Goal: Obtain resource: Obtain resource

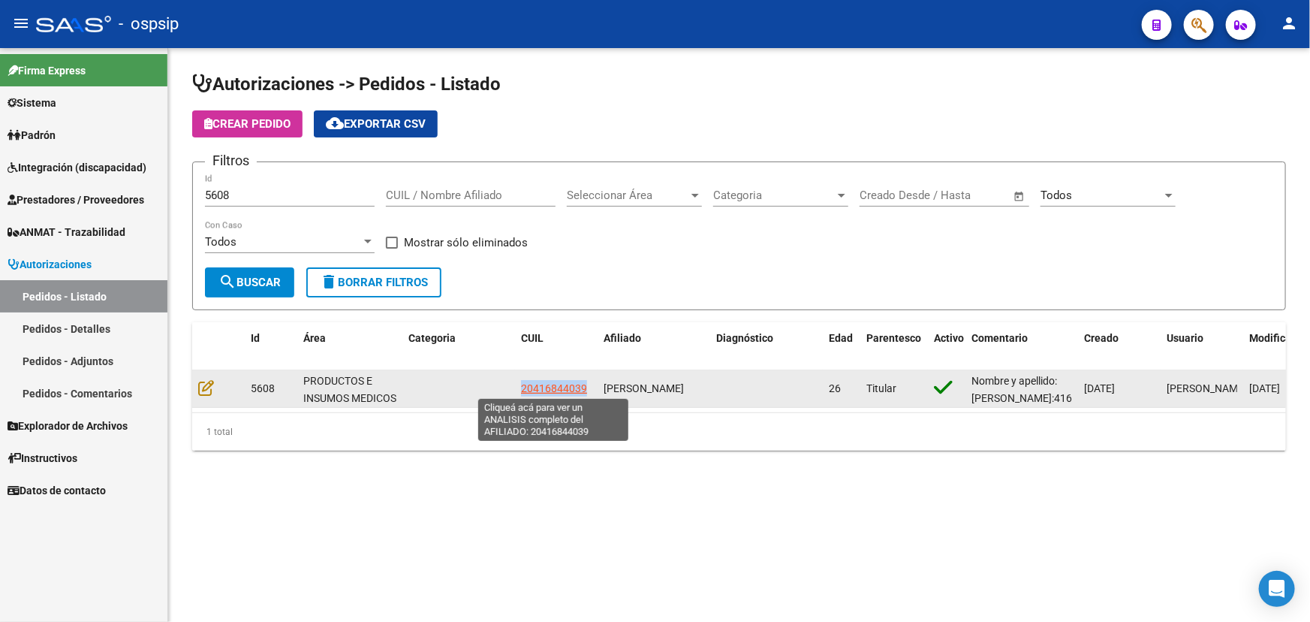
drag, startPoint x: 517, startPoint y: 386, endPoint x: 586, endPoint y: 383, distance: 69.1
click at [586, 383] on datatable-body-cell "20416844039" at bounding box center [556, 388] width 83 height 37
copy span "20416844039"
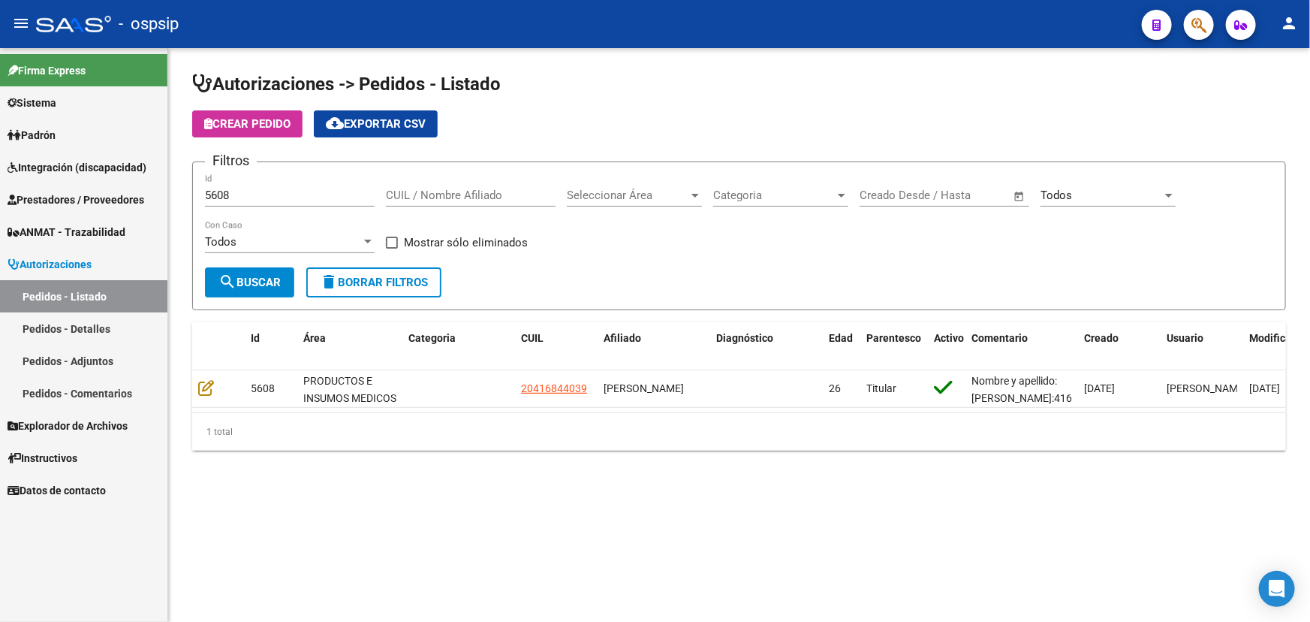
click at [218, 196] on input "5608" at bounding box center [290, 195] width 170 height 14
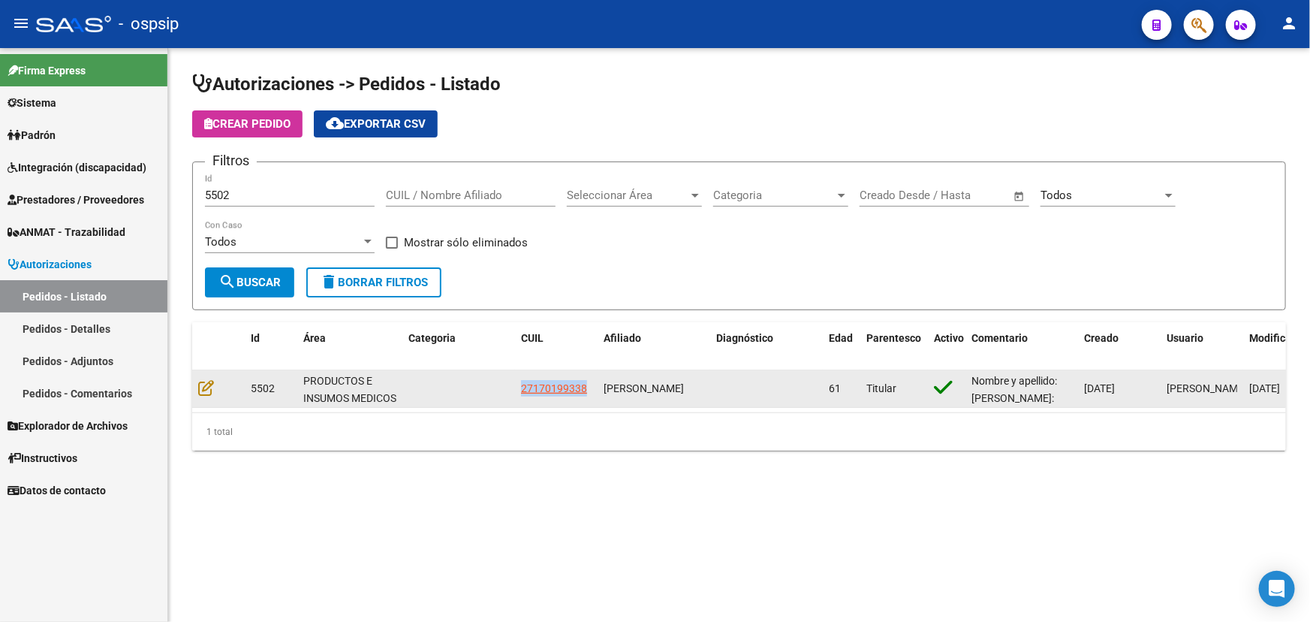
drag, startPoint x: 515, startPoint y: 388, endPoint x: 601, endPoint y: 392, distance: 86.4
click at [601, 392] on div "5502 PRODUCTOS E INSUMOS MEDICOS 27170199338 [PERSON_NAME] 61 Titular Nombre y …" at bounding box center [913, 389] width 1442 height 38
copy span "27170199338"
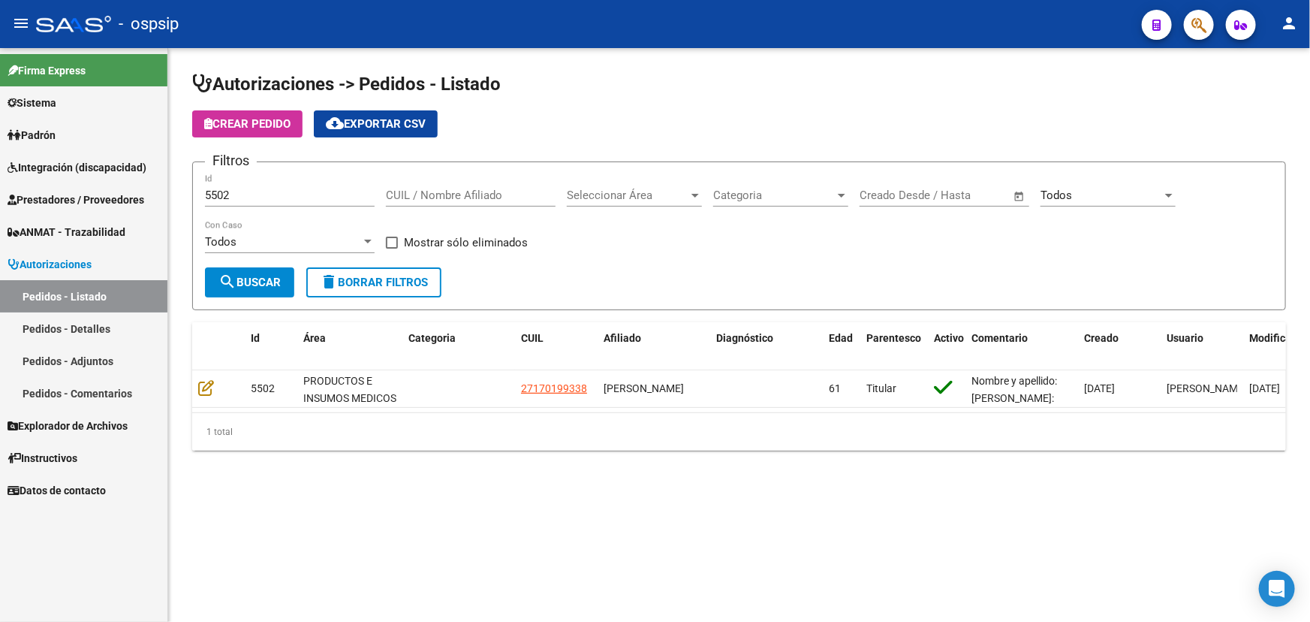
click at [212, 192] on input "5502" at bounding box center [290, 195] width 170 height 14
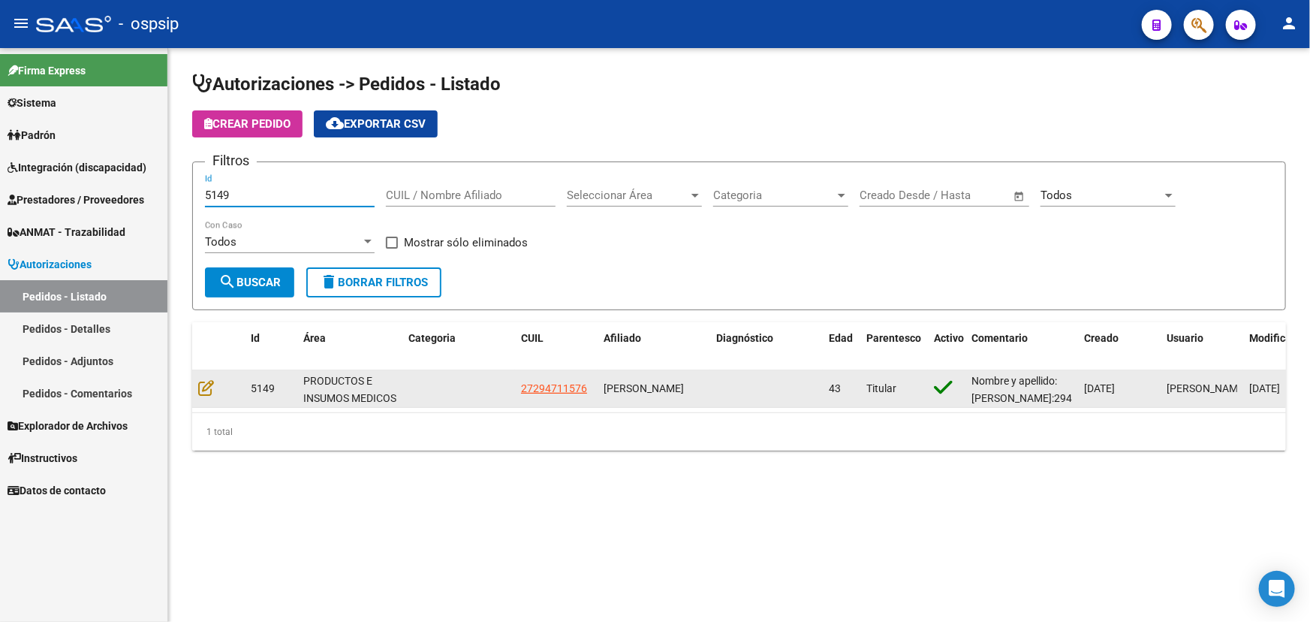
type input "5149"
drag, startPoint x: 517, startPoint y: 383, endPoint x: 588, endPoint y: 384, distance: 70.6
click at [588, 384] on datatable-body-cell "27294711576" at bounding box center [556, 388] width 83 height 37
copy span "27294711576"
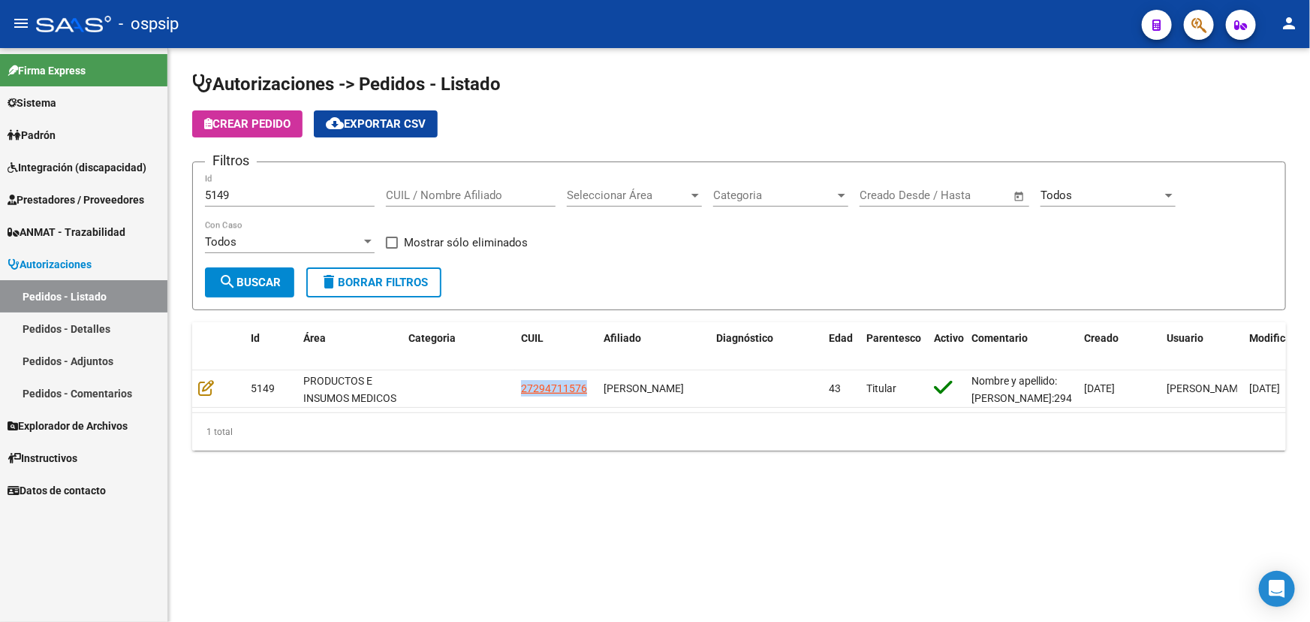
click at [1191, 17] on button "button" at bounding box center [1199, 25] width 30 height 30
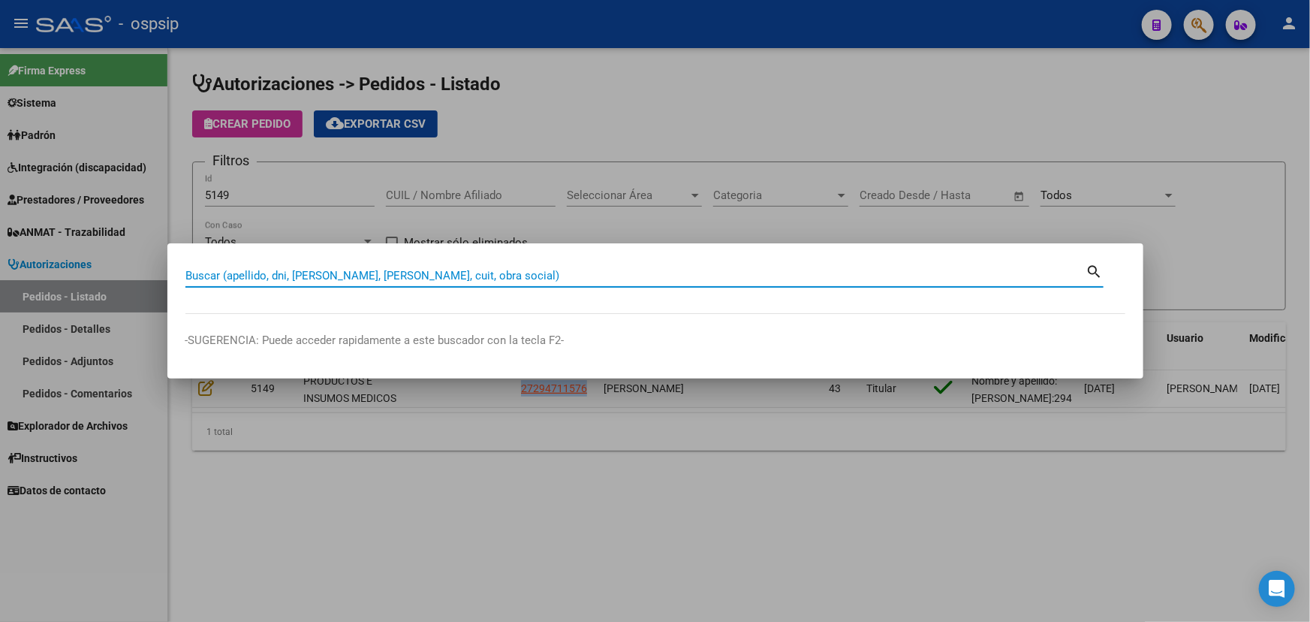
paste input "98153980"
type input "98153980"
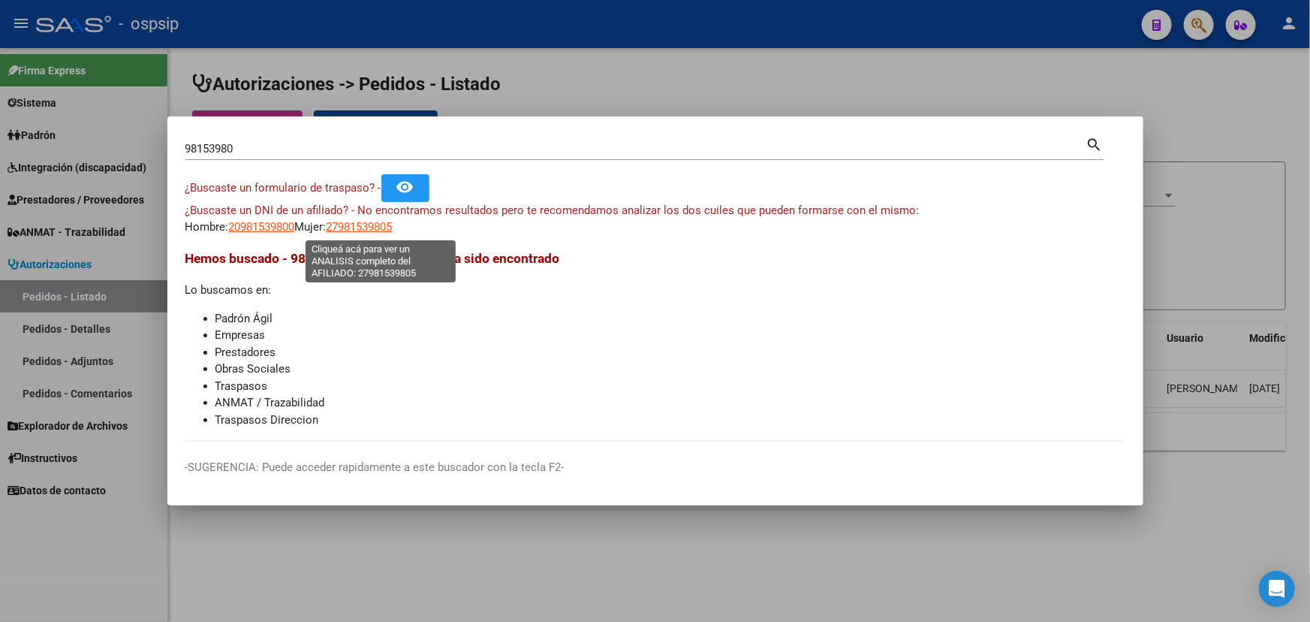
click at [360, 221] on span "27981539805" at bounding box center [360, 227] width 66 height 14
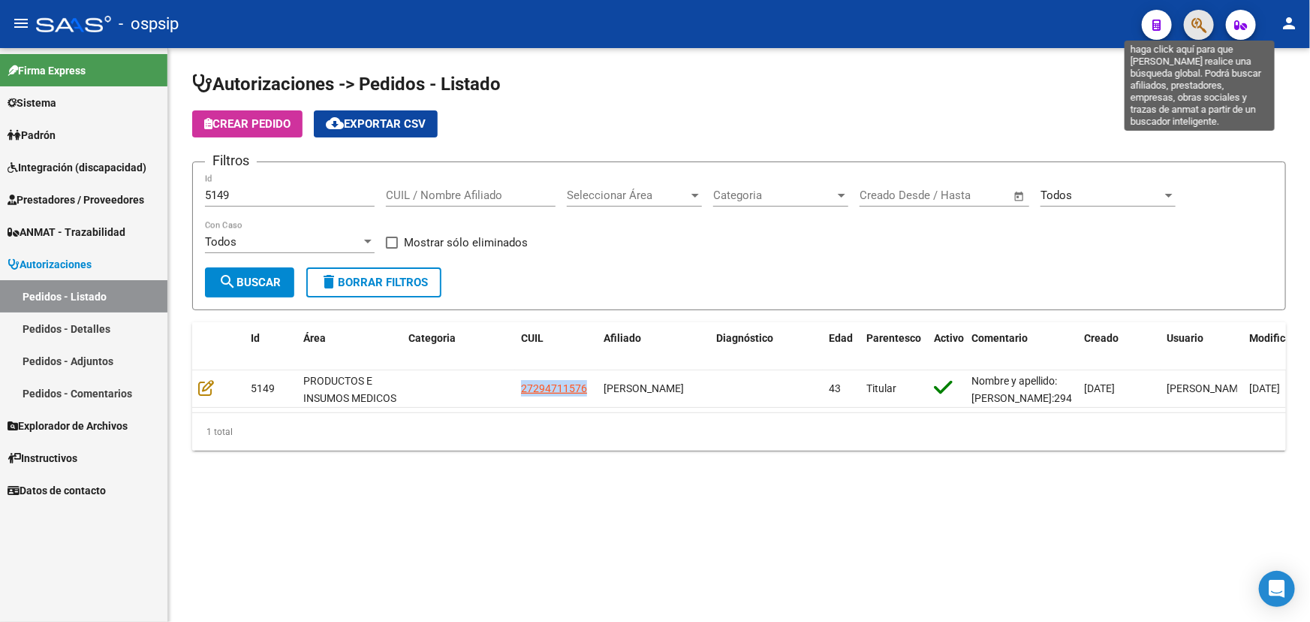
click at [1201, 17] on icon "button" at bounding box center [1199, 25] width 15 height 17
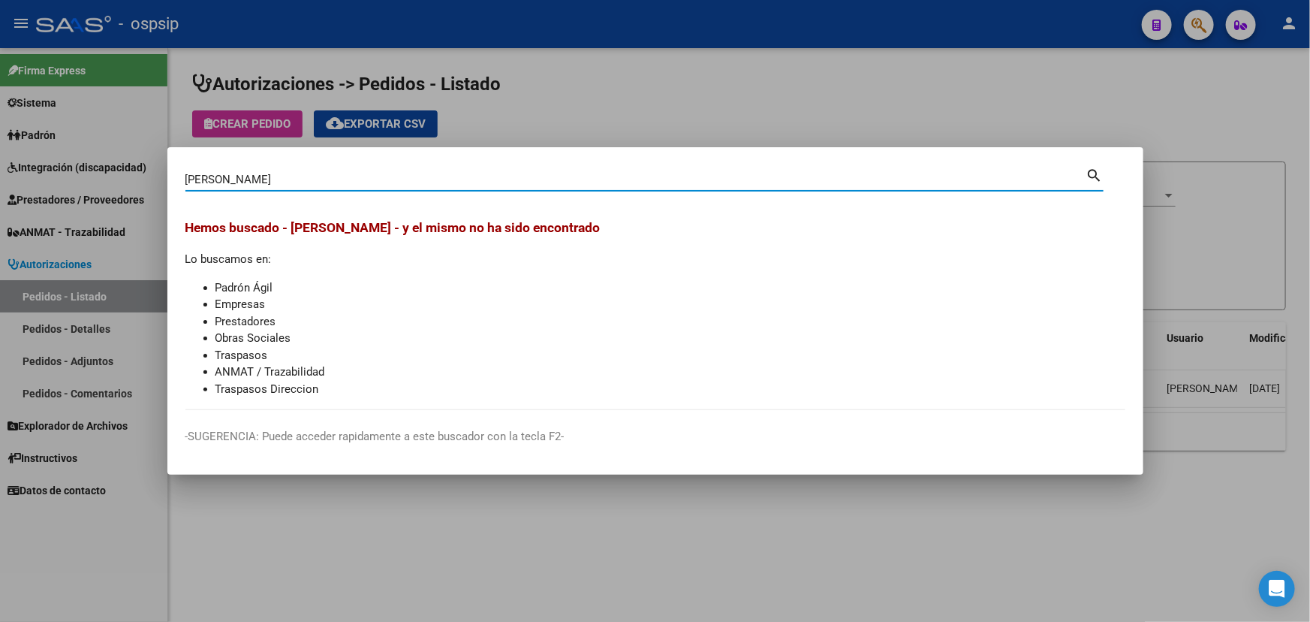
type input "[PERSON_NAME]"
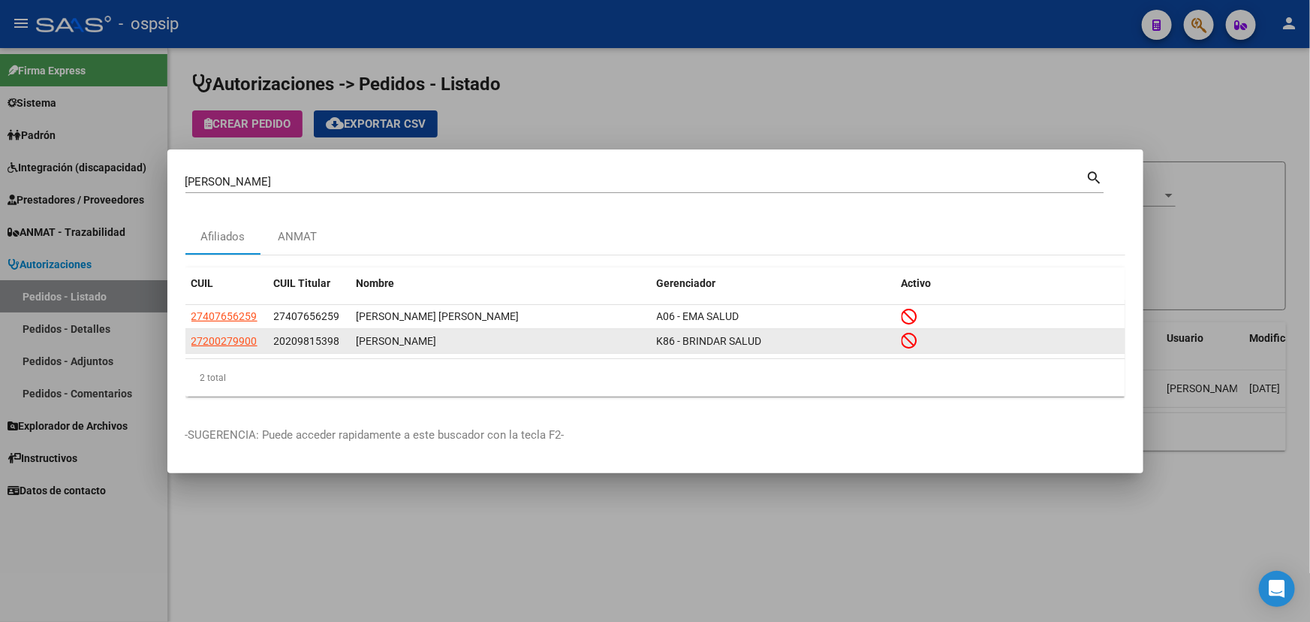
drag, startPoint x: 184, startPoint y: 337, endPoint x: 256, endPoint y: 340, distance: 72.1
click at [256, 340] on mat-dialog-content "[PERSON_NAME] (apellido, dni, cuil, nro traspaso, cuit, obra social) search Afi…" at bounding box center [655, 288] width 976 height 242
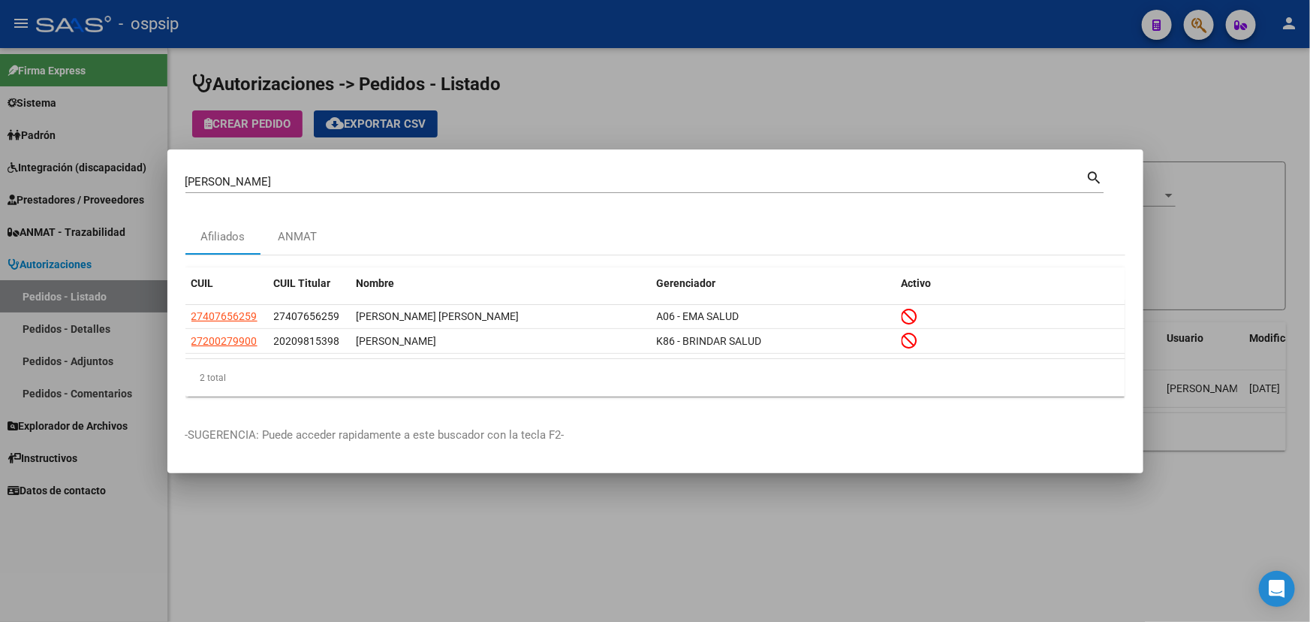
drag, startPoint x: 252, startPoint y: 370, endPoint x: 237, endPoint y: 364, distance: 16.2
click at [251, 370] on div "2 total" at bounding box center [655, 378] width 940 height 38
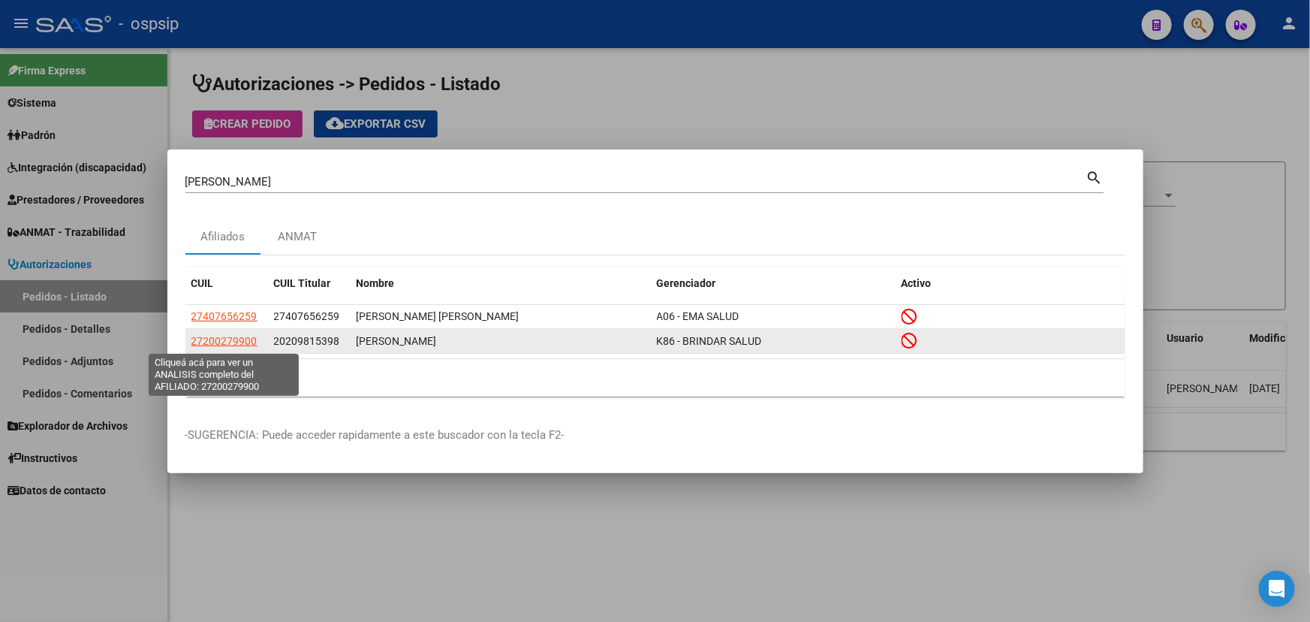
click at [220, 342] on span "27200279900" at bounding box center [224, 341] width 66 height 12
type textarea "27200279900"
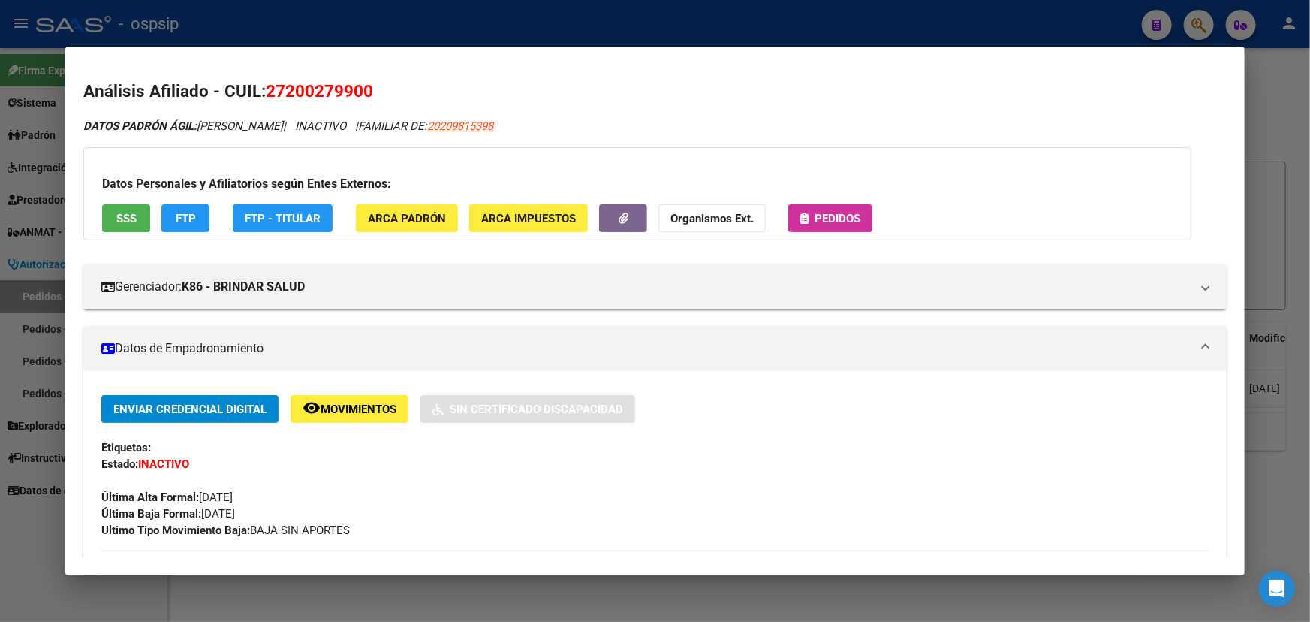
drag, startPoint x: 270, startPoint y: 90, endPoint x: 382, endPoint y: 97, distance: 112.1
click at [382, 97] on h2 "Análisis Afiliado - CUIL: 27200279900" at bounding box center [655, 92] width 1144 height 26
copy span "27200279900"
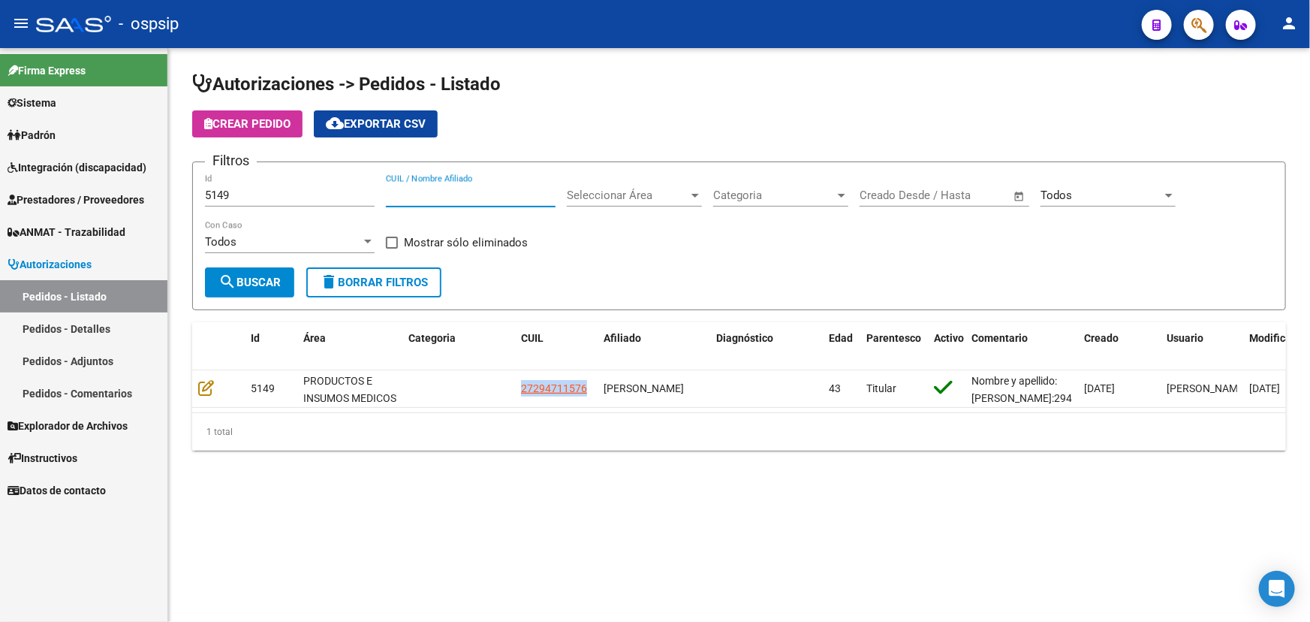
click at [453, 195] on input "CUIL / Nombre Afiliado" at bounding box center [471, 195] width 170 height 14
paste input "27200279900"
type input "27200279900"
drag, startPoint x: 234, startPoint y: 185, endPoint x: 188, endPoint y: 187, distance: 46.6
click at [188, 187] on div "Autorizaciones -> Pedidos - Listado Crear Pedido cloud_download Exportar CSV Fi…" at bounding box center [739, 273] width 1142 height 451
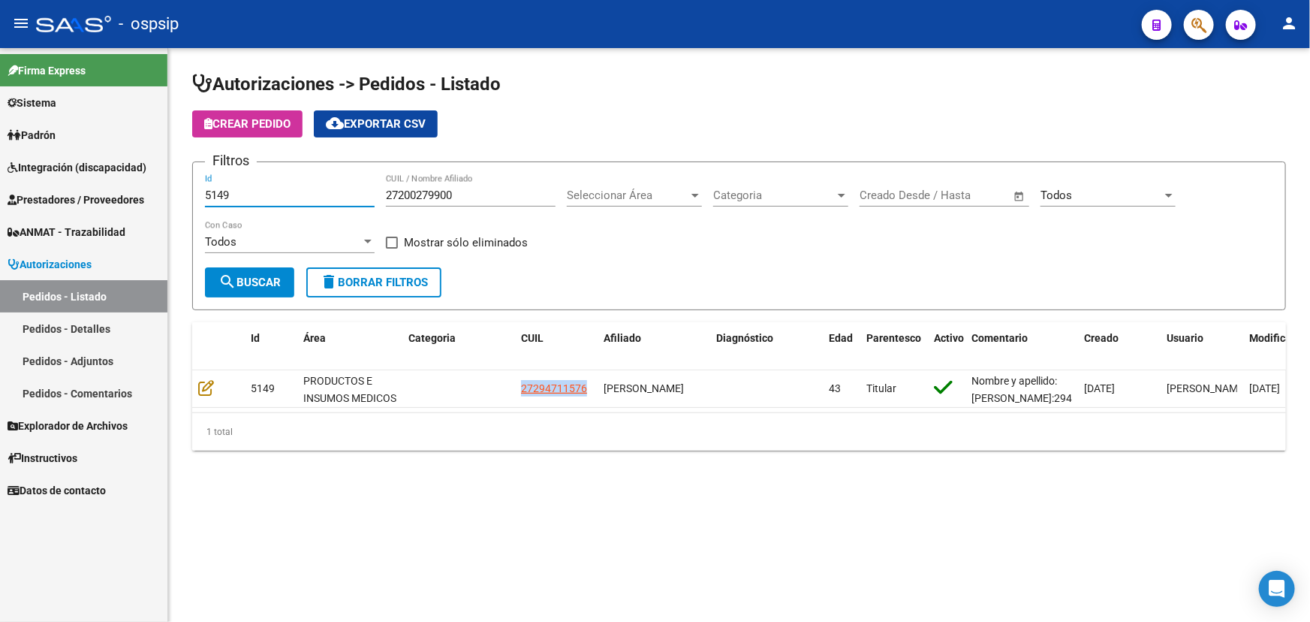
click at [224, 193] on input "5149" at bounding box center [290, 195] width 170 height 14
click at [225, 194] on input "5149" at bounding box center [290, 195] width 170 height 14
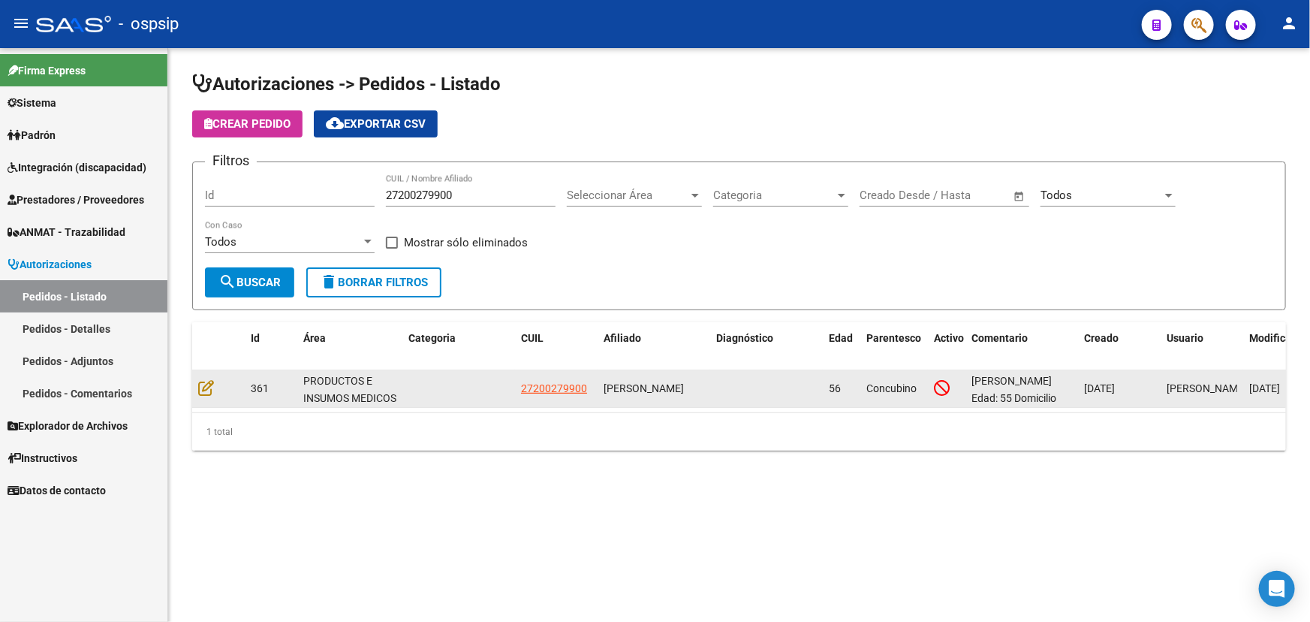
click at [256, 383] on span "361" at bounding box center [260, 388] width 18 height 12
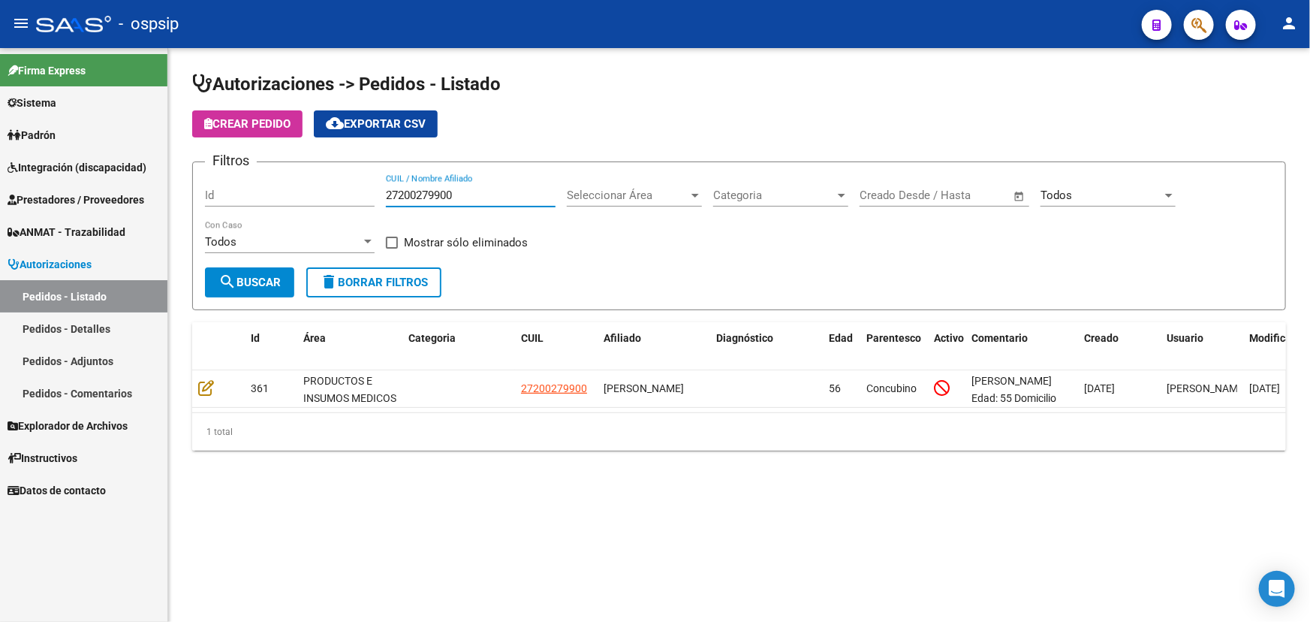
click at [413, 194] on input "27200279900" at bounding box center [471, 195] width 170 height 14
paste input "94711576"
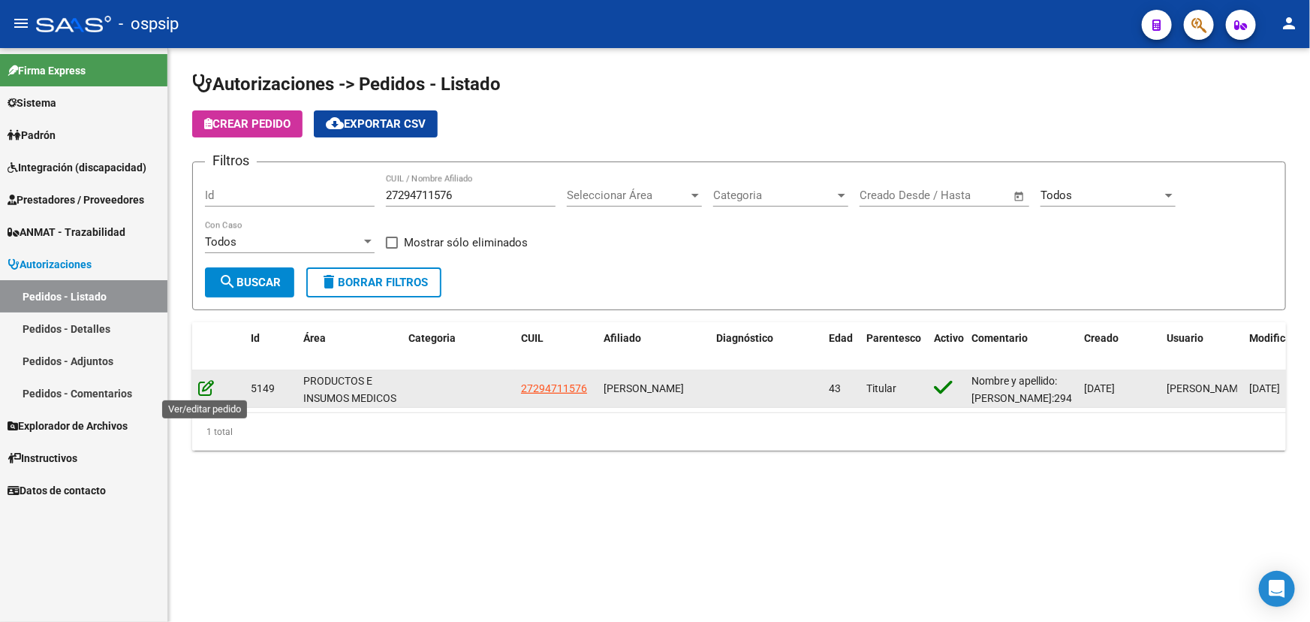
click at [203, 386] on icon at bounding box center [206, 387] width 16 height 17
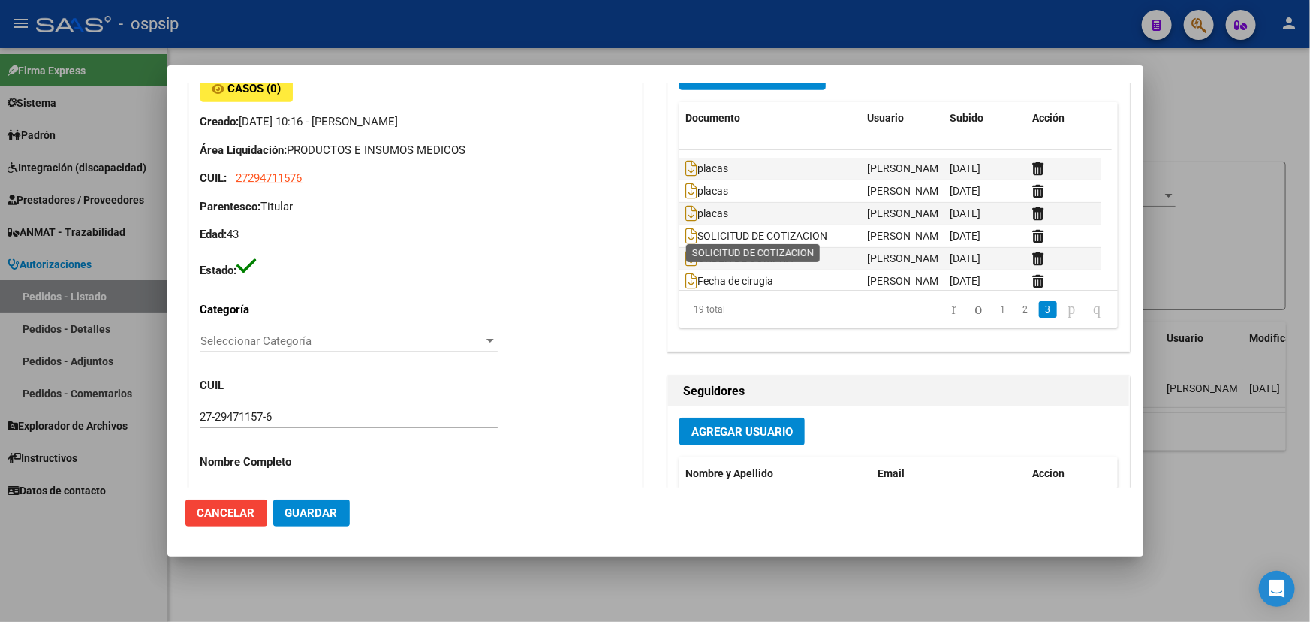
scroll to position [293, 0]
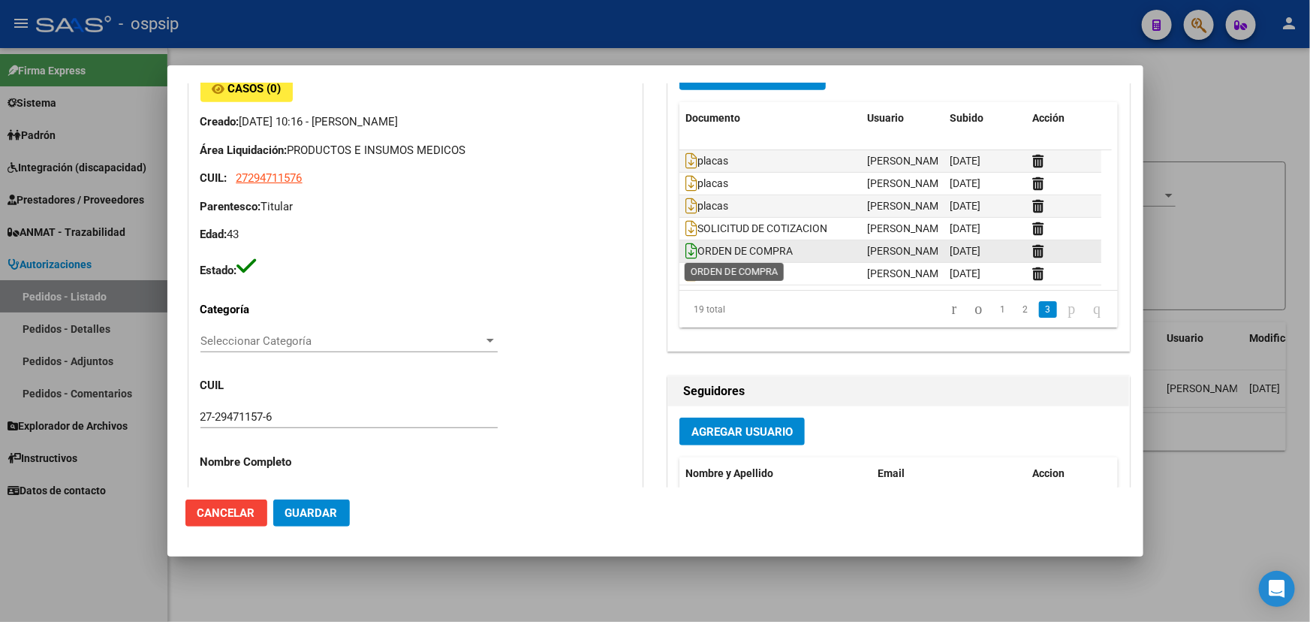
click at [686, 248] on icon at bounding box center [692, 251] width 12 height 17
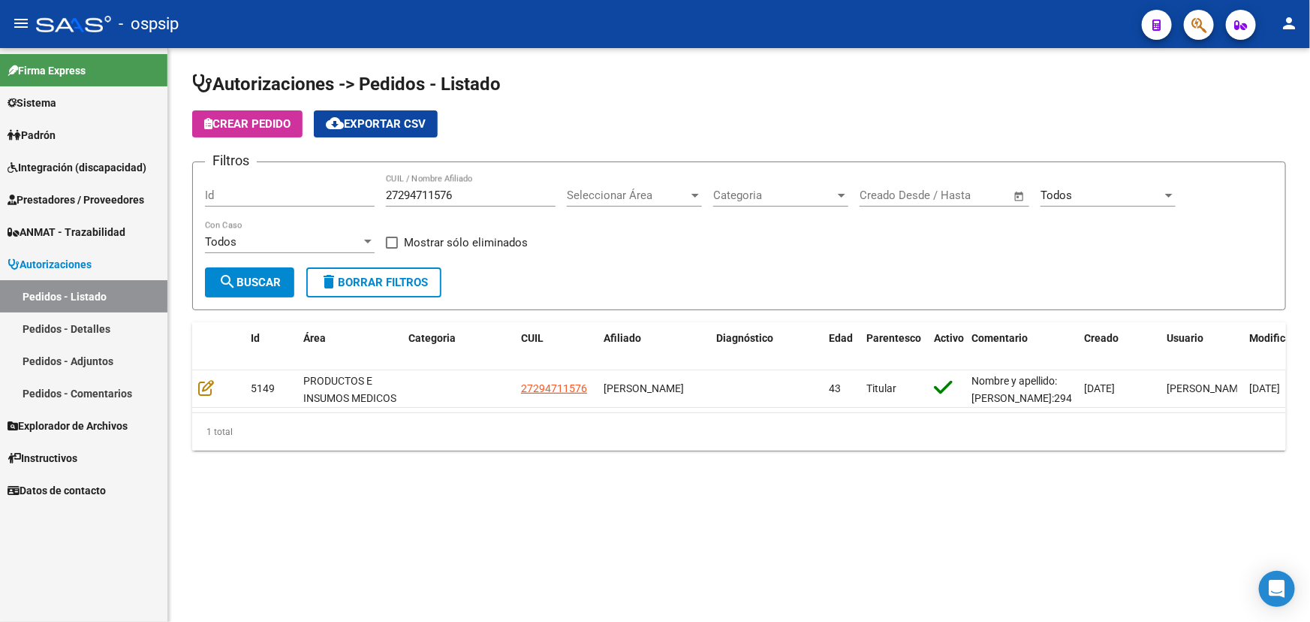
click at [425, 190] on input "27294711576" at bounding box center [471, 195] width 170 height 14
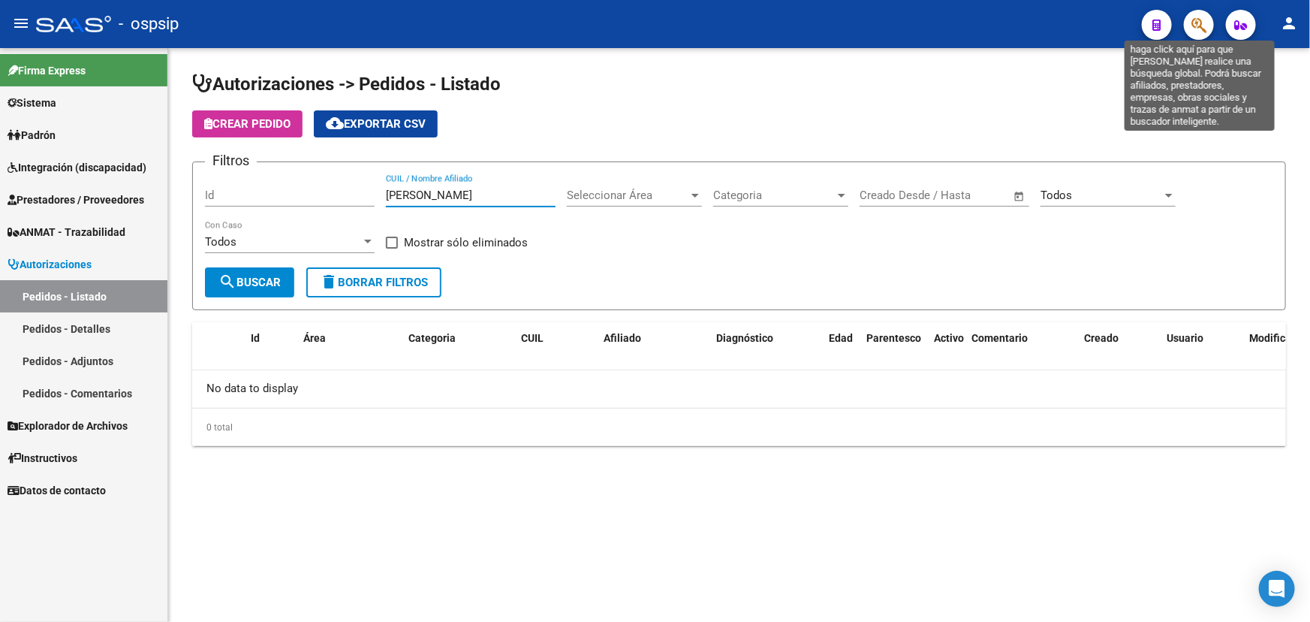
type input "[PERSON_NAME]"
click at [1195, 25] on icon "button" at bounding box center [1199, 25] width 15 height 17
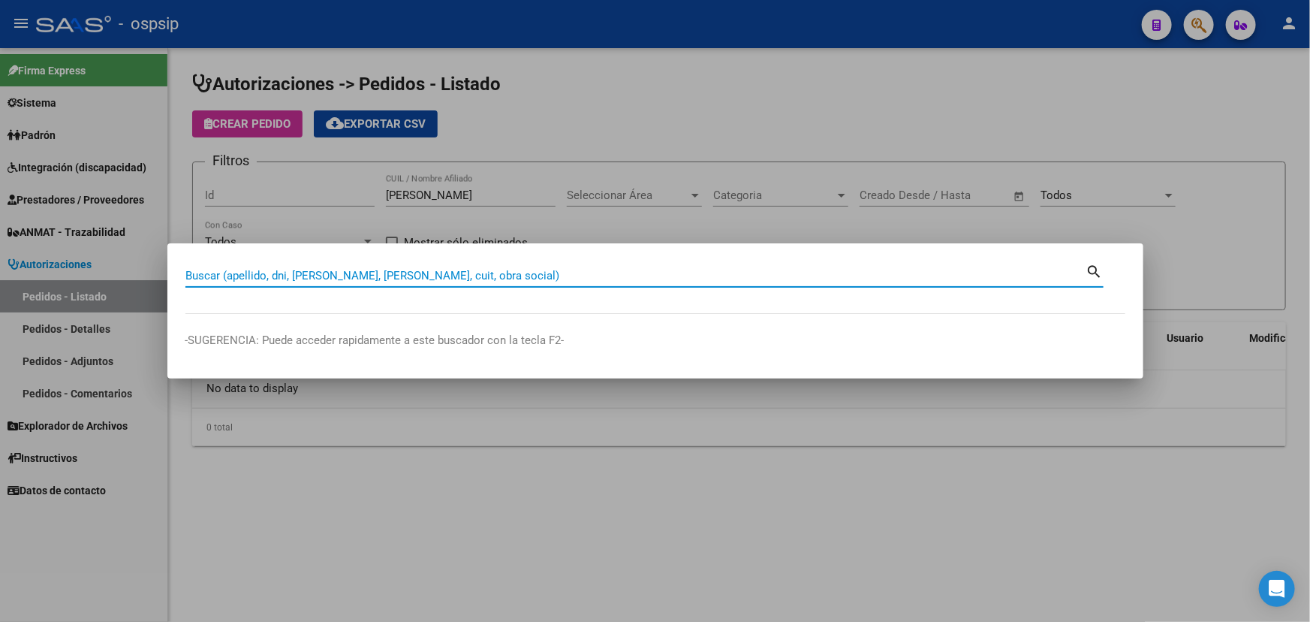
click at [450, 271] on input "Buscar (apellido, dni, [PERSON_NAME], [PERSON_NAME], cuit, obra social)" at bounding box center [635, 276] width 901 height 14
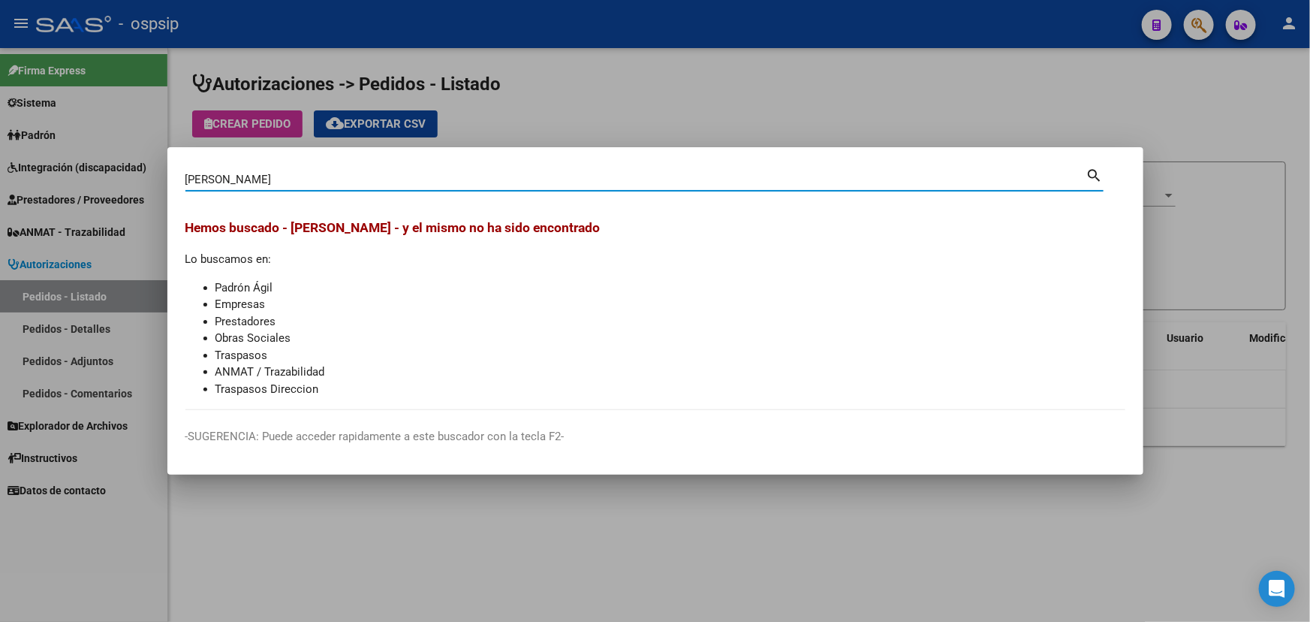
click at [259, 182] on input "[PERSON_NAME]" at bounding box center [635, 180] width 901 height 14
type input "[PERSON_NAME]"
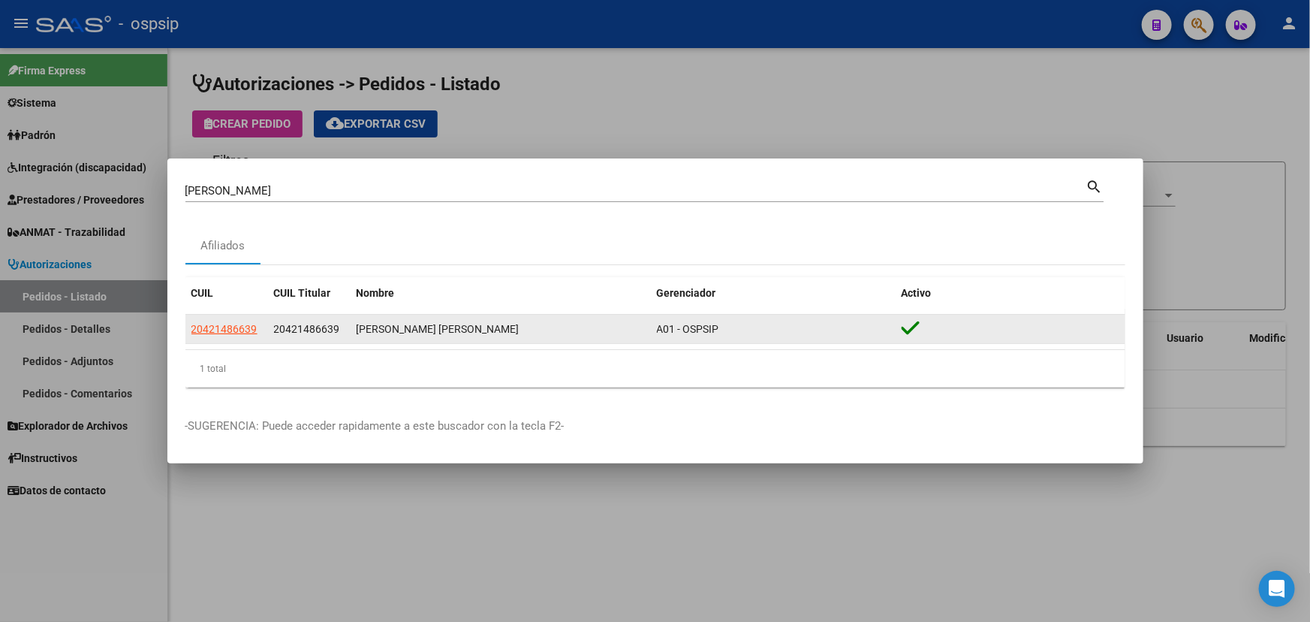
drag, startPoint x: 189, startPoint y: 330, endPoint x: 258, endPoint y: 329, distance: 69.1
click at [258, 329] on datatable-body-cell "20421486639" at bounding box center [226, 329] width 83 height 29
copy span "20421486639"
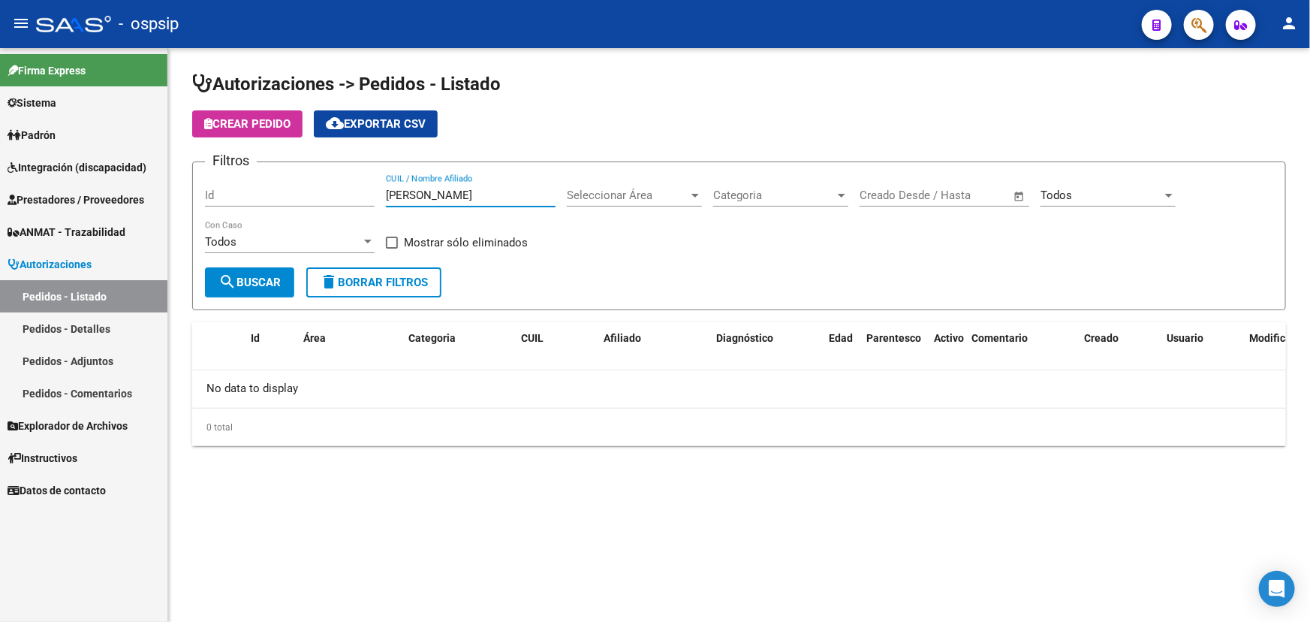
click at [416, 194] on input "[PERSON_NAME]" at bounding box center [471, 195] width 170 height 14
drag, startPoint x: 417, startPoint y: 195, endPoint x: 402, endPoint y: 195, distance: 14.3
click at [402, 195] on input "[PERSON_NAME]" at bounding box center [471, 195] width 170 height 14
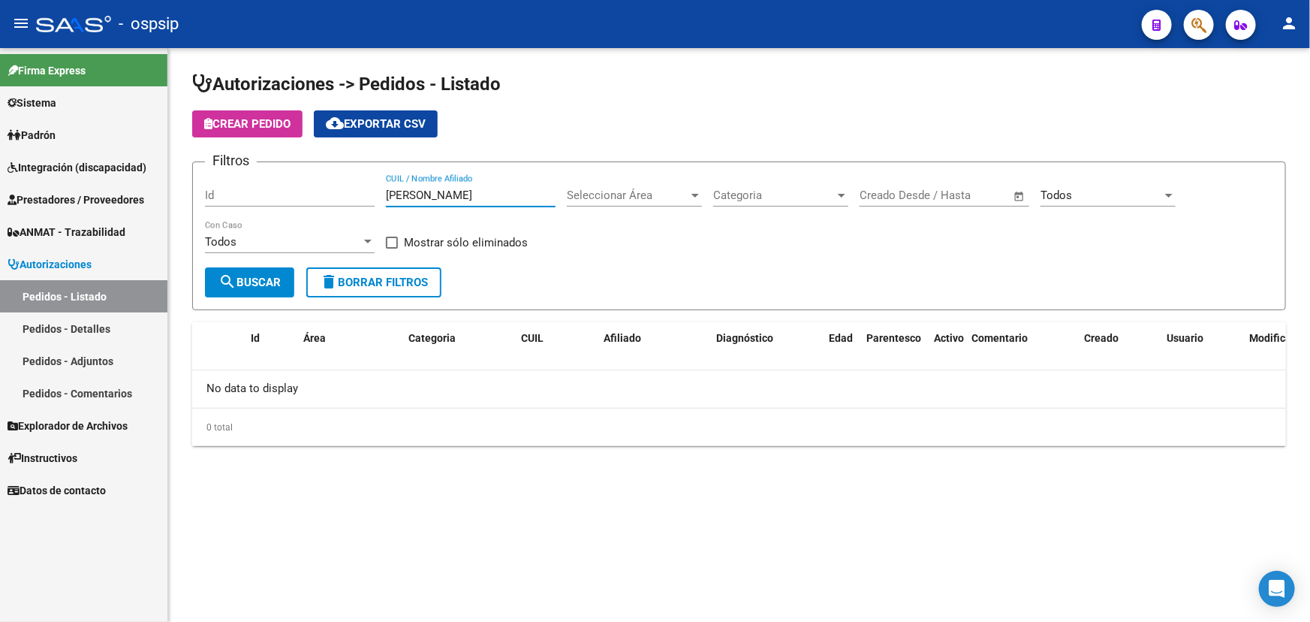
paste input "20421486639"
click at [439, 190] on input "20421486639" at bounding box center [471, 195] width 170 height 14
paste input "396003797"
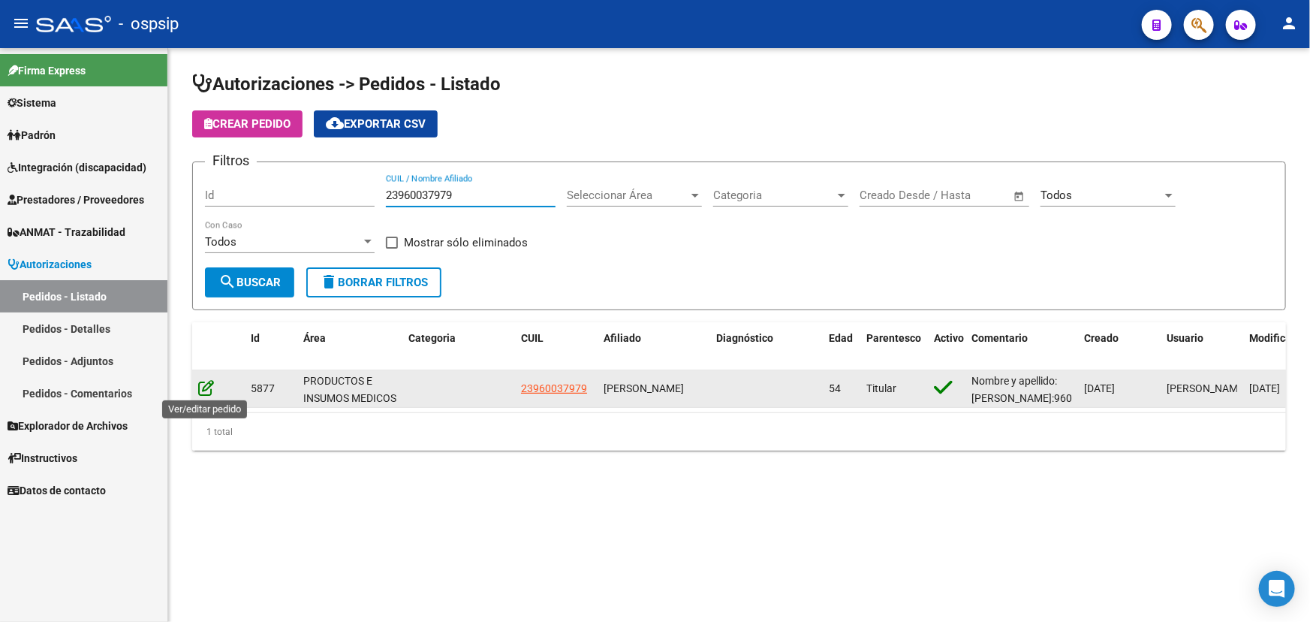
click at [203, 385] on icon at bounding box center [206, 387] width 16 height 17
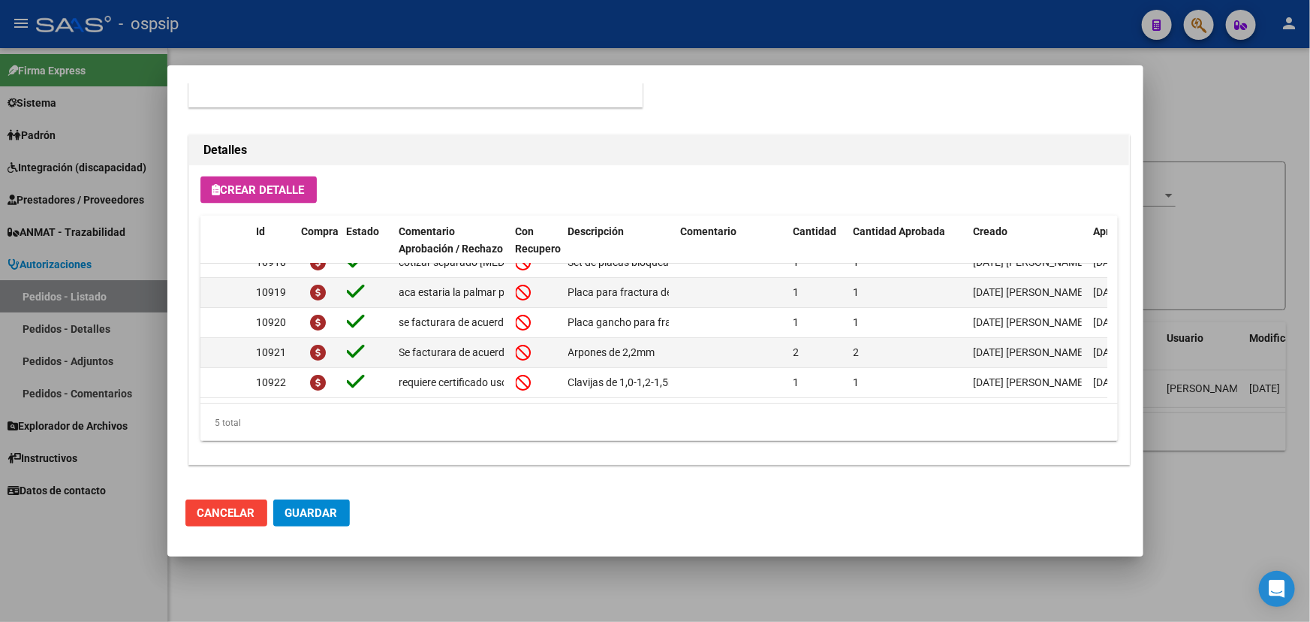
scroll to position [25, 0]
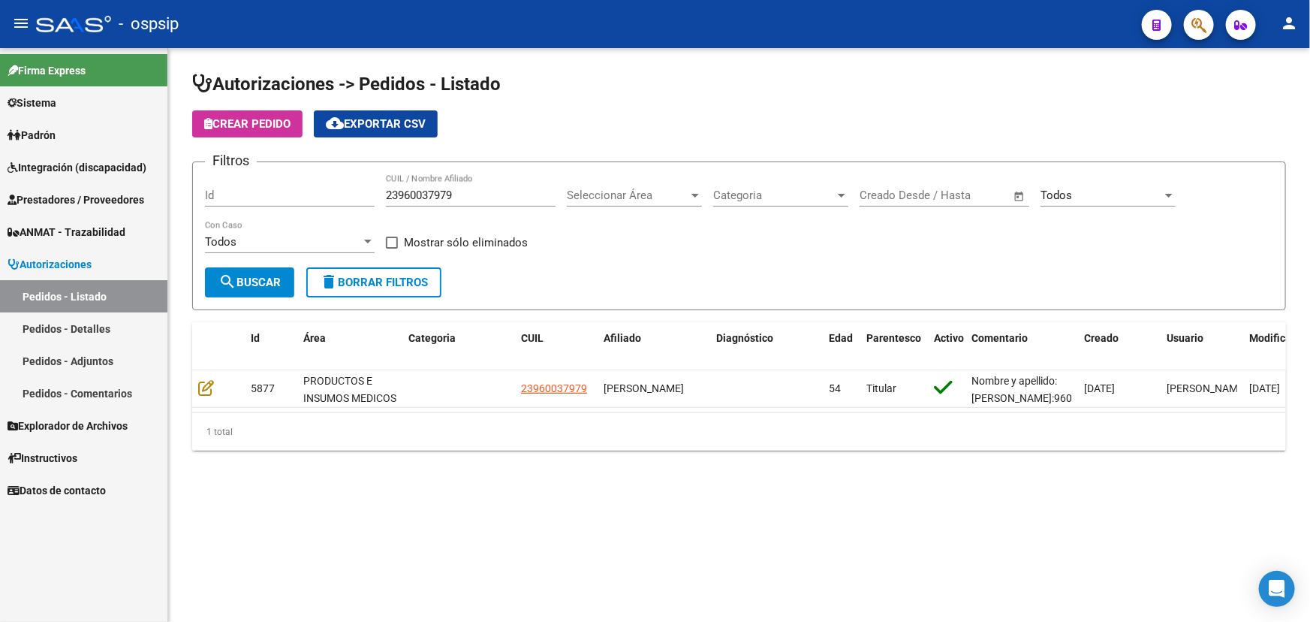
click at [410, 200] on div "23960037979 CUIL / Nombre Afiliado" at bounding box center [471, 190] width 170 height 32
click at [408, 191] on input "23960037979" at bounding box center [471, 195] width 170 height 14
paste input "[PERSON_NAME]"
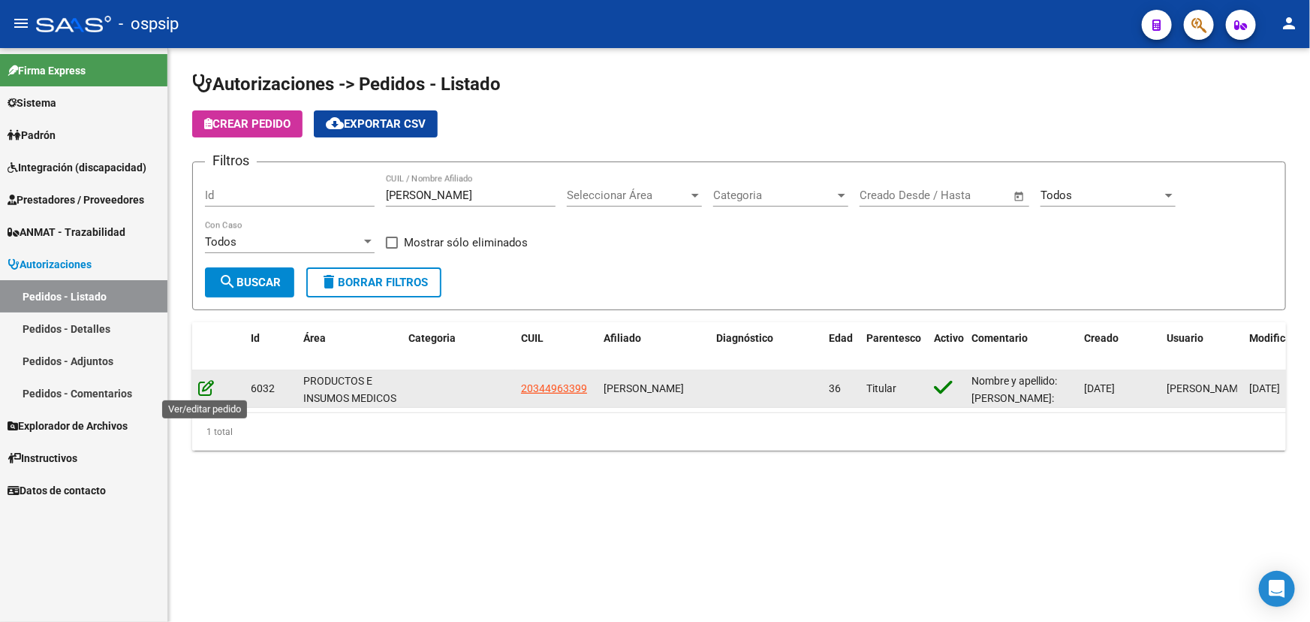
click at [205, 387] on icon at bounding box center [206, 387] width 16 height 17
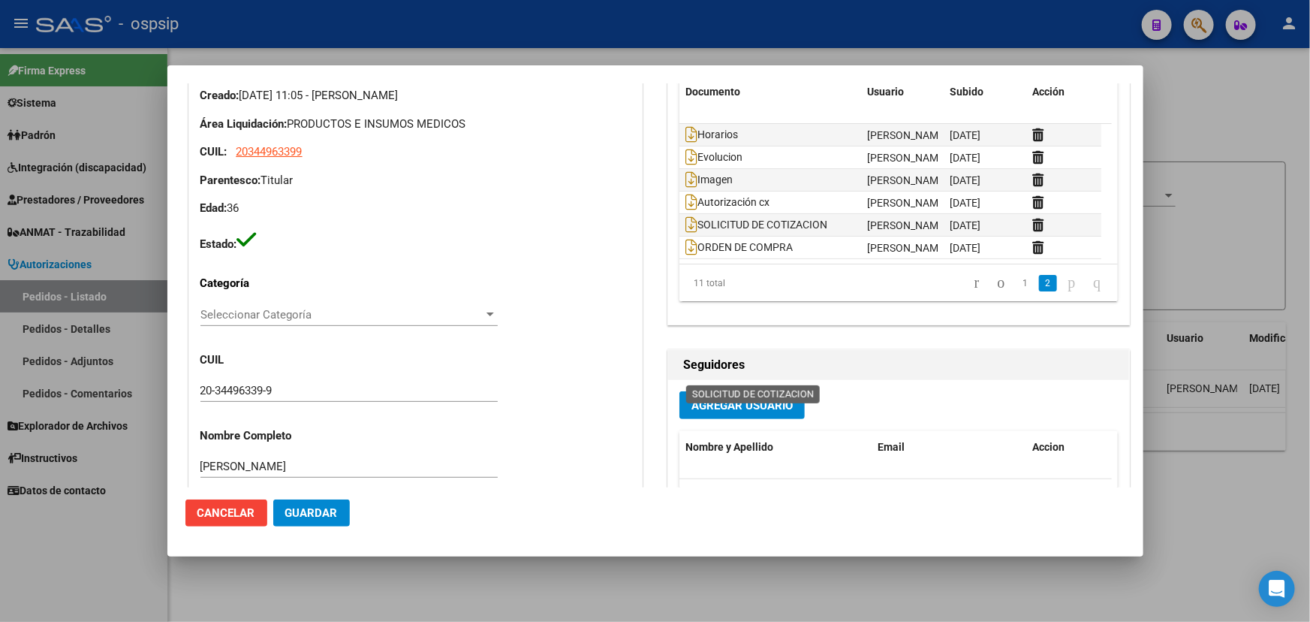
scroll to position [204, 0]
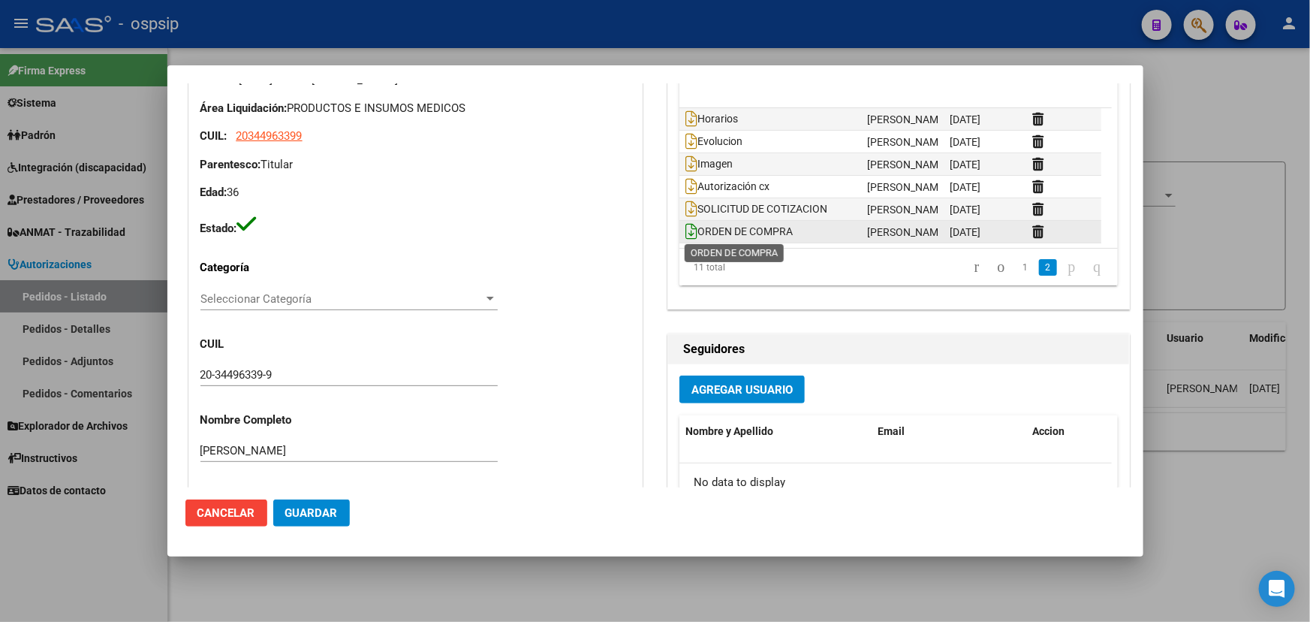
click at [687, 228] on icon at bounding box center [692, 231] width 12 height 17
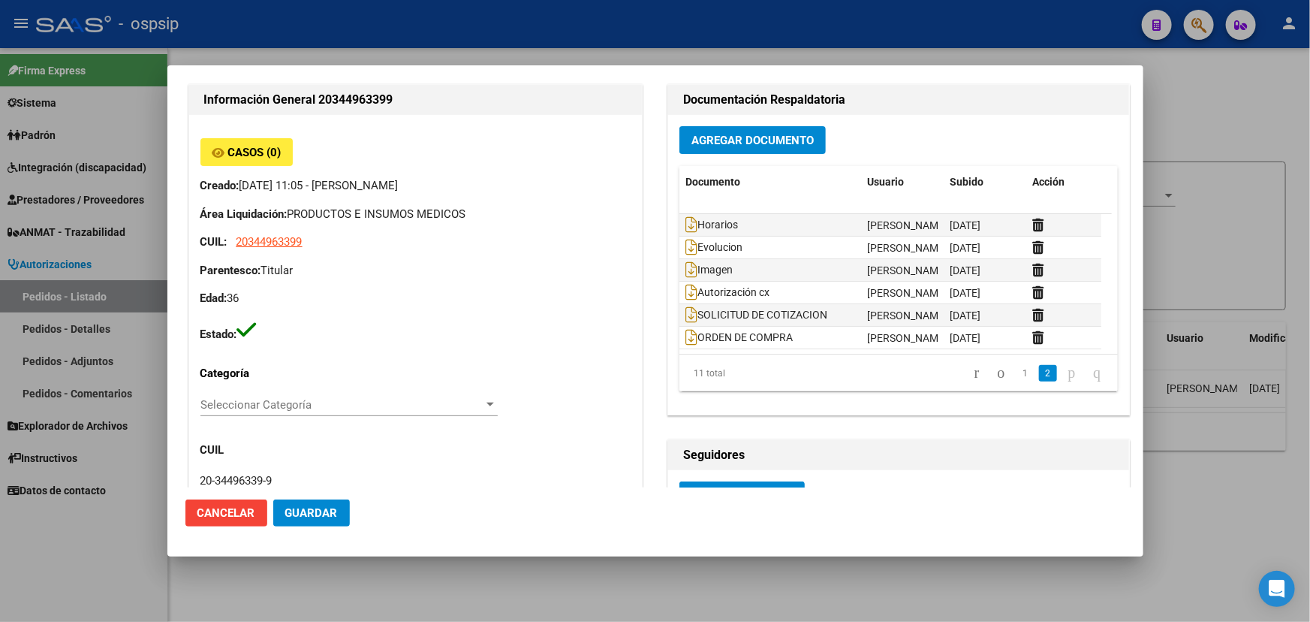
scroll to position [0, 0]
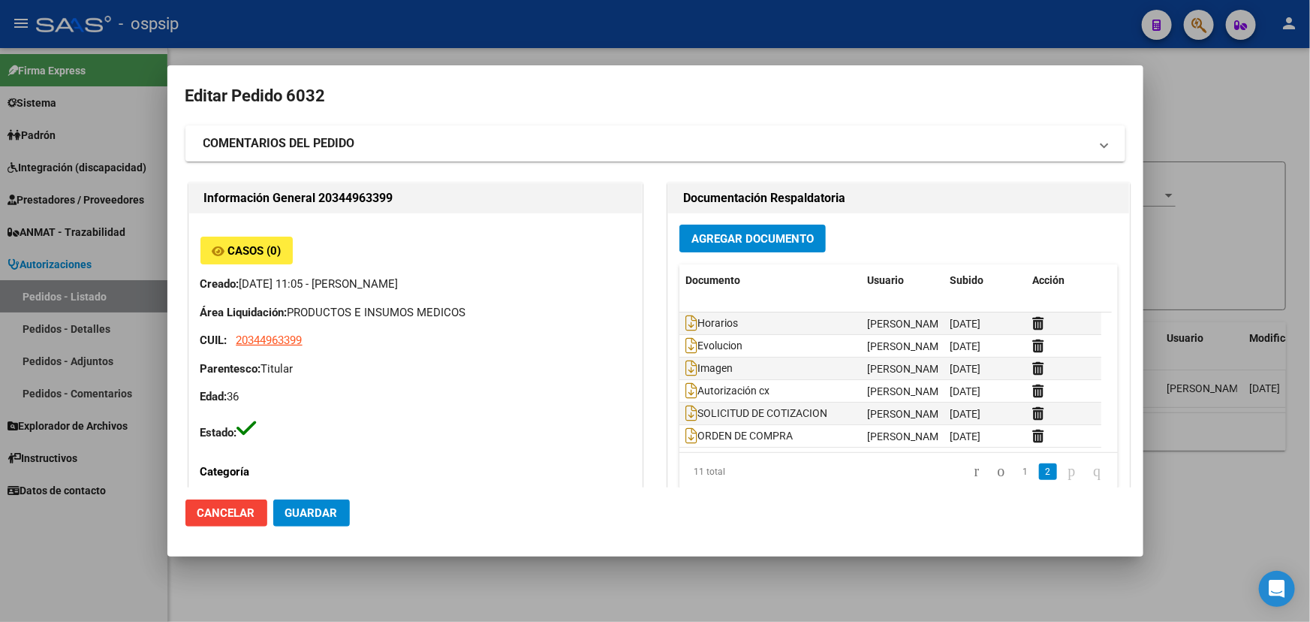
drag, startPoint x: 321, startPoint y: 197, endPoint x: 393, endPoint y: 196, distance: 72.1
click at [393, 196] on h2 "Información General 20344963399" at bounding box center [415, 198] width 423 height 18
copy h2 "20344963399"
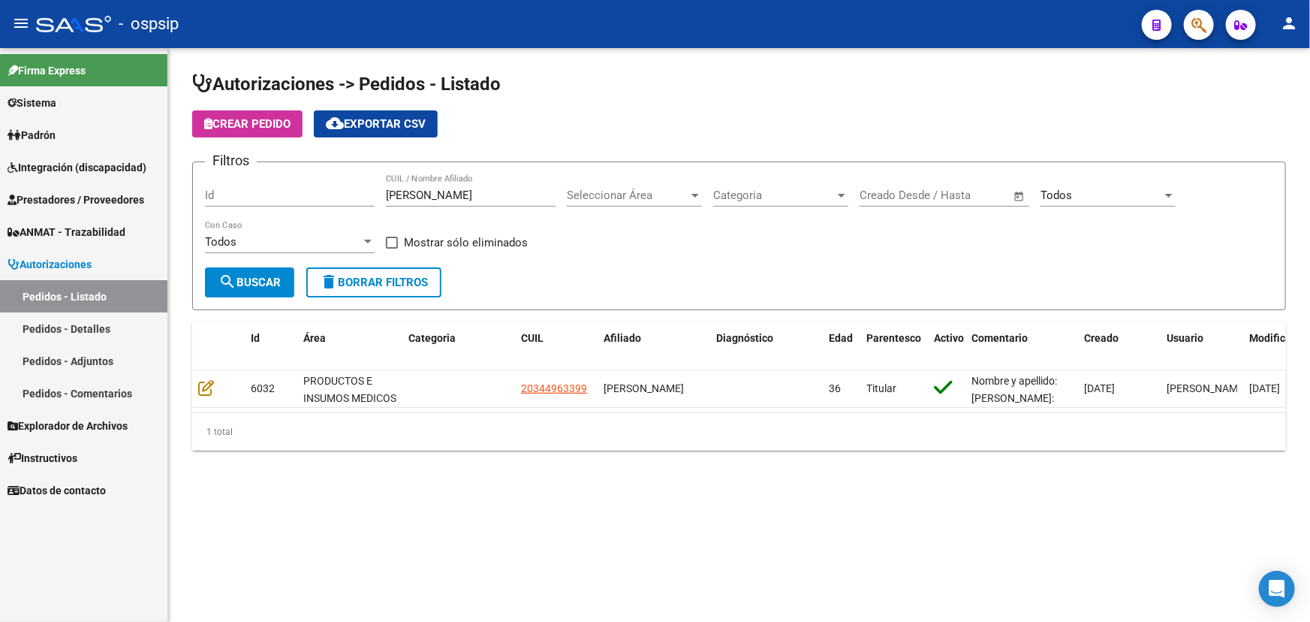
click at [411, 199] on input "[PERSON_NAME]" at bounding box center [471, 195] width 170 height 14
paste input "27264908049"
click at [412, 185] on div "27264908049 CUIL / Nombre Afiliado" at bounding box center [471, 190] width 170 height 32
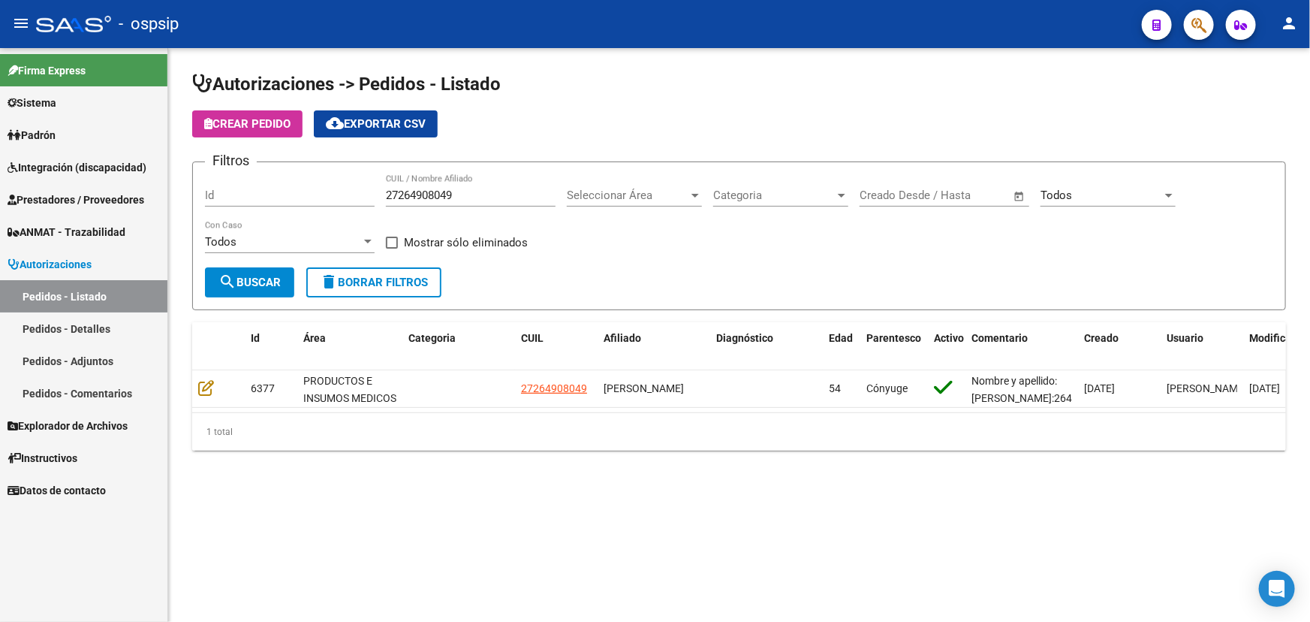
drag, startPoint x: 414, startPoint y: 185, endPoint x: 411, endPoint y: 195, distance: 10.8
click at [411, 195] on input "27264908049" at bounding box center [471, 195] width 170 height 14
paste input "042148663"
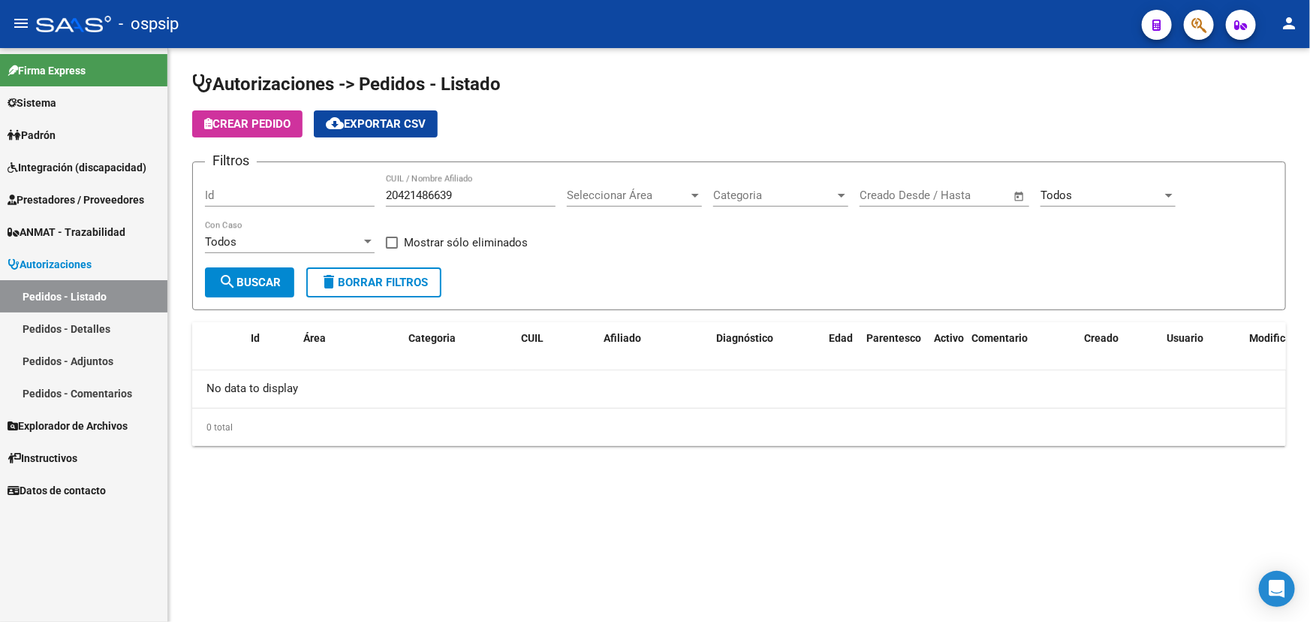
drag, startPoint x: 881, startPoint y: 504, endPoint x: 886, endPoint y: 418, distance: 85.7
click at [881, 504] on mat-sidenav-content "Autorizaciones -> Pedidos - Listado Crear Pedido cloud_download Exportar CSV Fi…" at bounding box center [739, 335] width 1142 height 574
click at [420, 191] on input "20421486639" at bounding box center [471, 195] width 170 height 14
paste input "726490804"
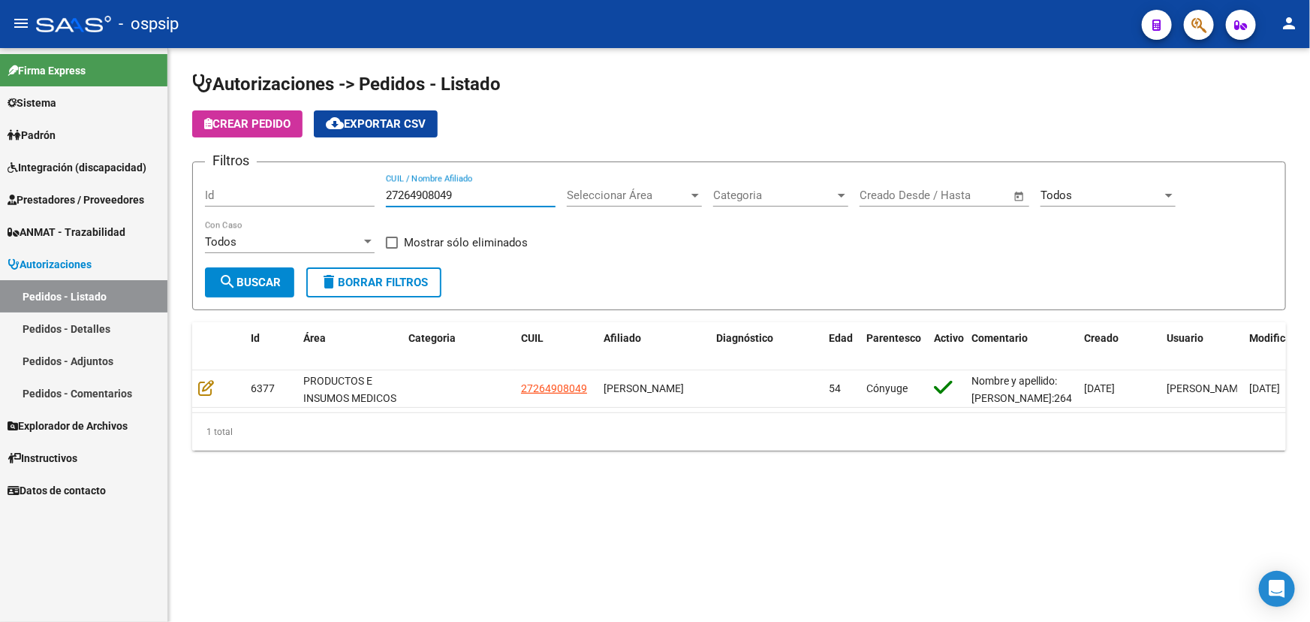
type input "27264908049"
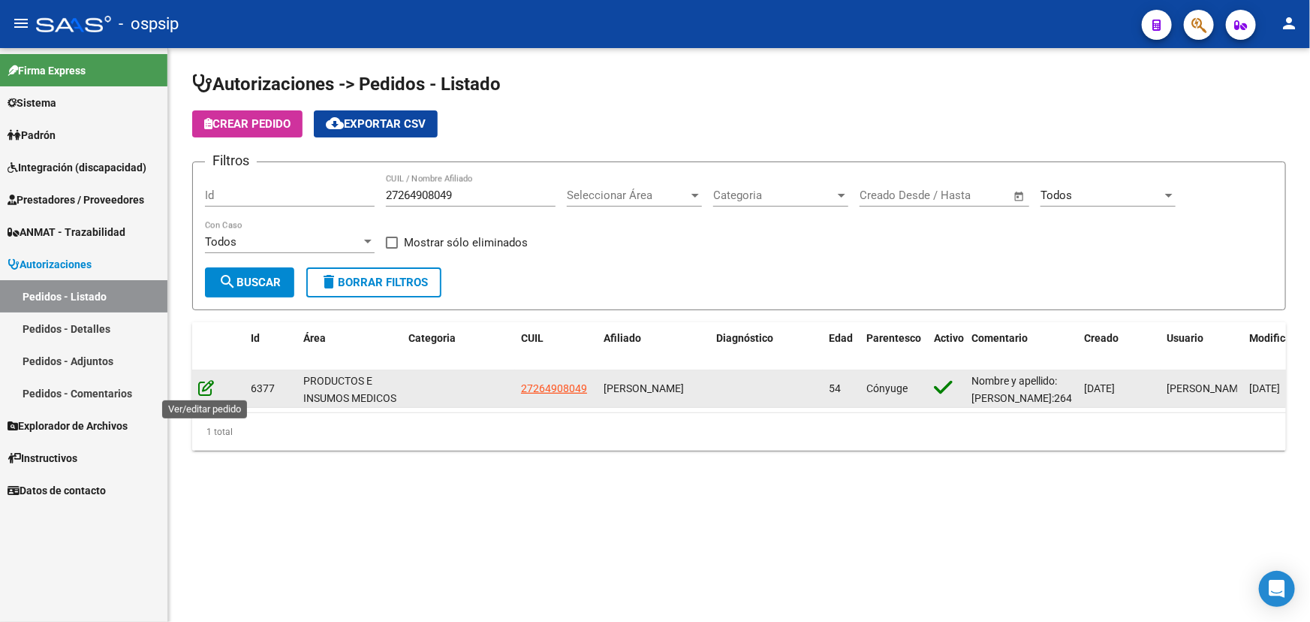
click at [204, 383] on icon at bounding box center [206, 387] width 16 height 17
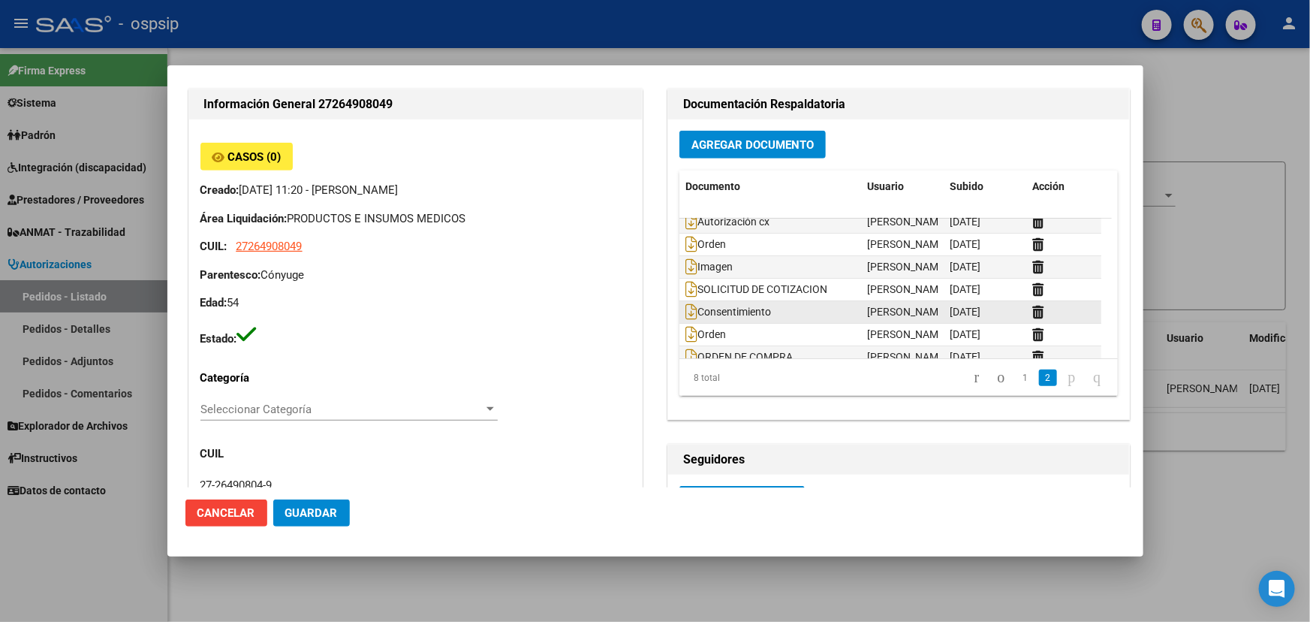
scroll to position [45, 0]
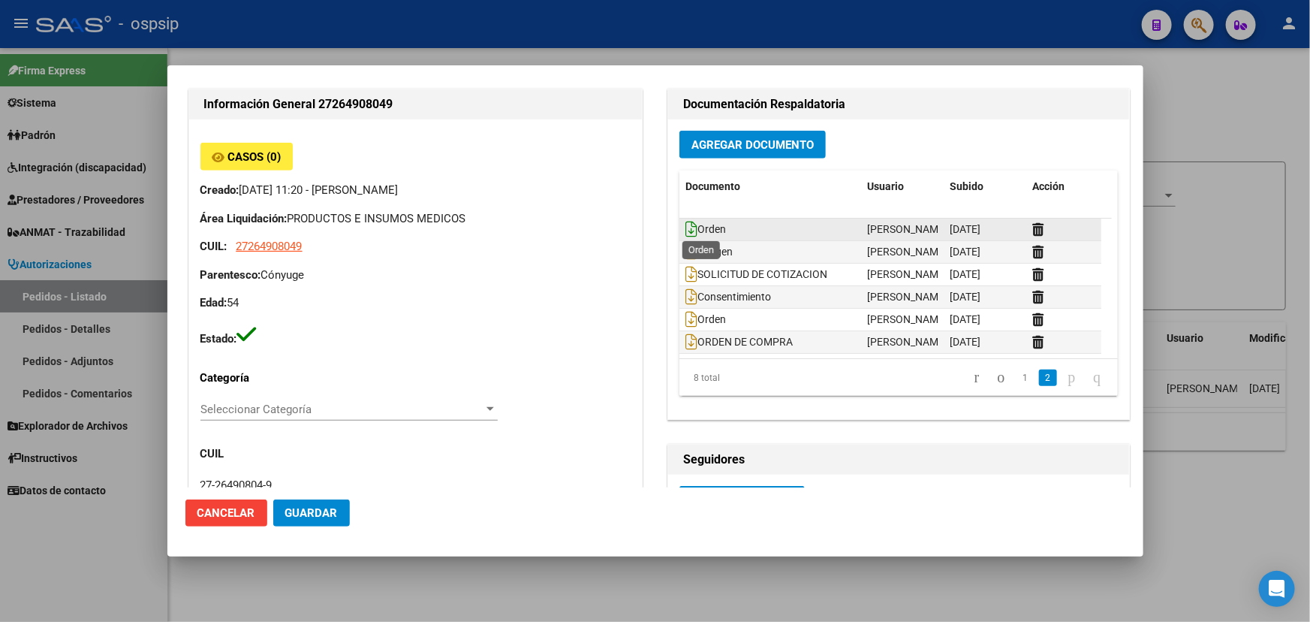
click at [686, 225] on icon at bounding box center [692, 229] width 12 height 17
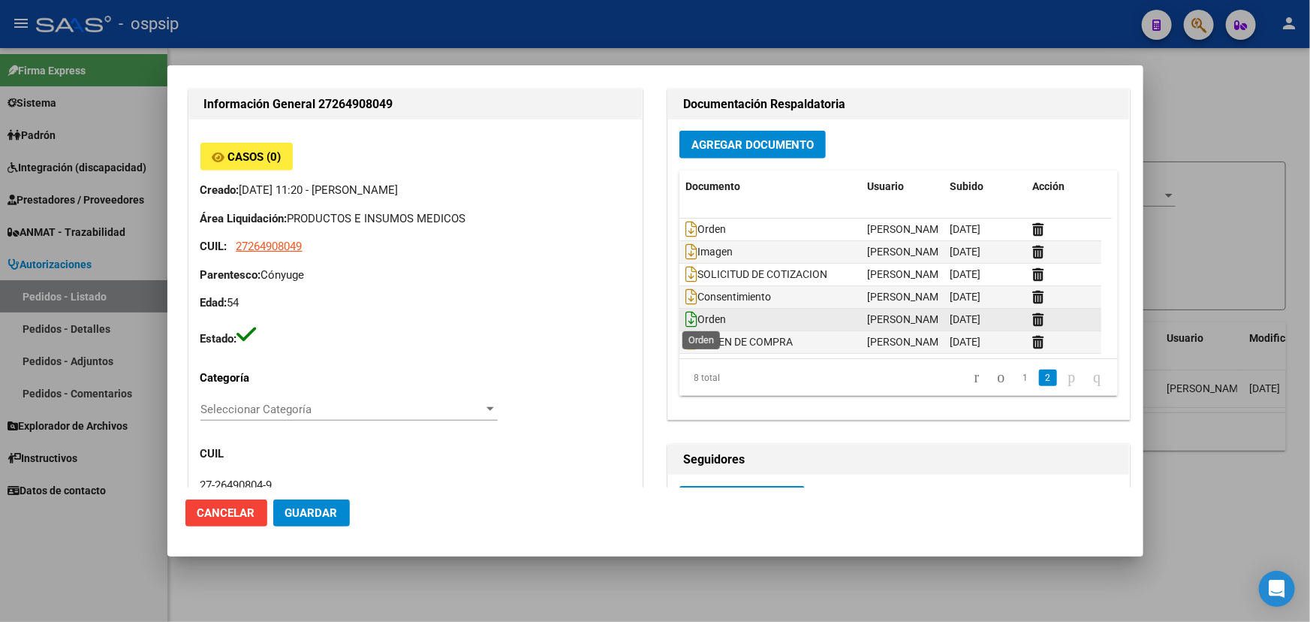
click at [686, 318] on icon at bounding box center [692, 319] width 12 height 17
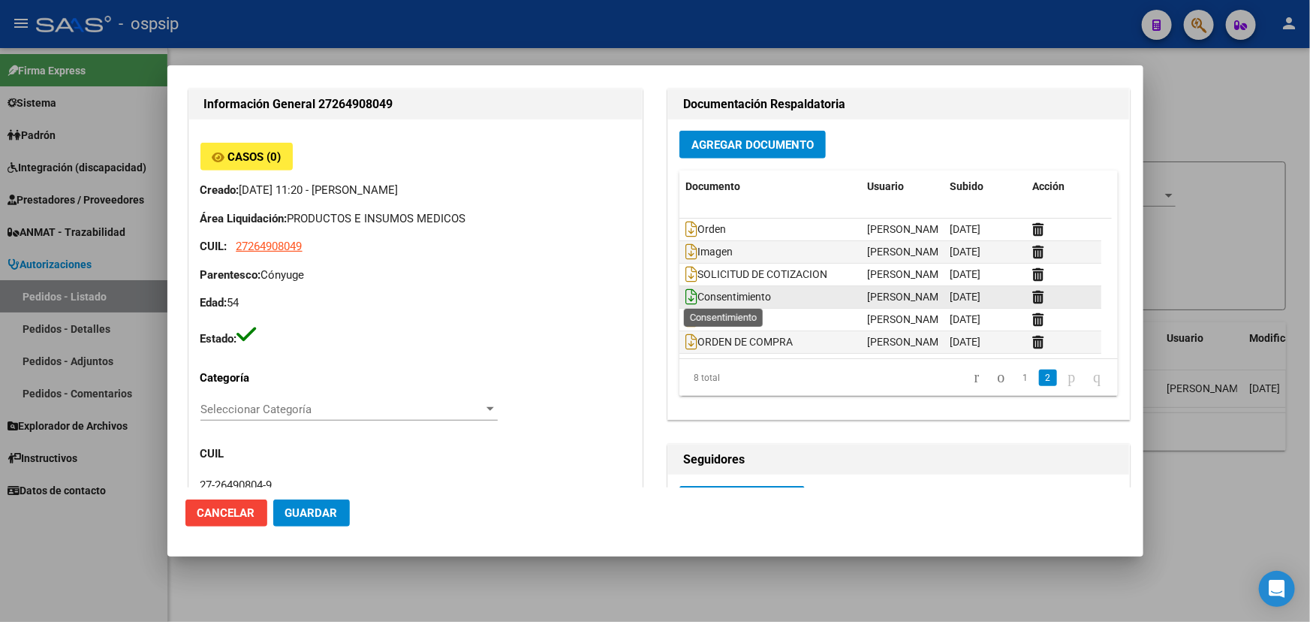
click at [686, 294] on icon at bounding box center [692, 296] width 12 height 17
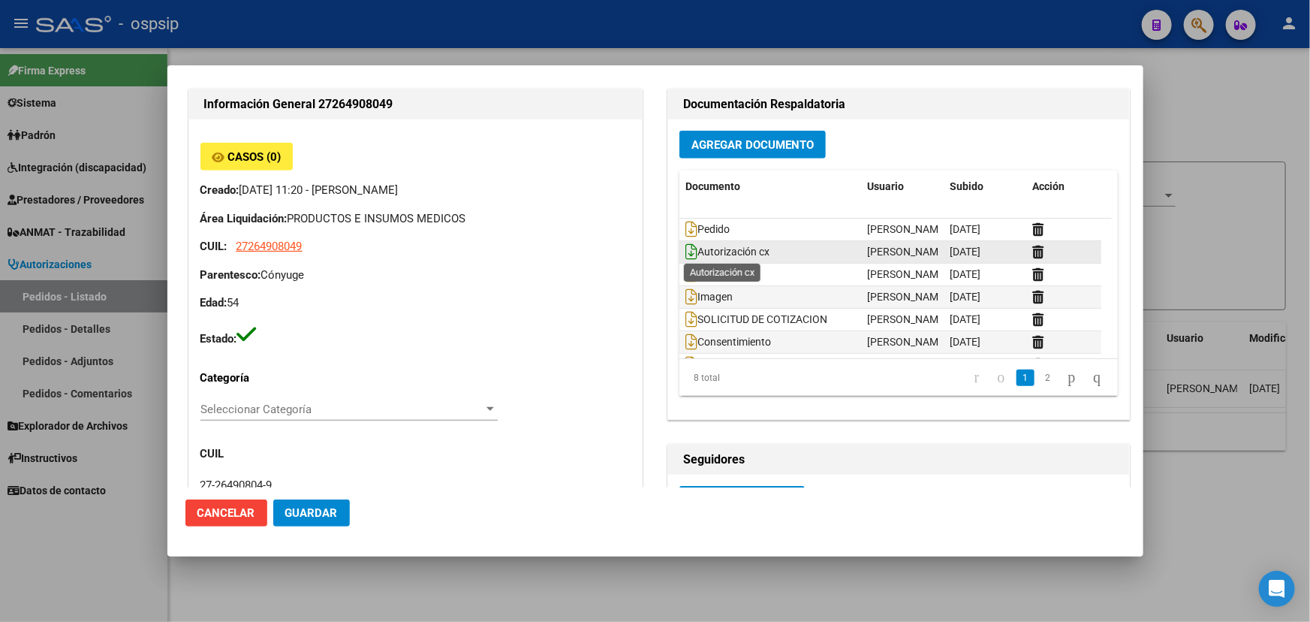
click at [686, 252] on icon at bounding box center [692, 251] width 12 height 17
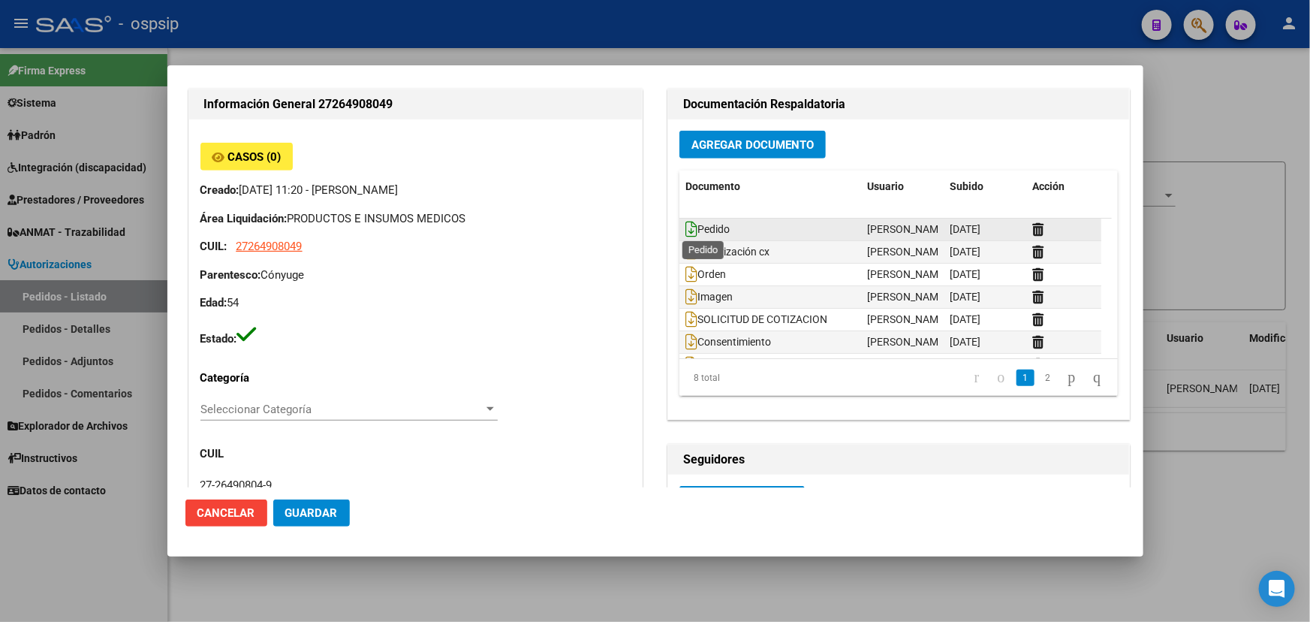
click at [688, 225] on icon at bounding box center [692, 229] width 12 height 17
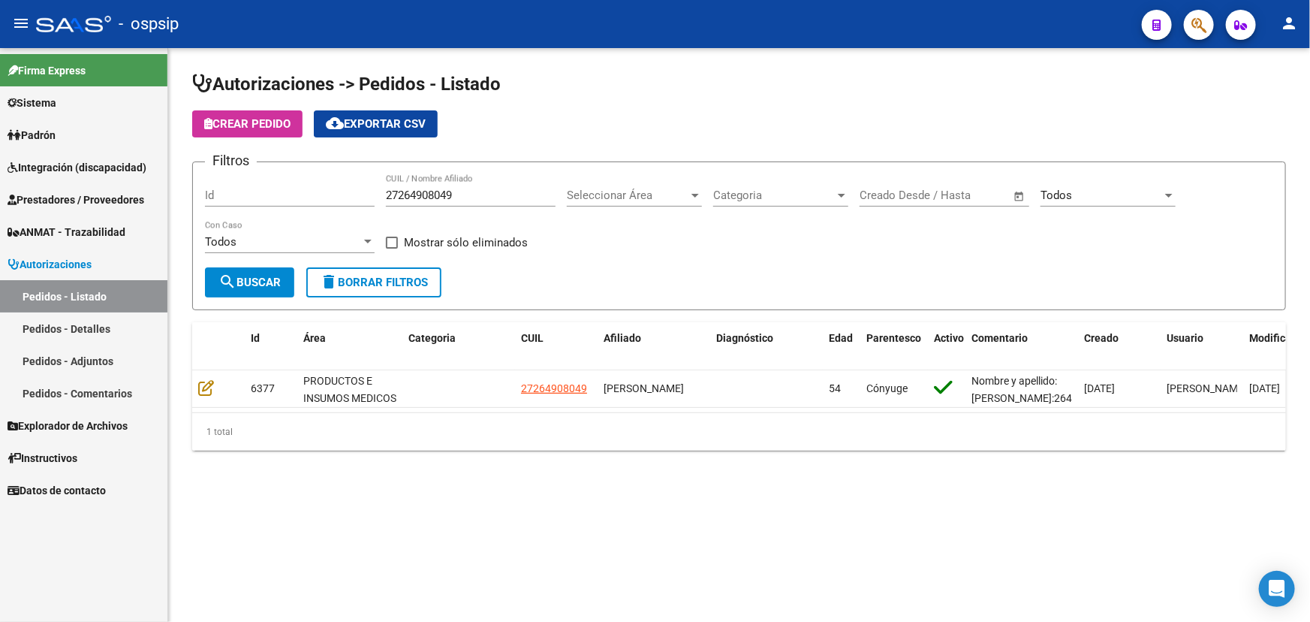
click at [410, 197] on input "27264908049" at bounding box center [471, 195] width 170 height 14
click at [267, 196] on input "Id" at bounding box center [290, 195] width 170 height 14
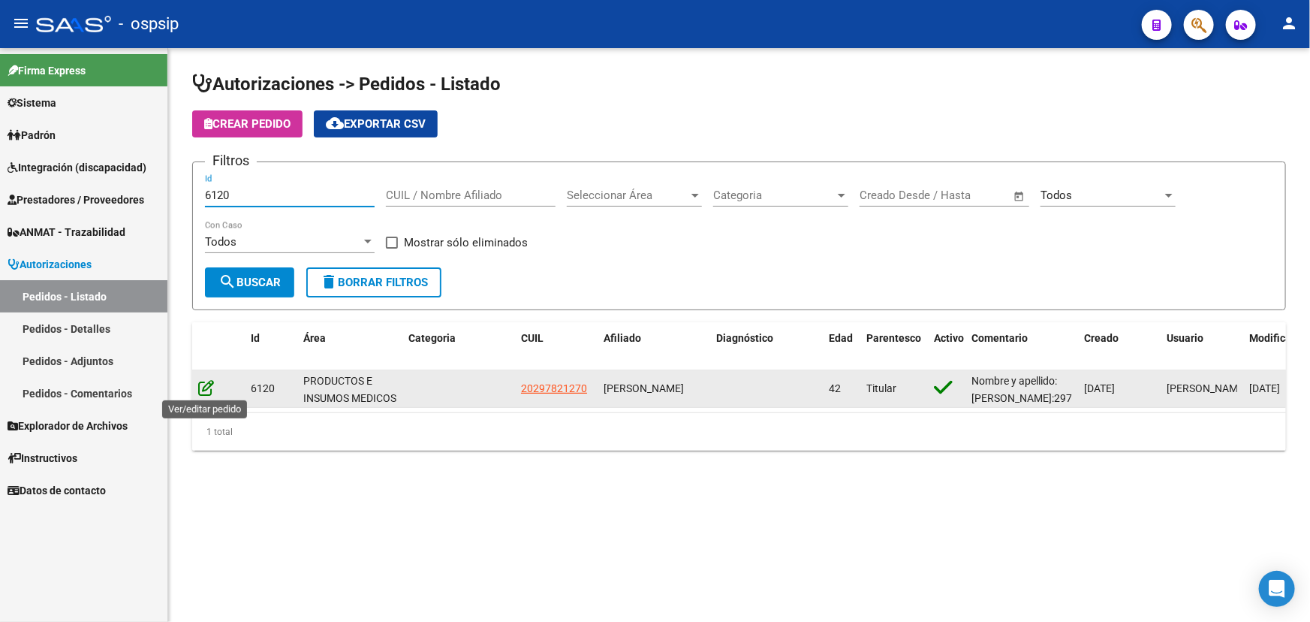
click at [203, 387] on icon at bounding box center [206, 387] width 16 height 17
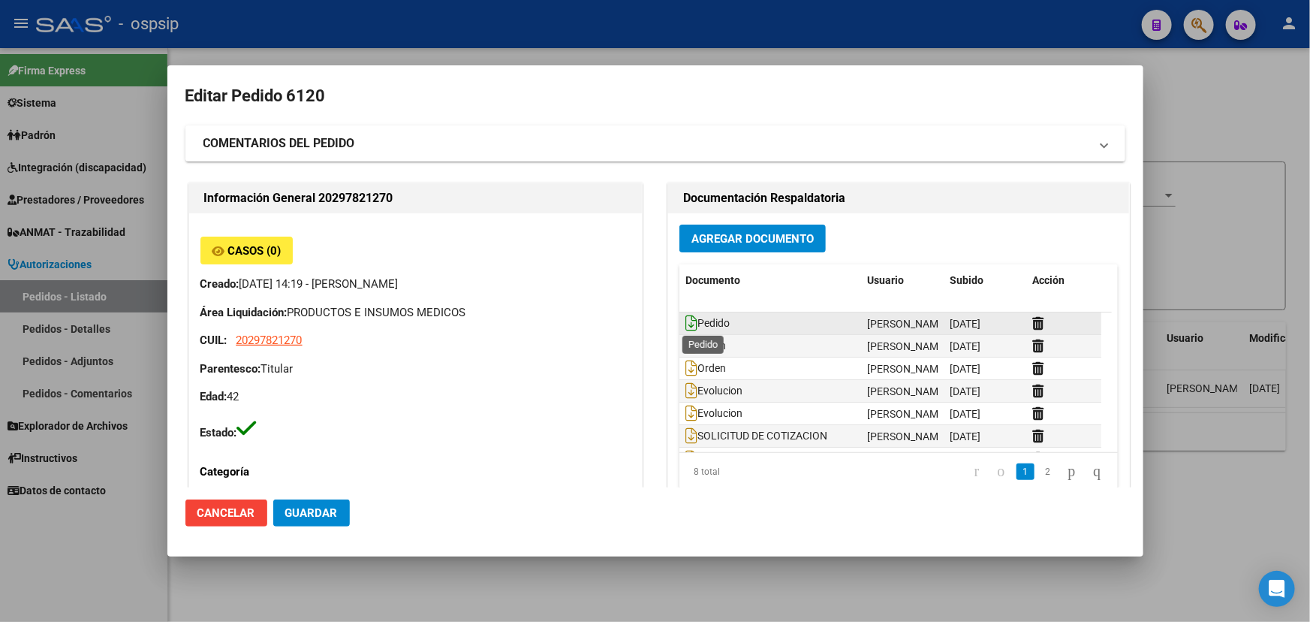
click at [687, 319] on icon at bounding box center [692, 323] width 12 height 17
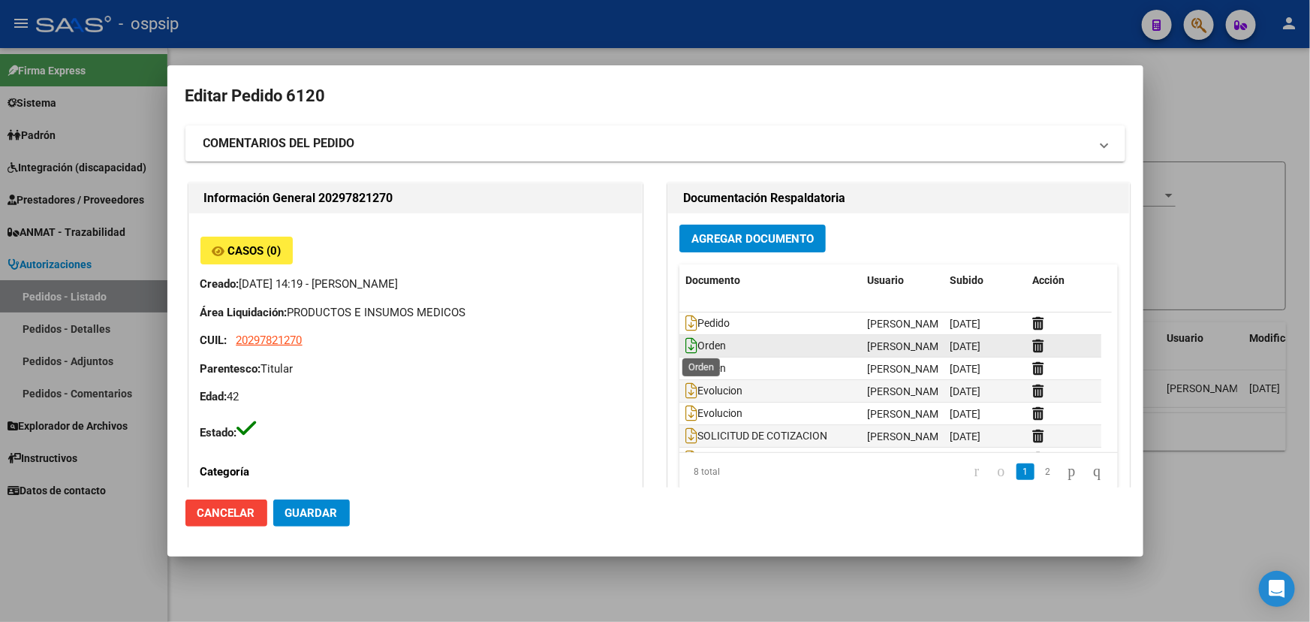
click at [686, 340] on icon at bounding box center [692, 345] width 12 height 17
click at [690, 366] on icon at bounding box center [692, 368] width 12 height 17
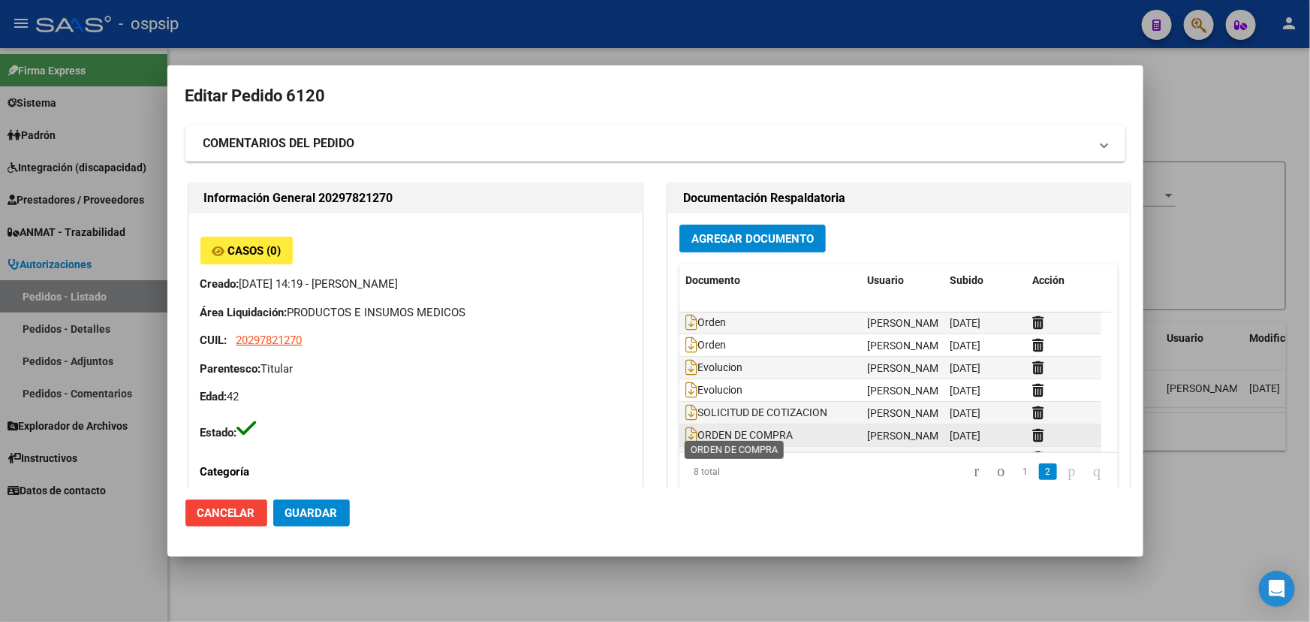
scroll to position [45, 0]
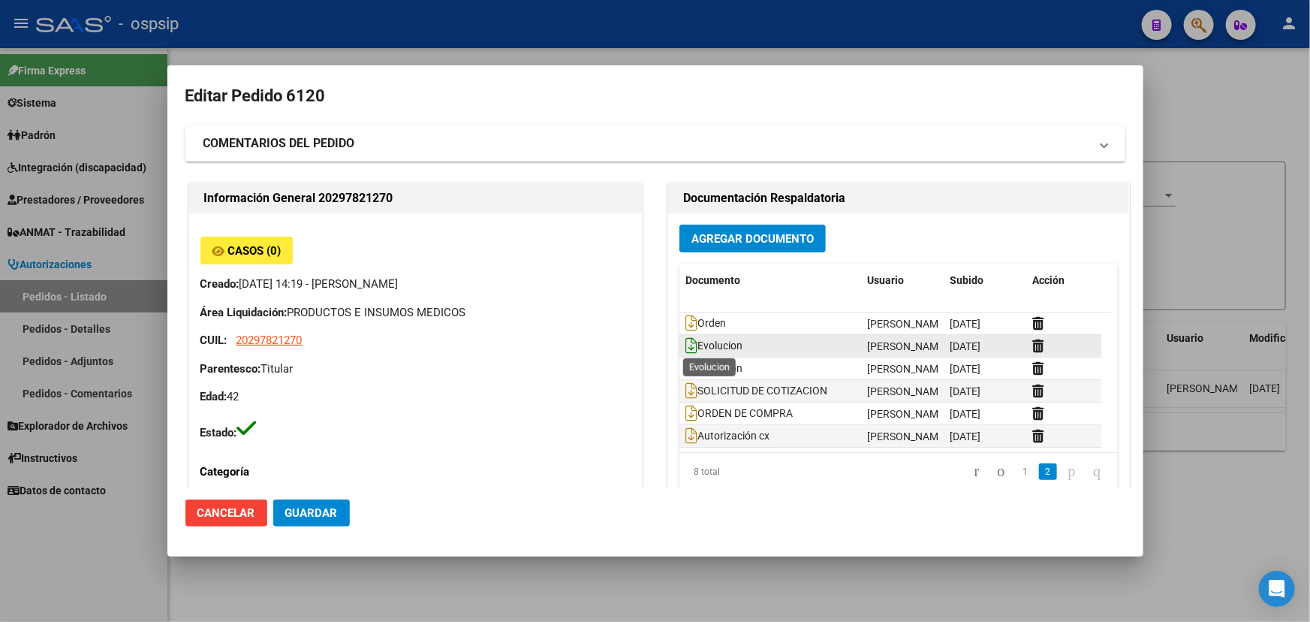
click at [690, 344] on icon at bounding box center [692, 345] width 12 height 17
click at [689, 365] on icon at bounding box center [692, 368] width 12 height 17
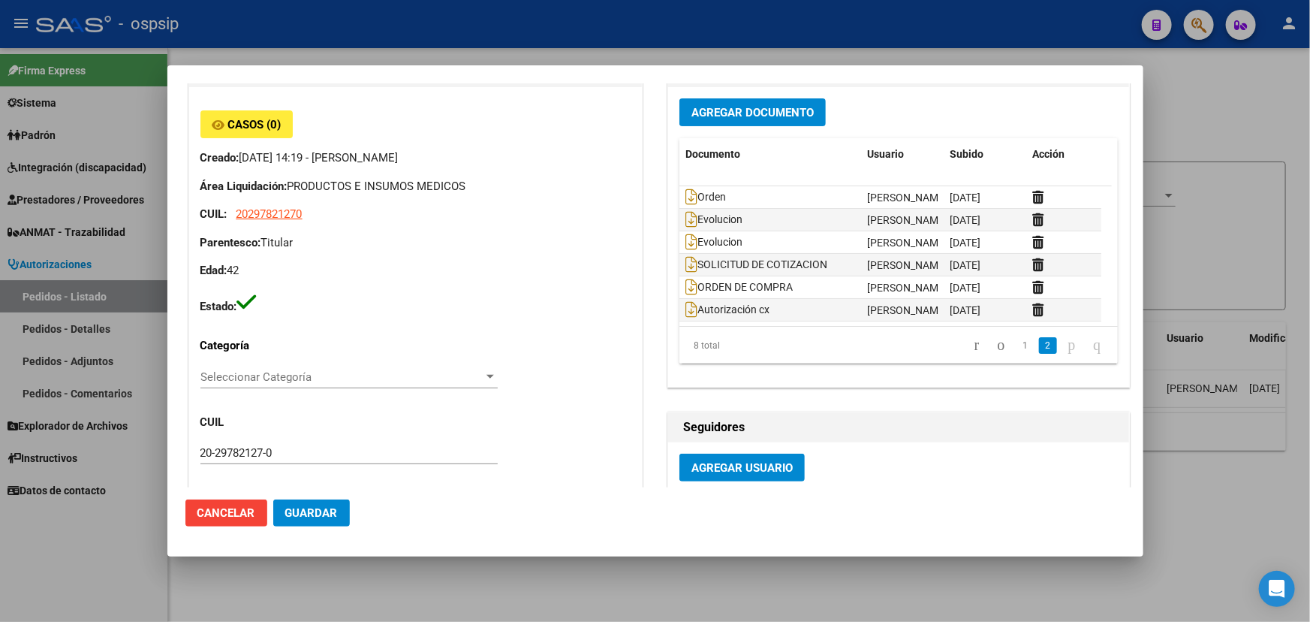
scroll to position [136, 0]
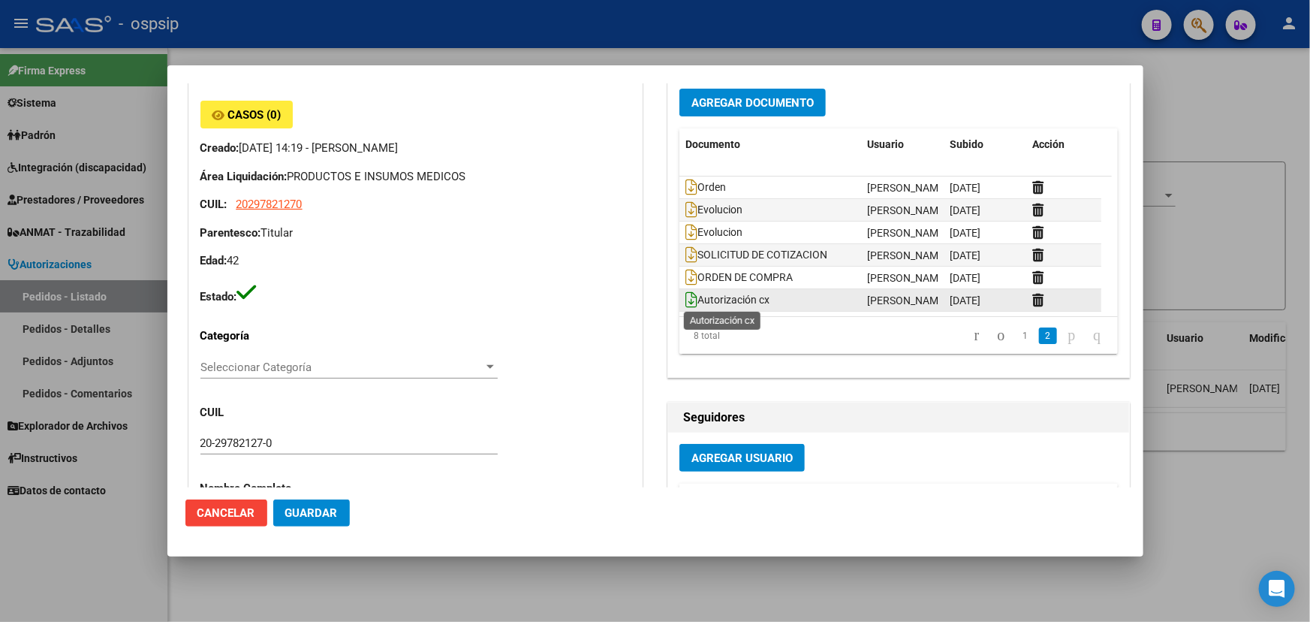
click at [686, 298] on icon at bounding box center [692, 299] width 12 height 17
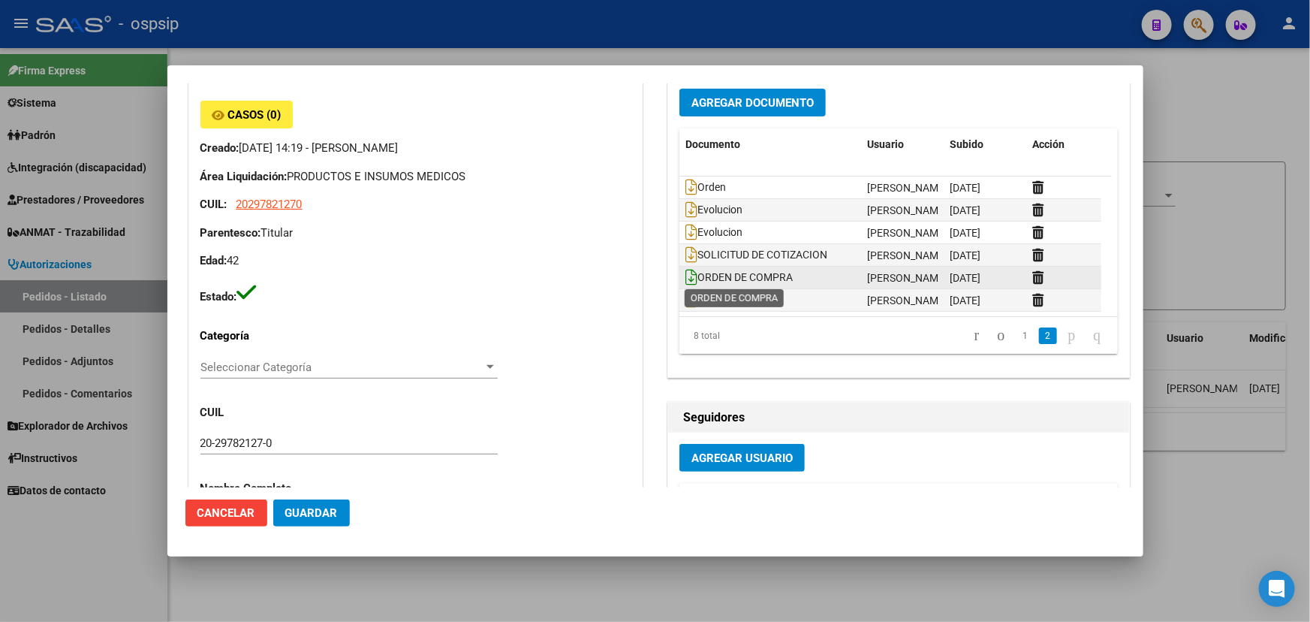
click at [686, 276] on icon at bounding box center [692, 277] width 12 height 17
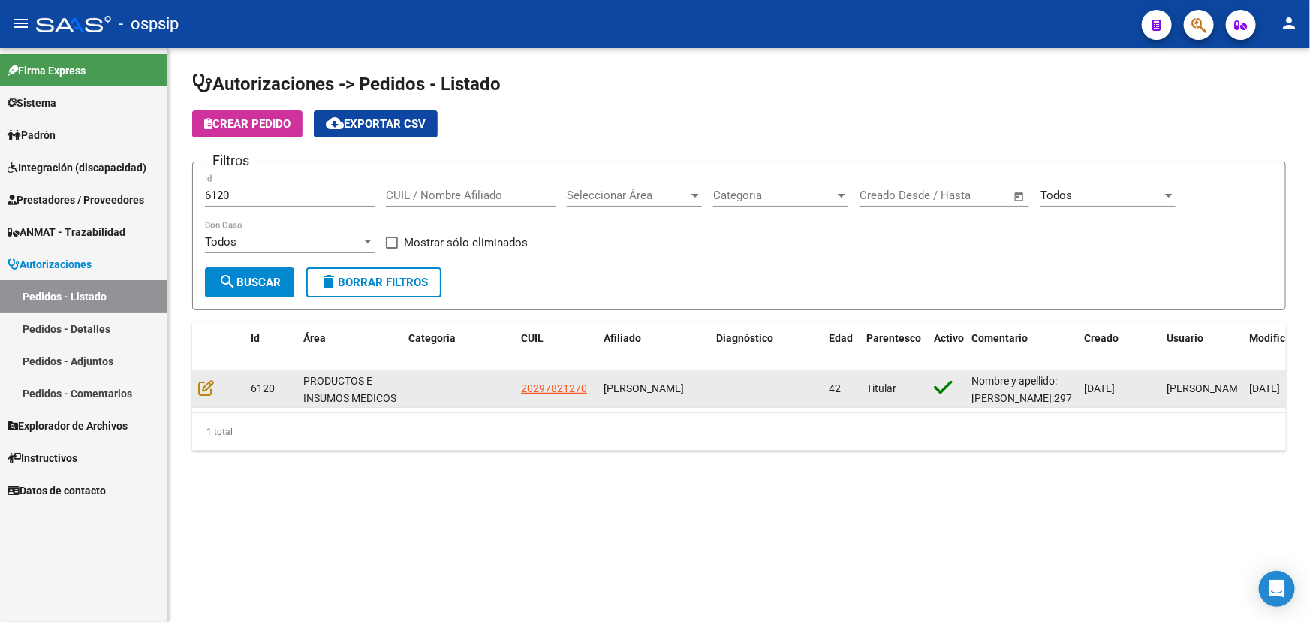
scroll to position [0, 0]
drag, startPoint x: 677, startPoint y: 396, endPoint x: 599, endPoint y: 369, distance: 82.6
click at [599, 370] on datatable-body-cell "[PERSON_NAME]" at bounding box center [654, 388] width 113 height 37
copy span "[PERSON_NAME]"
drag, startPoint x: 521, startPoint y: 387, endPoint x: 587, endPoint y: 387, distance: 66.1
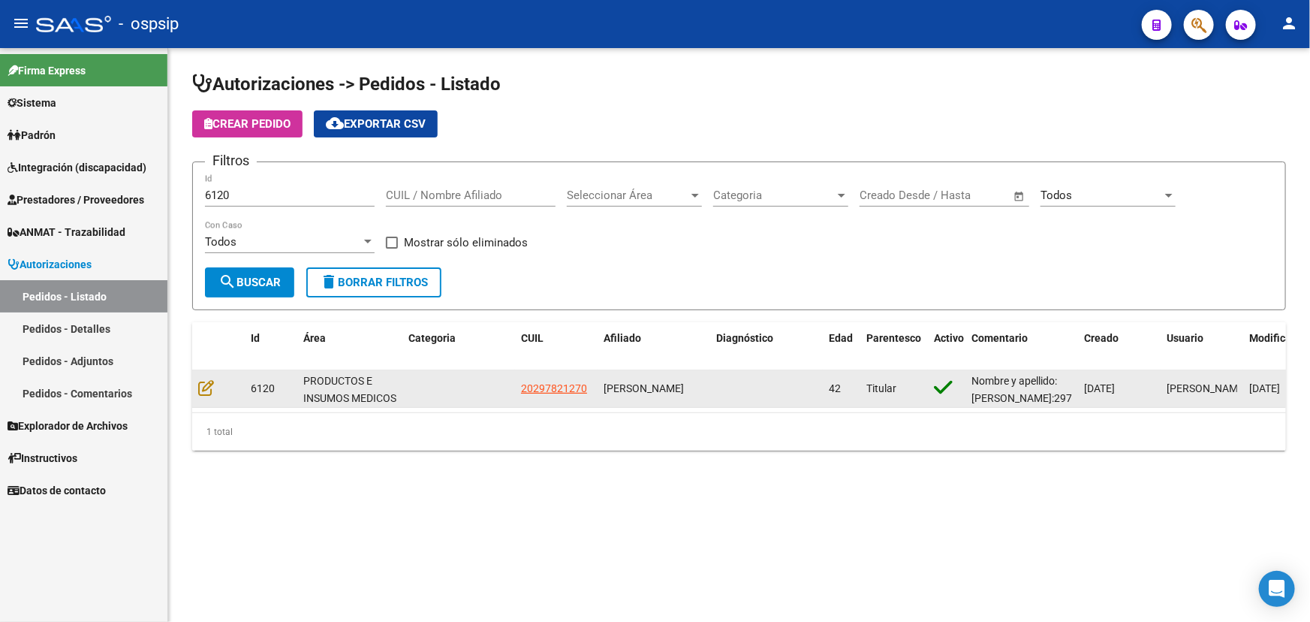
click at [587, 387] on div "20297821270" at bounding box center [556, 388] width 71 height 17
copy span "20297821270"
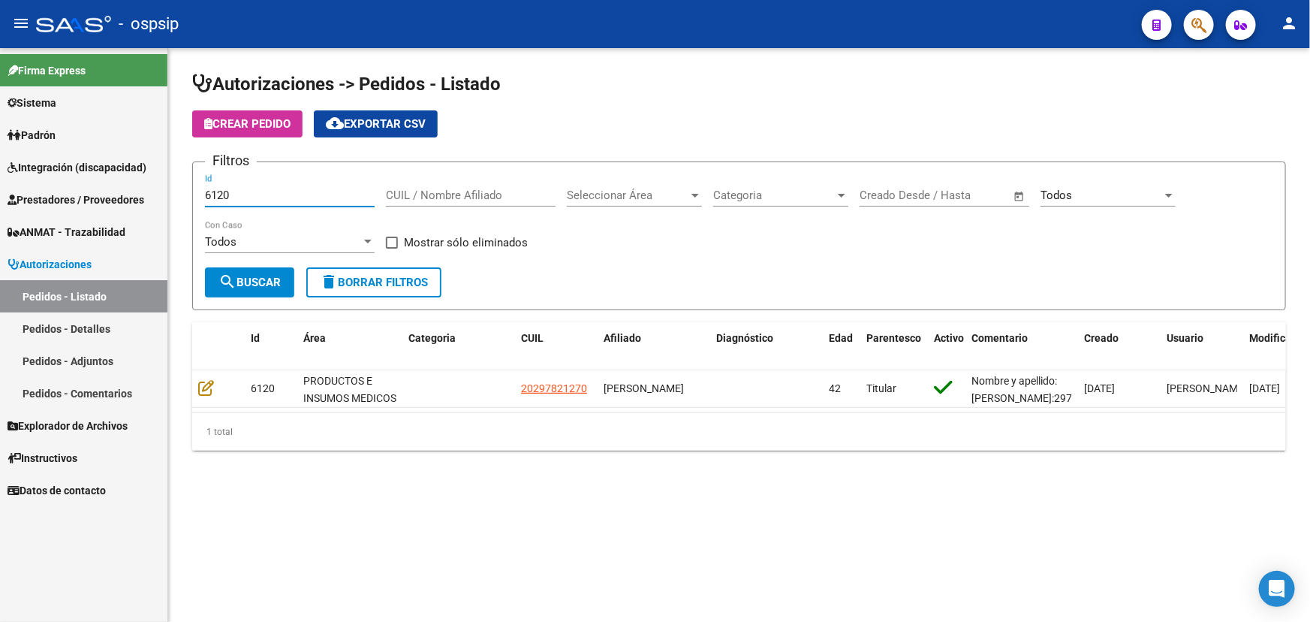
click at [215, 192] on input "6120" at bounding box center [290, 195] width 170 height 14
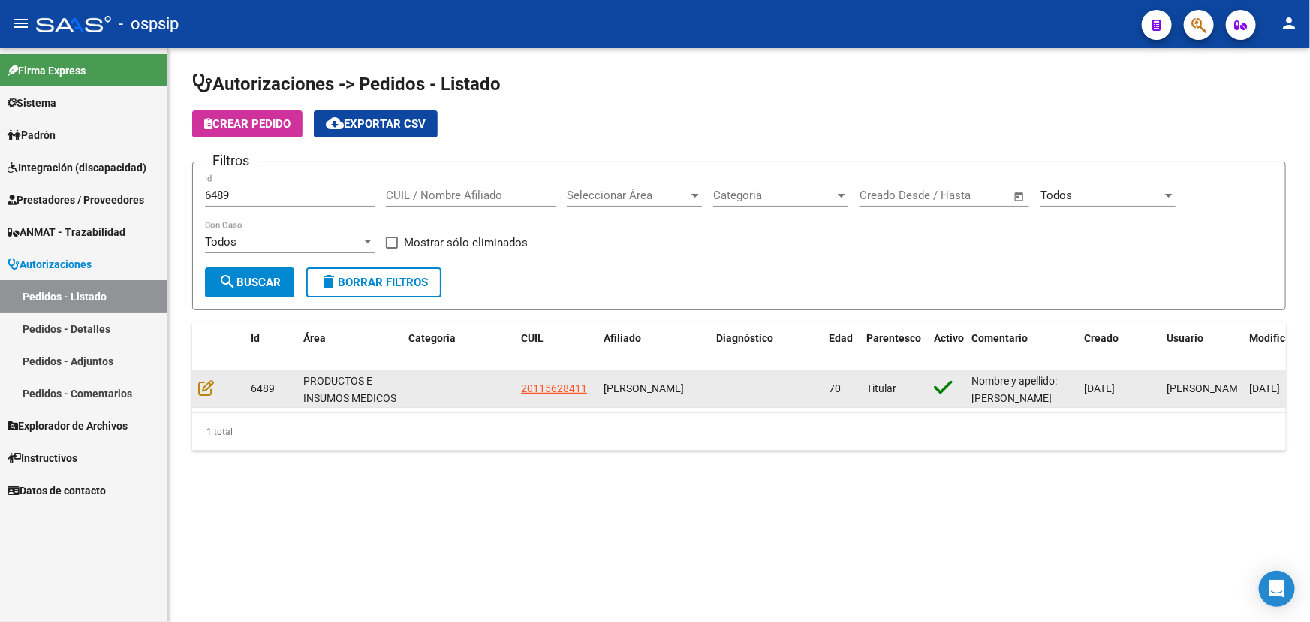
scroll to position [2, 0]
drag, startPoint x: 606, startPoint y: 378, endPoint x: 671, endPoint y: 404, distance: 70.4
click at [671, 404] on datatable-body-cell "[PERSON_NAME]" at bounding box center [654, 388] width 113 height 37
copy span "[PERSON_NAME]"
drag, startPoint x: 517, startPoint y: 384, endPoint x: 594, endPoint y: 390, distance: 76.8
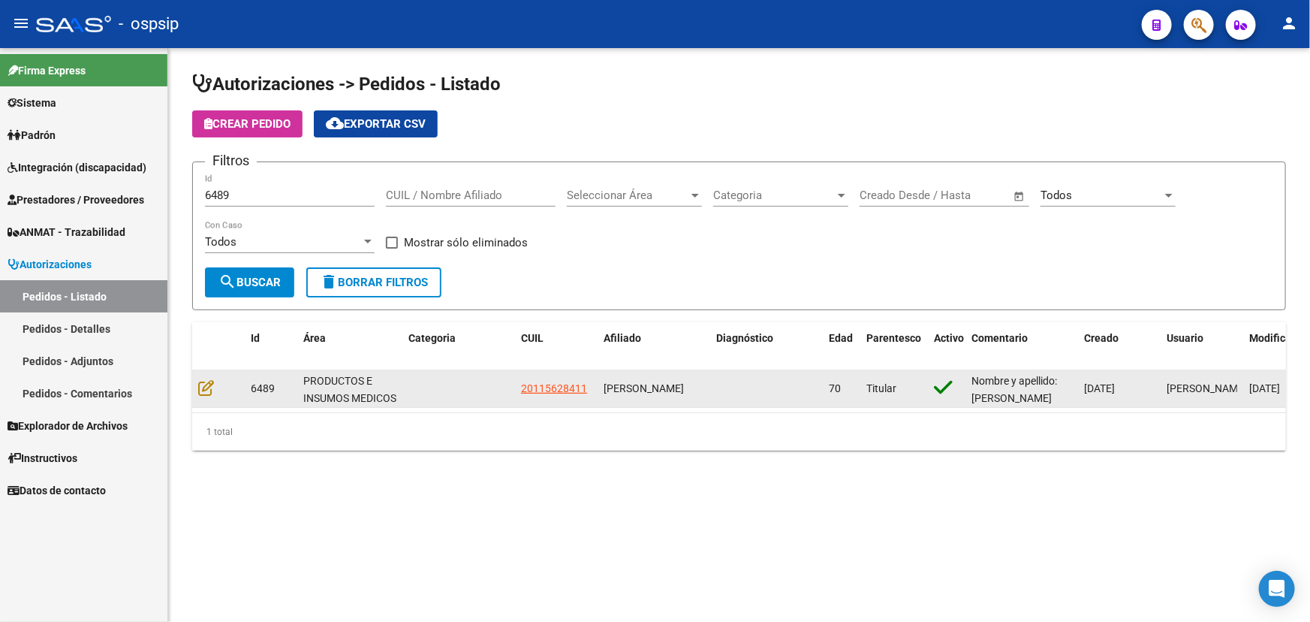
click at [594, 390] on datatable-body-cell "20115628411" at bounding box center [556, 388] width 83 height 37
click at [210, 381] on icon at bounding box center [206, 387] width 16 height 17
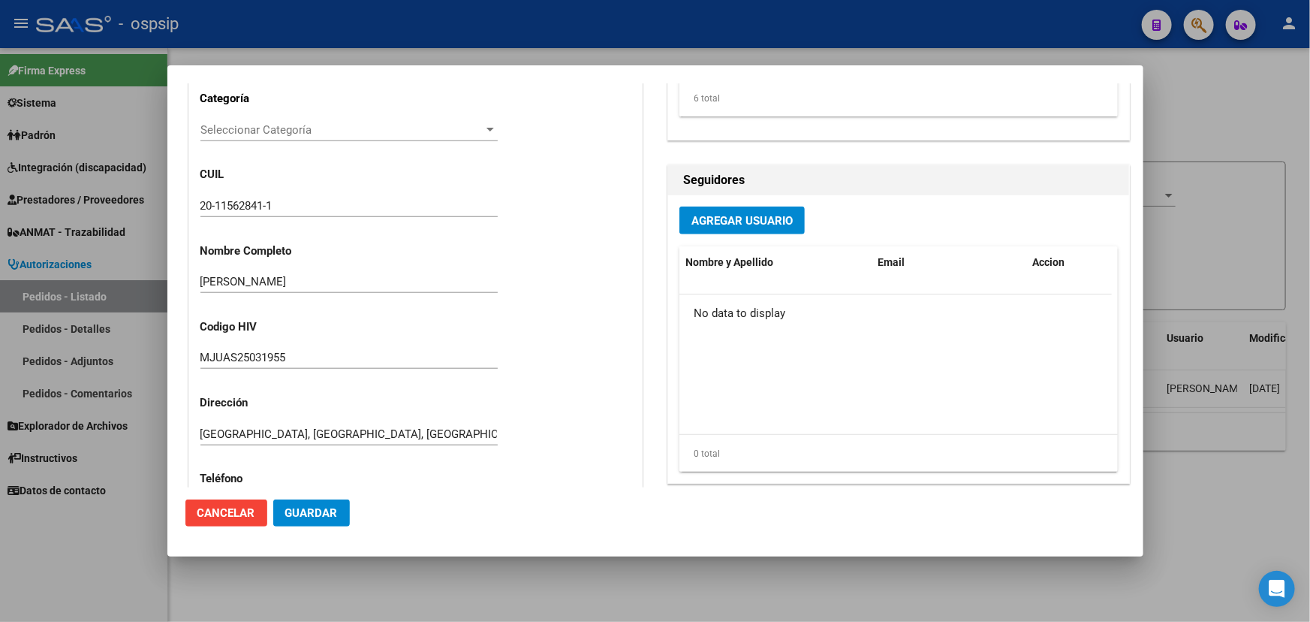
scroll to position [546, 0]
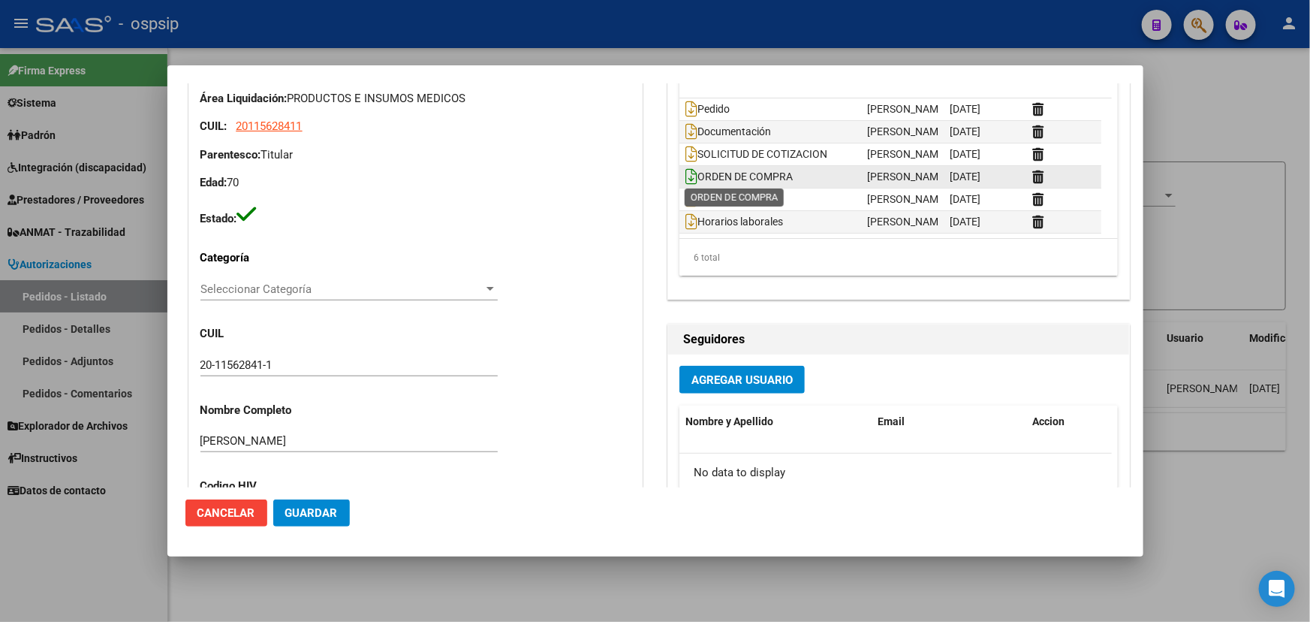
click at [688, 173] on icon at bounding box center [692, 176] width 12 height 17
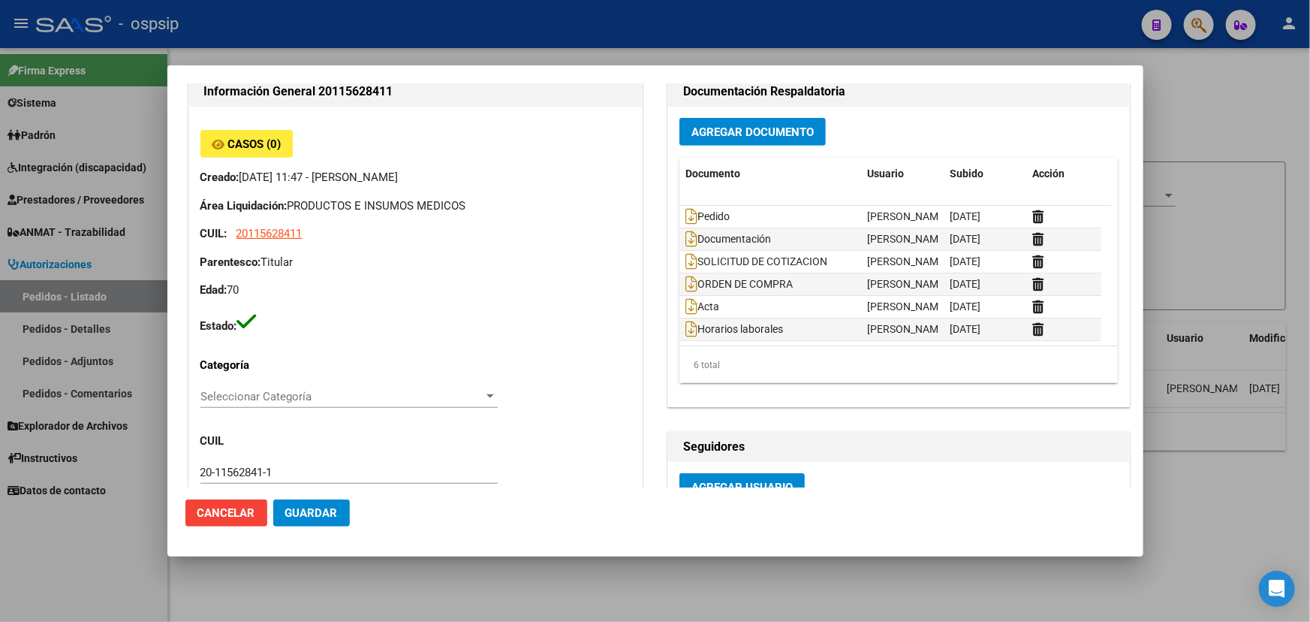
scroll to position [136, 0]
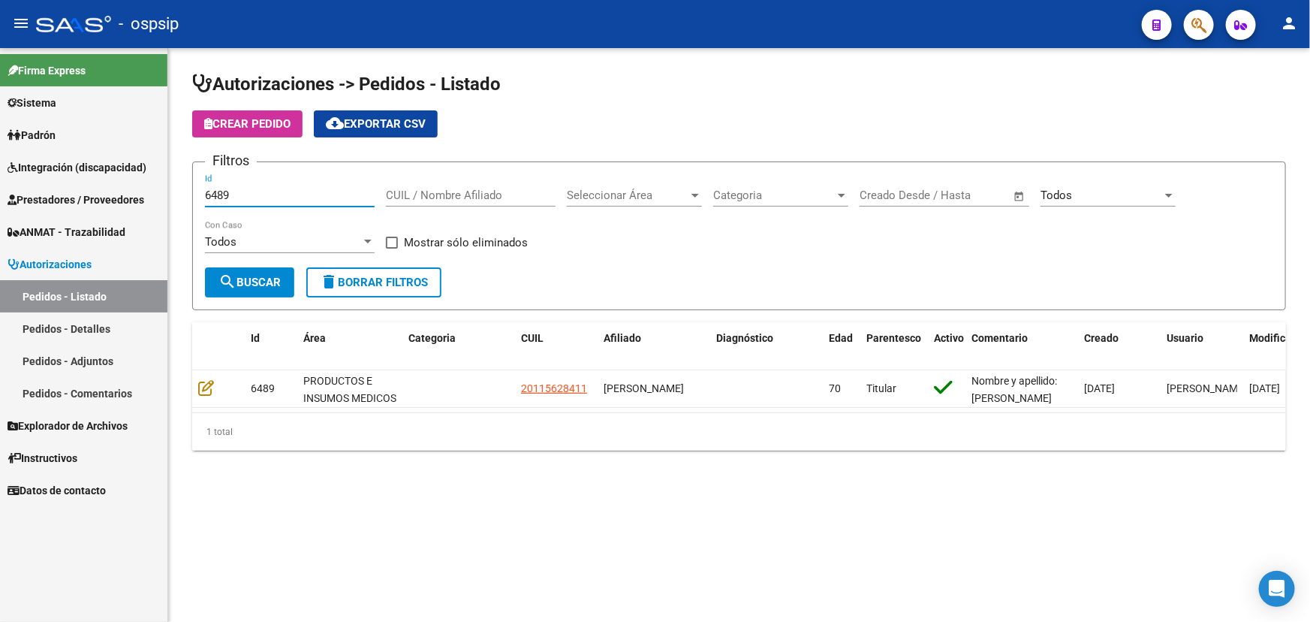
click at [215, 191] on input "6489" at bounding box center [290, 195] width 170 height 14
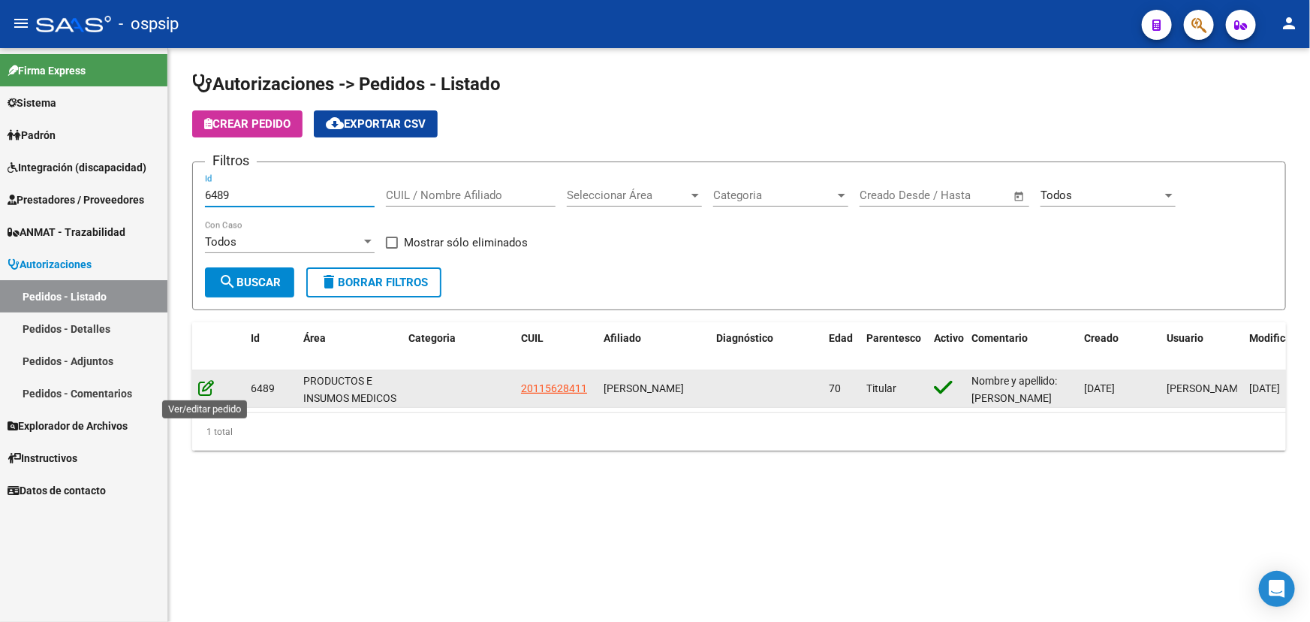
click at [205, 382] on icon at bounding box center [206, 387] width 16 height 17
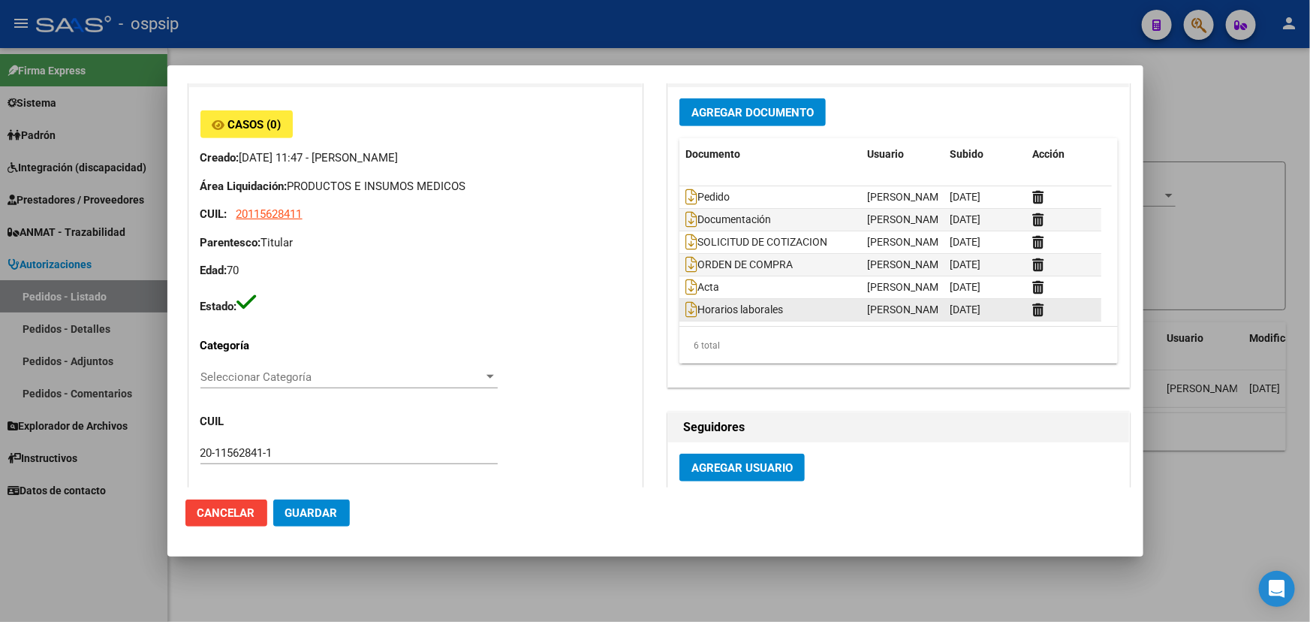
scroll to position [478, 0]
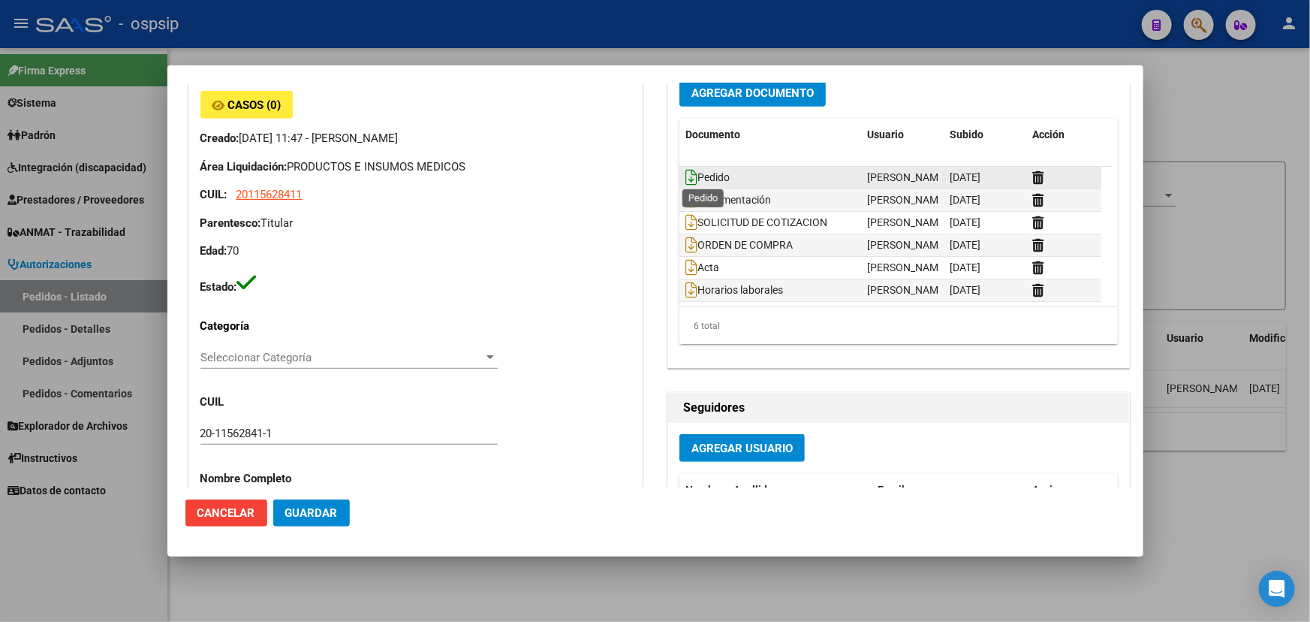
click at [686, 173] on icon at bounding box center [692, 177] width 12 height 17
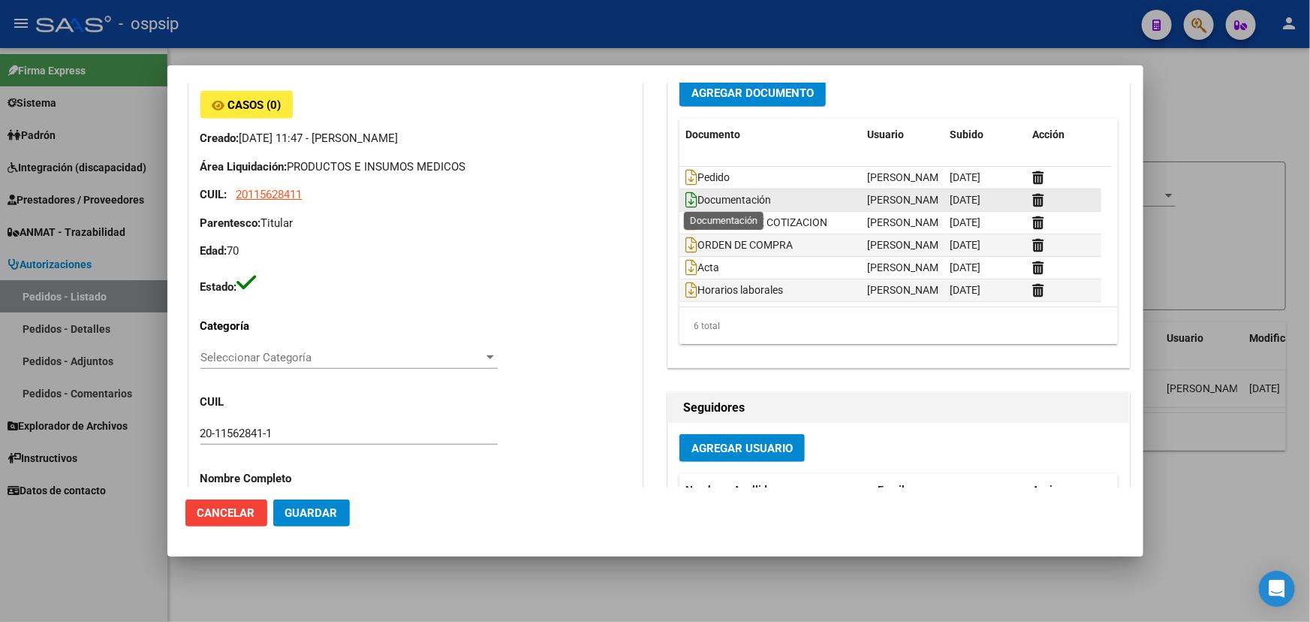
click at [689, 197] on icon at bounding box center [692, 199] width 12 height 17
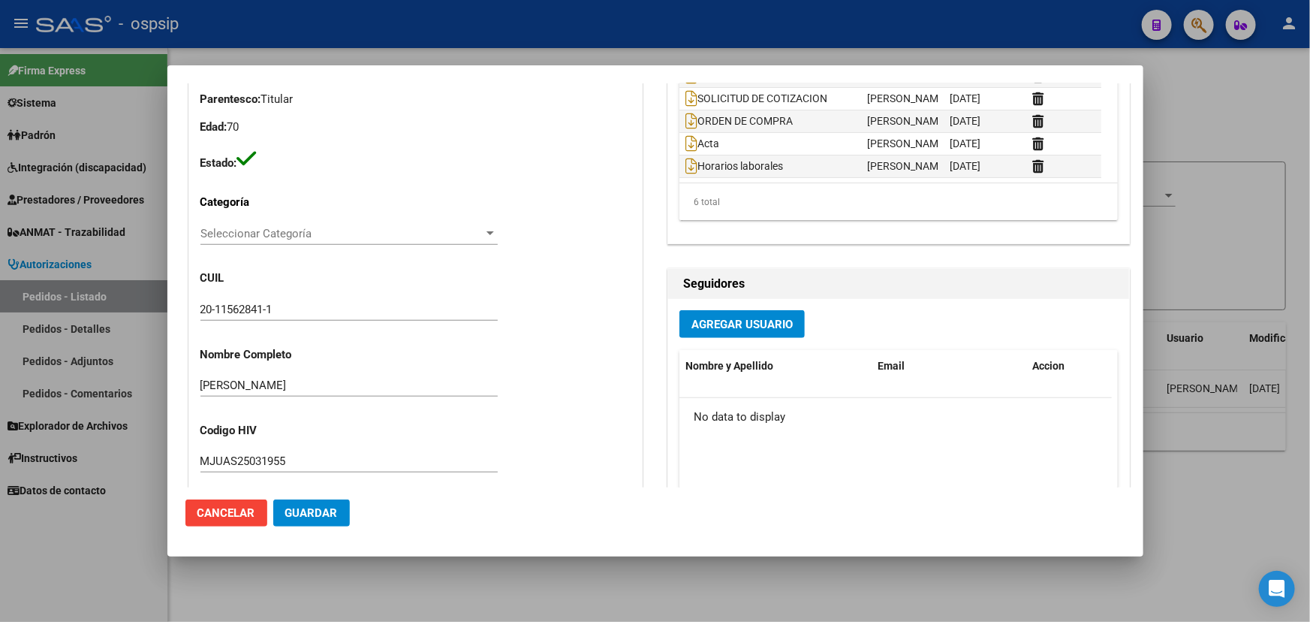
scroll to position [614, 0]
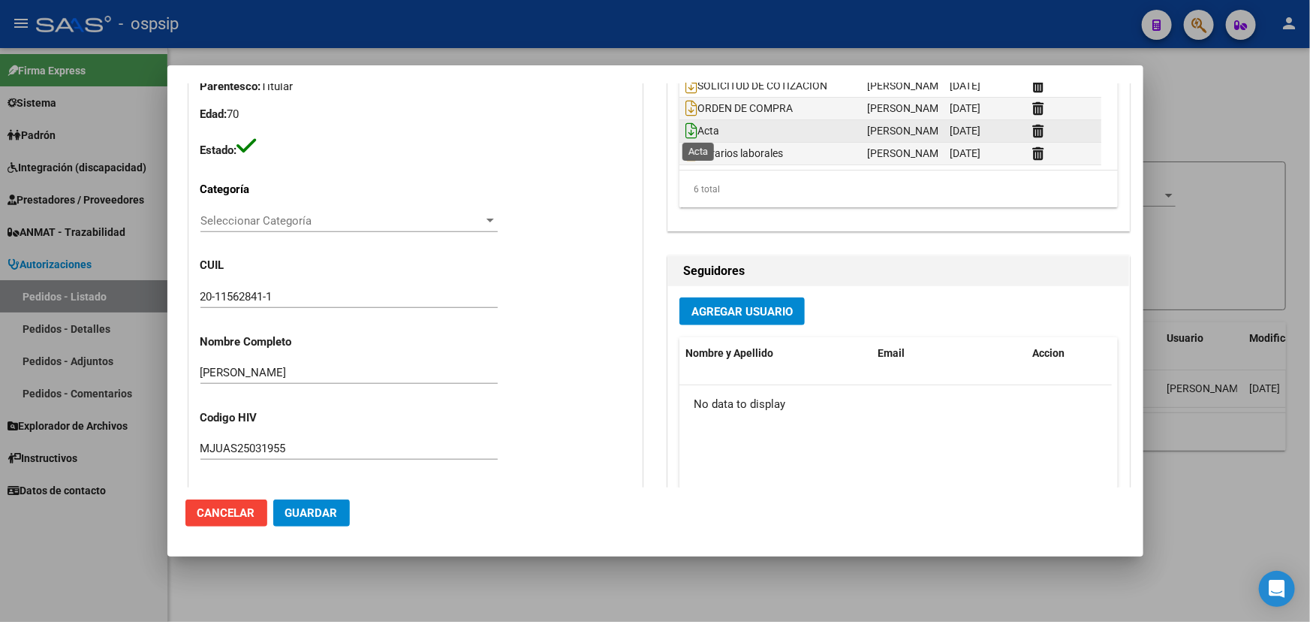
click at [686, 130] on icon at bounding box center [692, 130] width 12 height 17
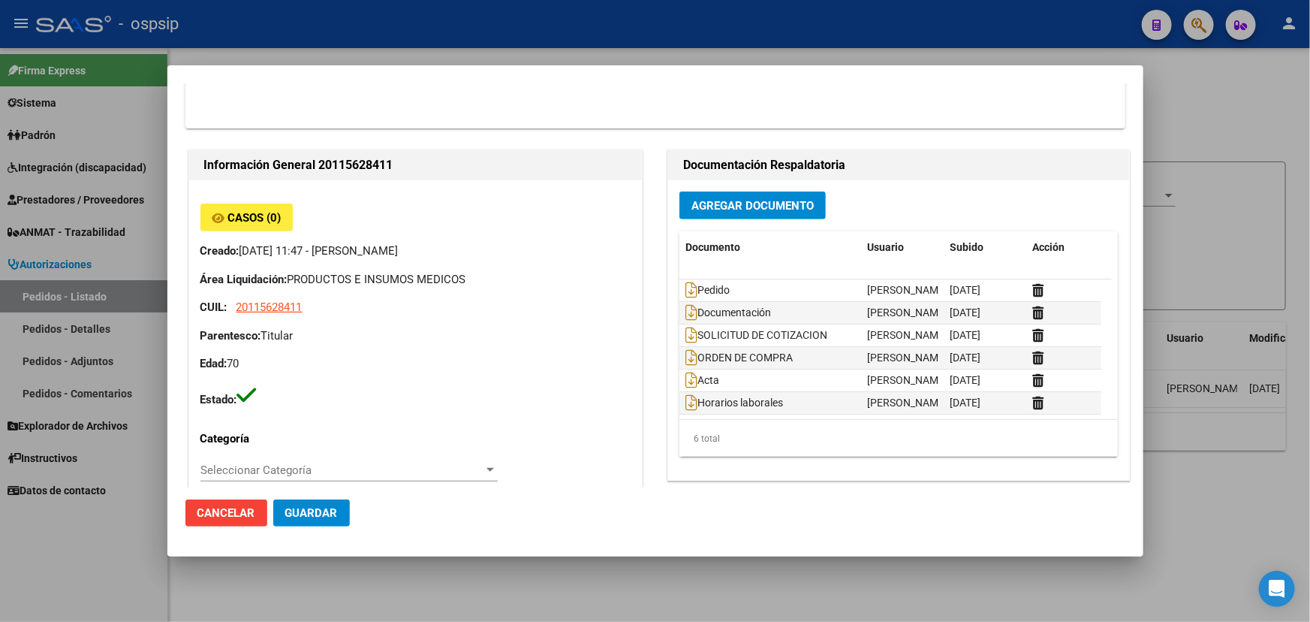
scroll to position [386, 0]
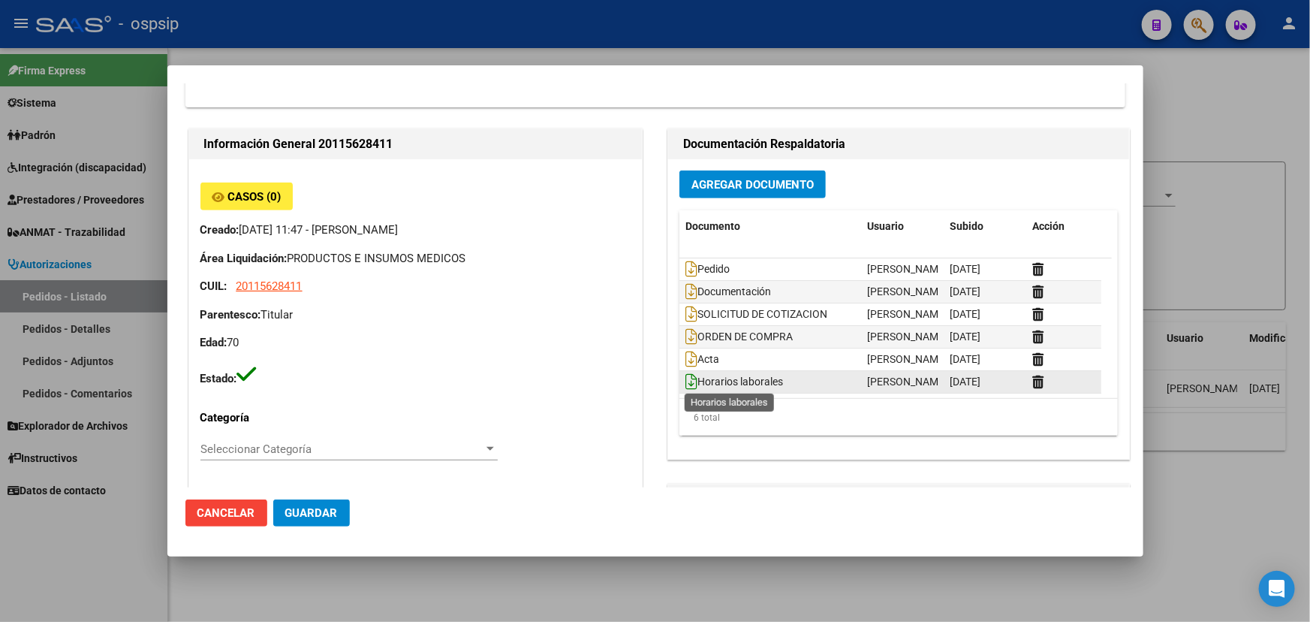
click at [687, 376] on icon at bounding box center [692, 381] width 12 height 17
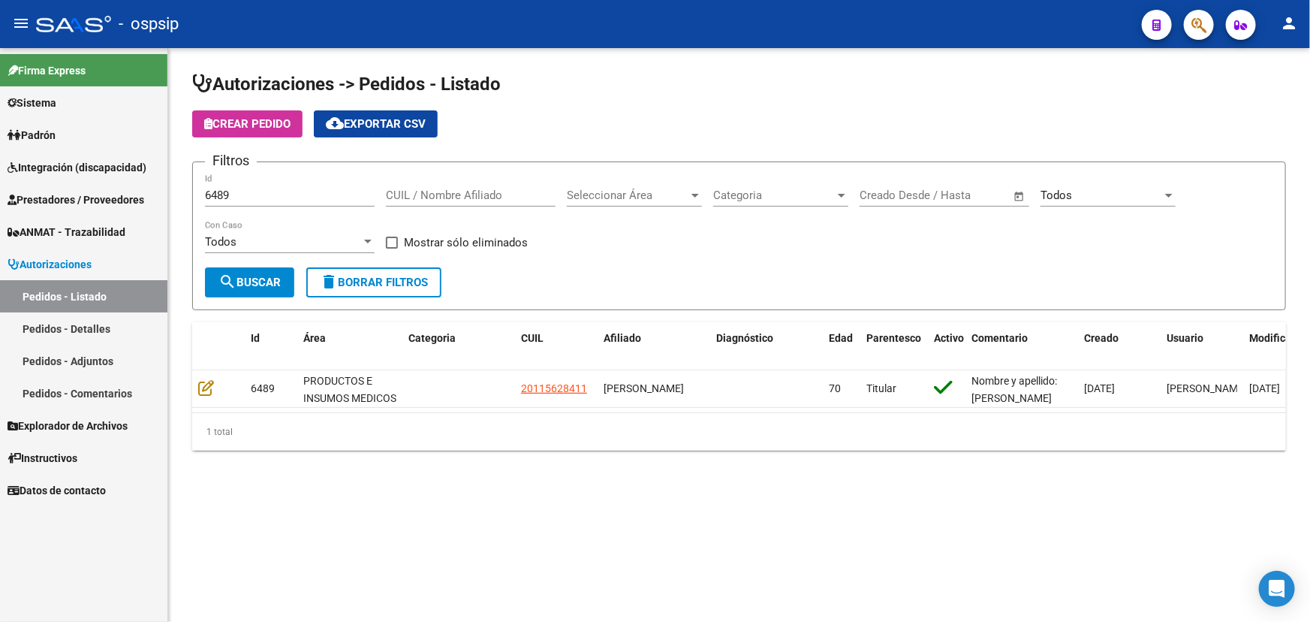
click at [225, 189] on input "6489" at bounding box center [290, 195] width 170 height 14
click at [225, 191] on input "6489" at bounding box center [290, 195] width 170 height 14
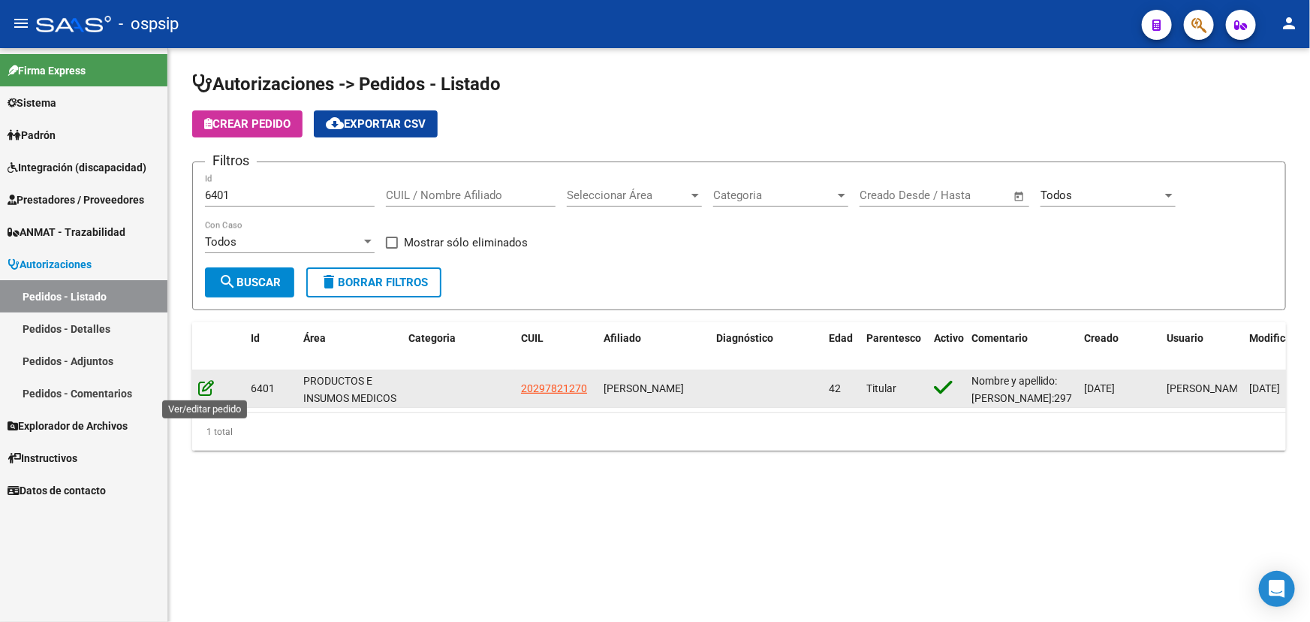
click at [203, 387] on icon at bounding box center [206, 387] width 16 height 17
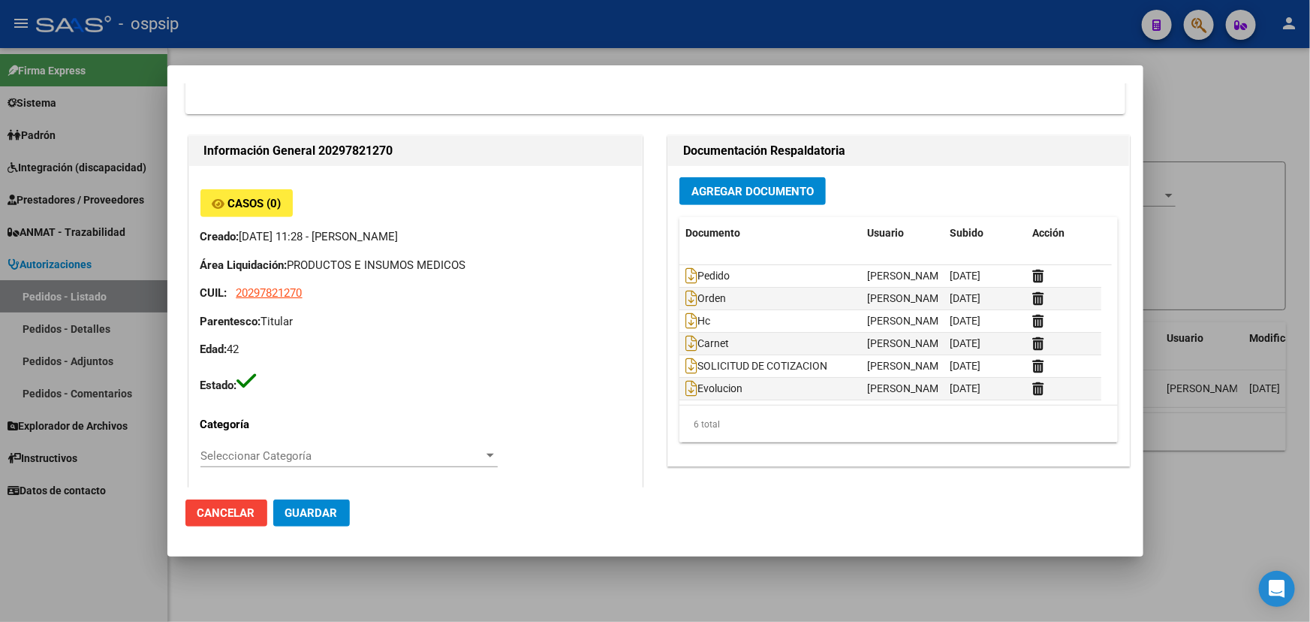
scroll to position [341, 0]
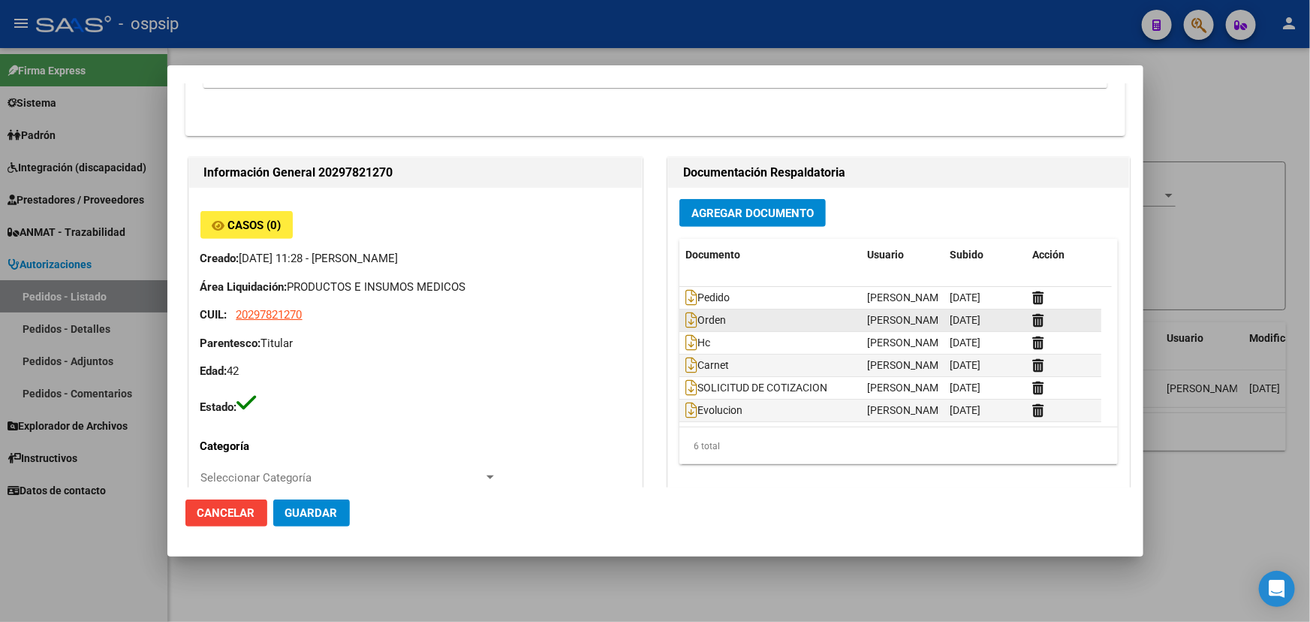
click at [680, 314] on datatable-body-cell "Orden" at bounding box center [771, 320] width 182 height 22
click at [686, 315] on icon at bounding box center [692, 320] width 12 height 17
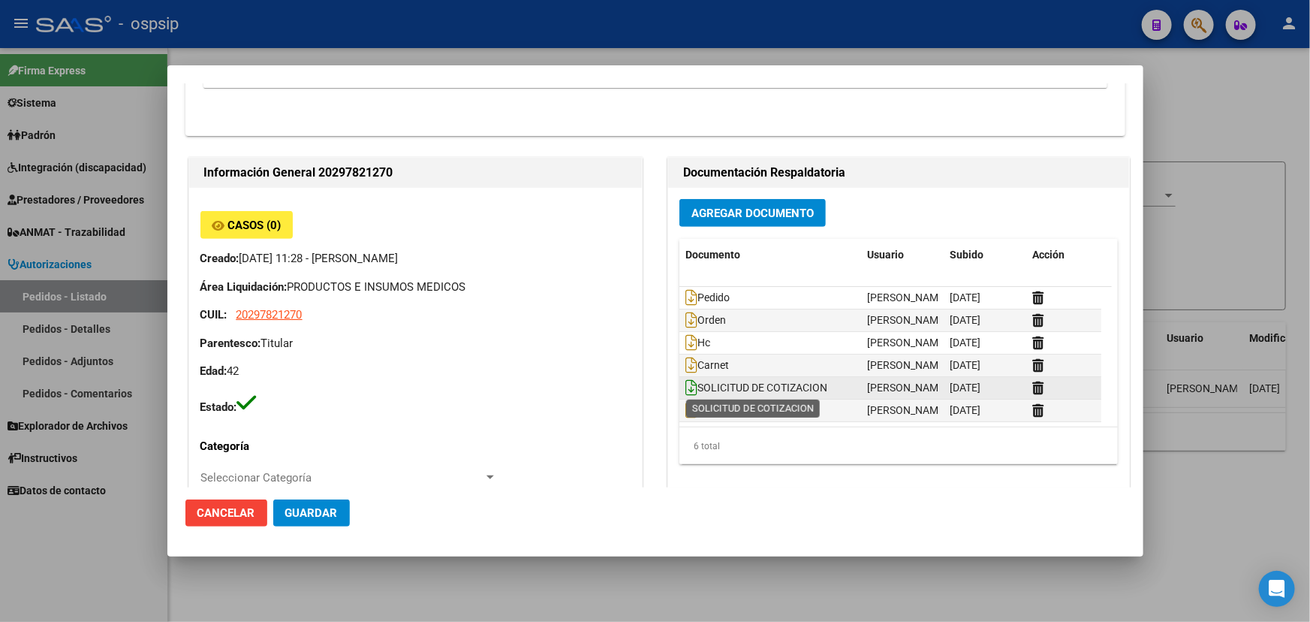
click at [690, 385] on icon at bounding box center [692, 387] width 12 height 17
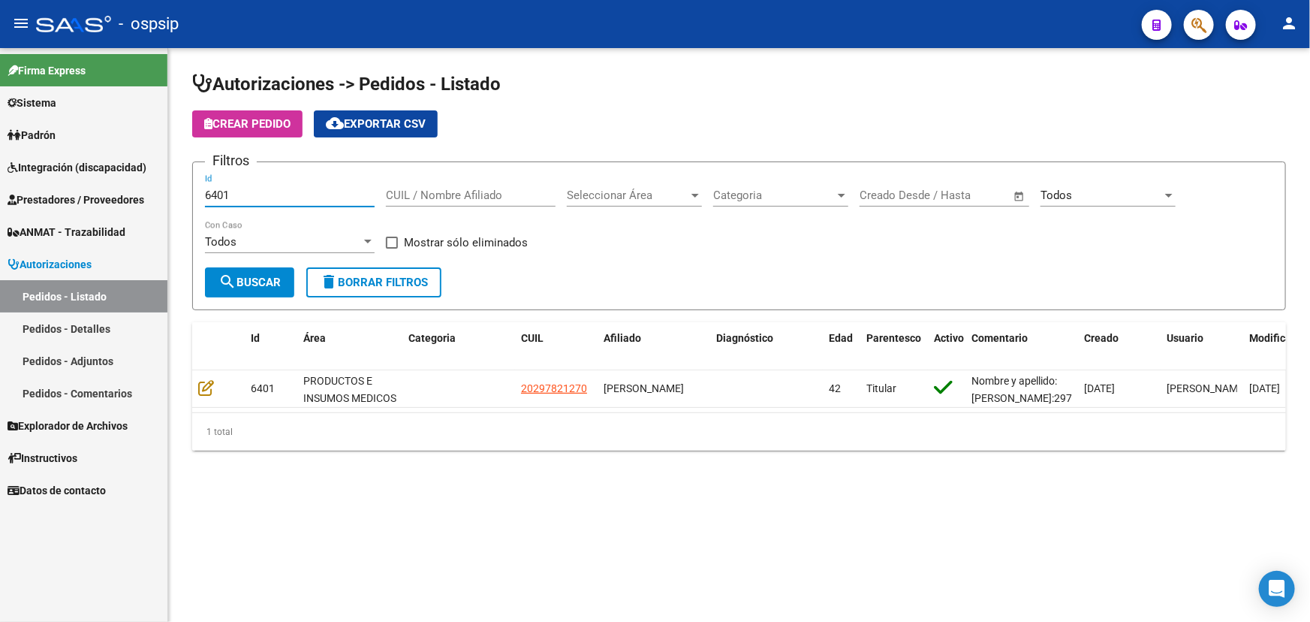
click at [210, 188] on input "6401" at bounding box center [290, 195] width 170 height 14
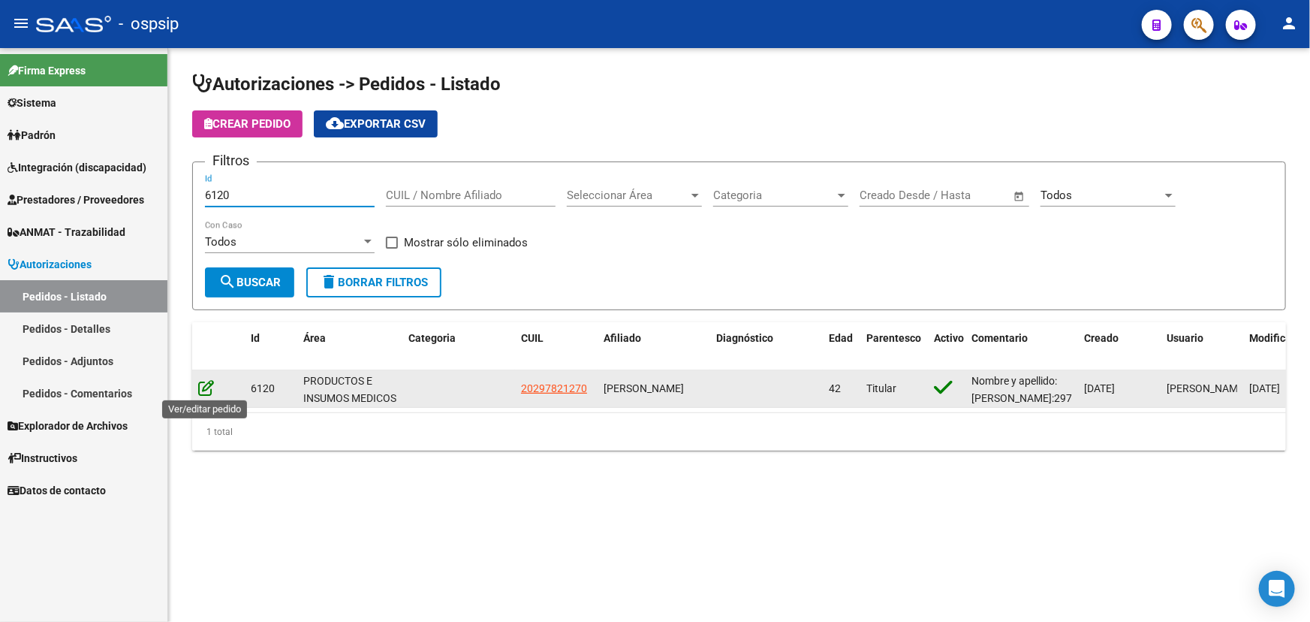
click at [208, 384] on icon at bounding box center [206, 387] width 16 height 17
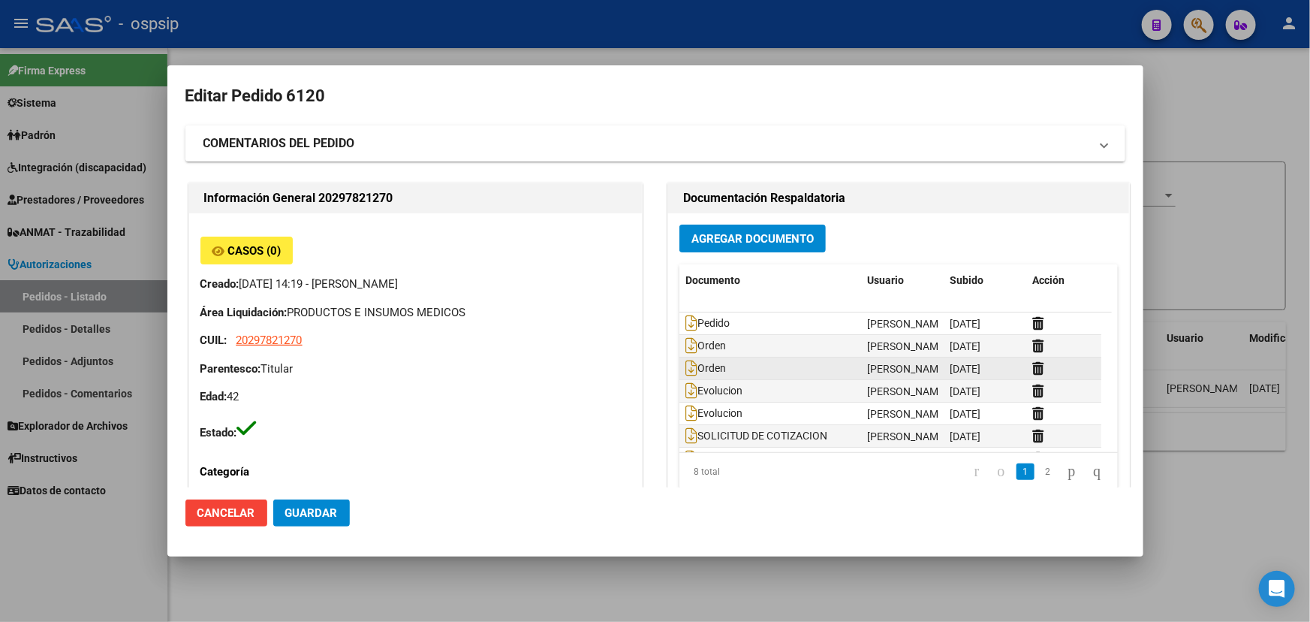
scroll to position [45, 0]
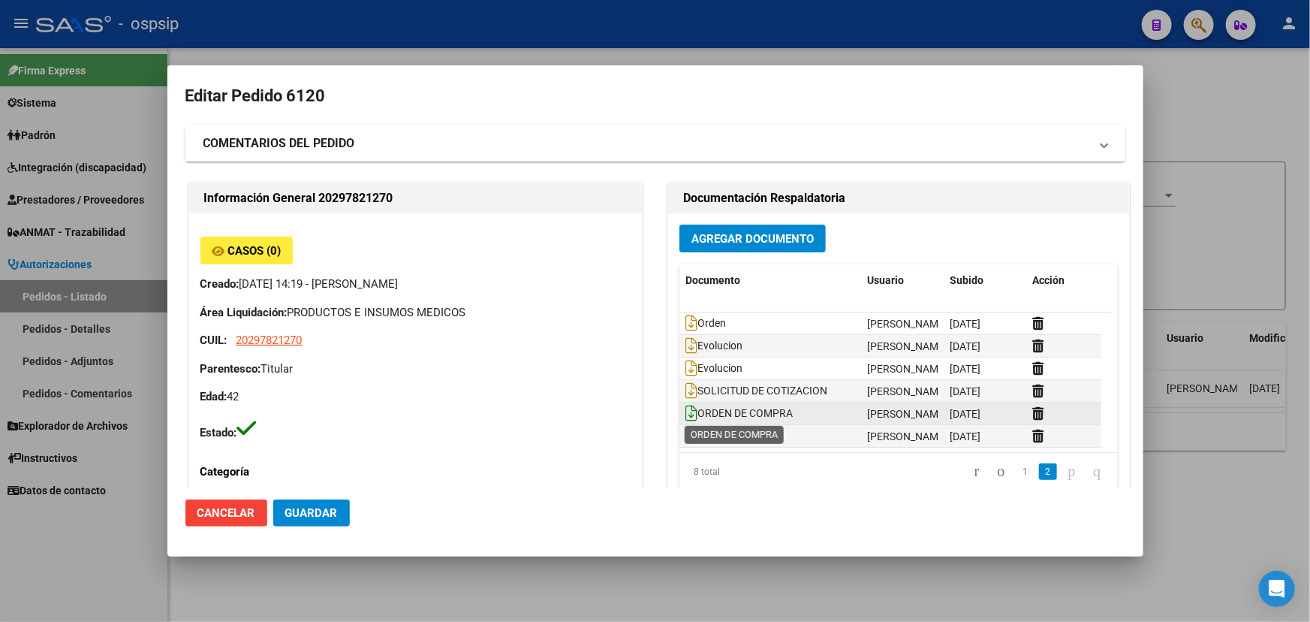
click at [689, 411] on icon at bounding box center [692, 413] width 12 height 17
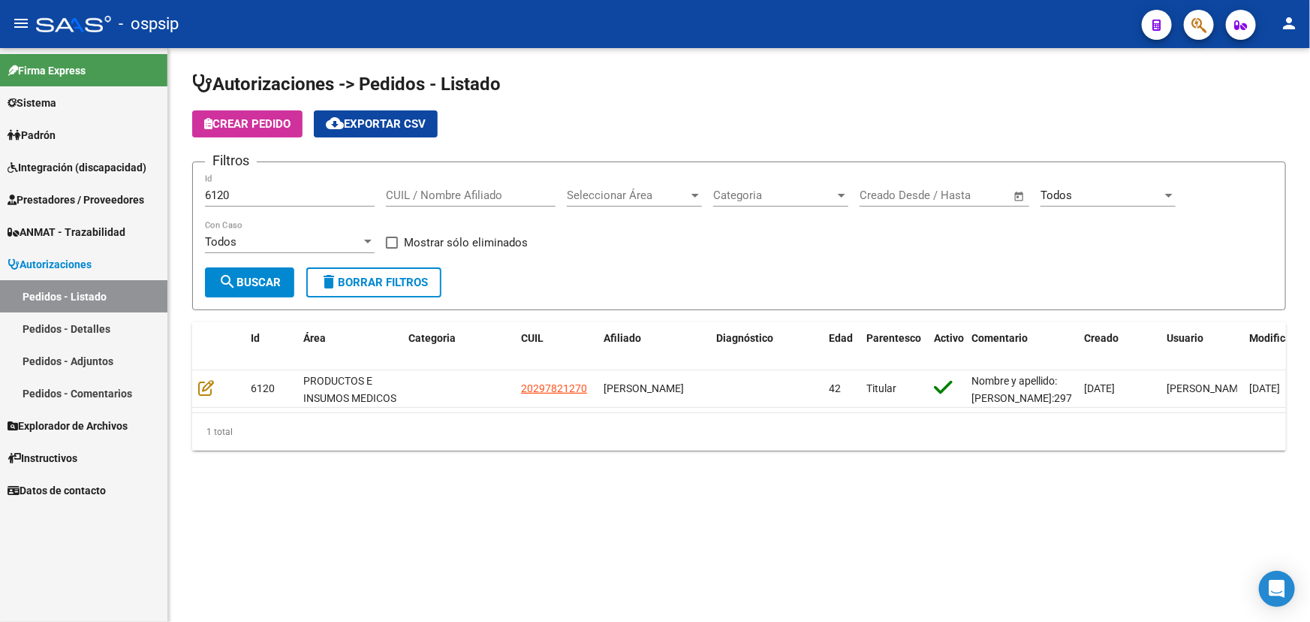
click at [215, 191] on input "6120" at bounding box center [290, 195] width 170 height 14
click at [212, 195] on input "6120" at bounding box center [290, 195] width 170 height 14
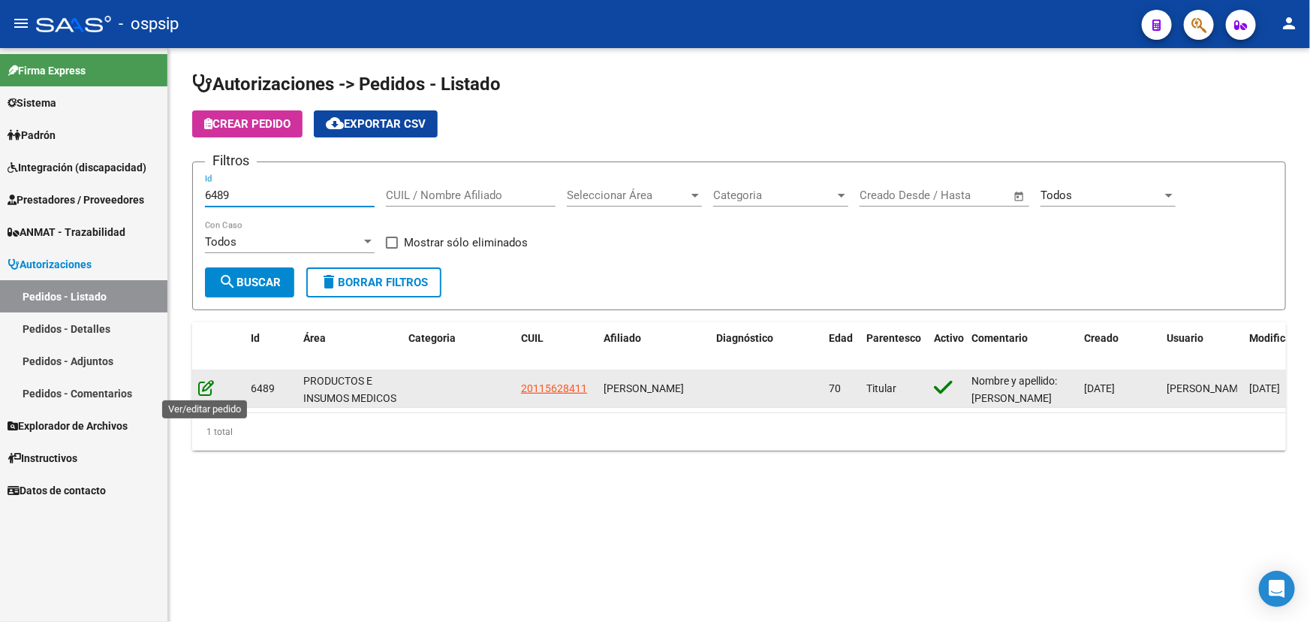
click at [202, 381] on icon at bounding box center [206, 387] width 16 height 17
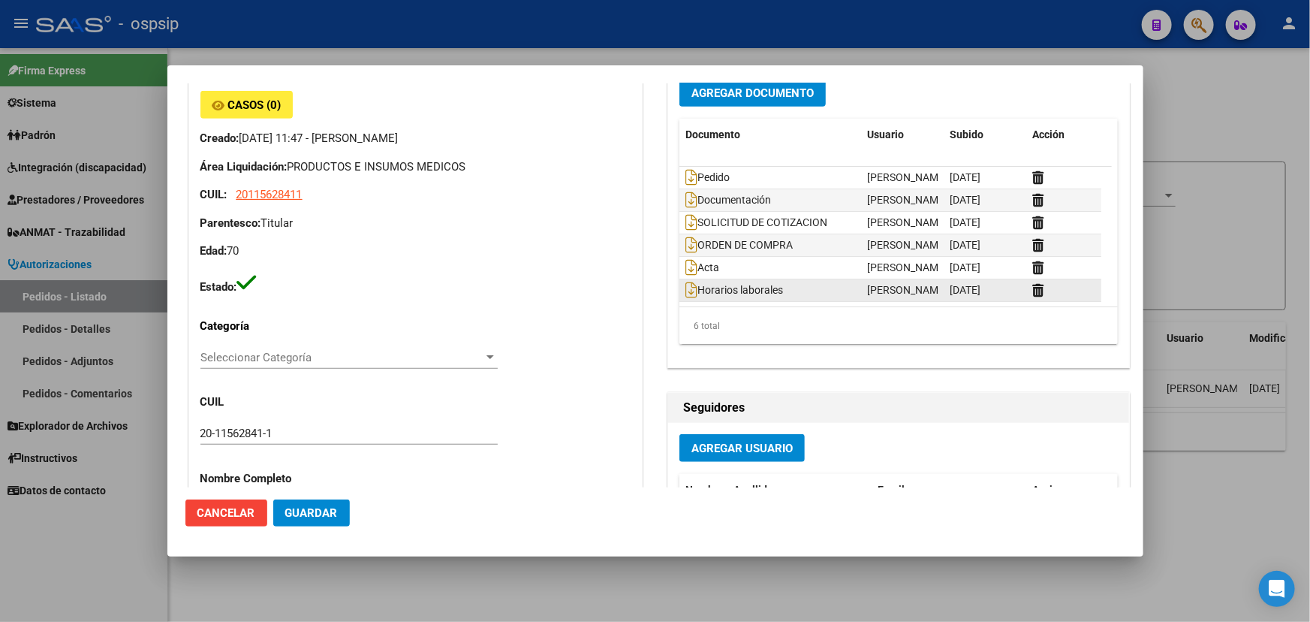
scroll to position [546, 0]
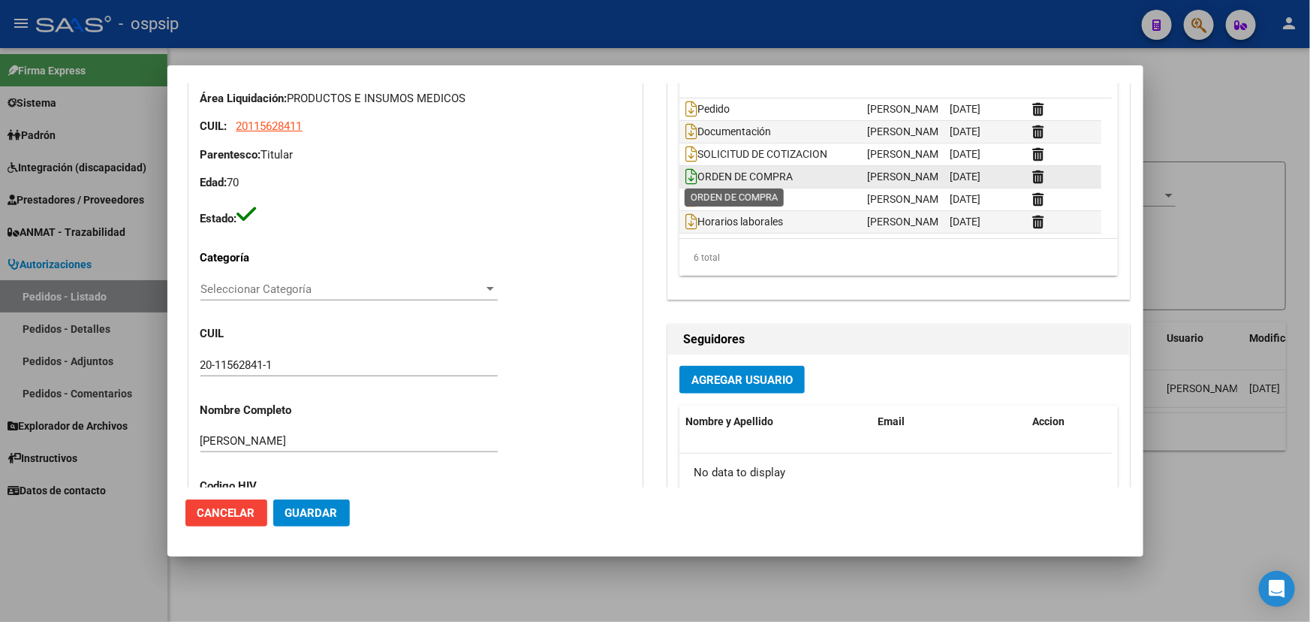
click at [688, 175] on icon at bounding box center [692, 176] width 12 height 17
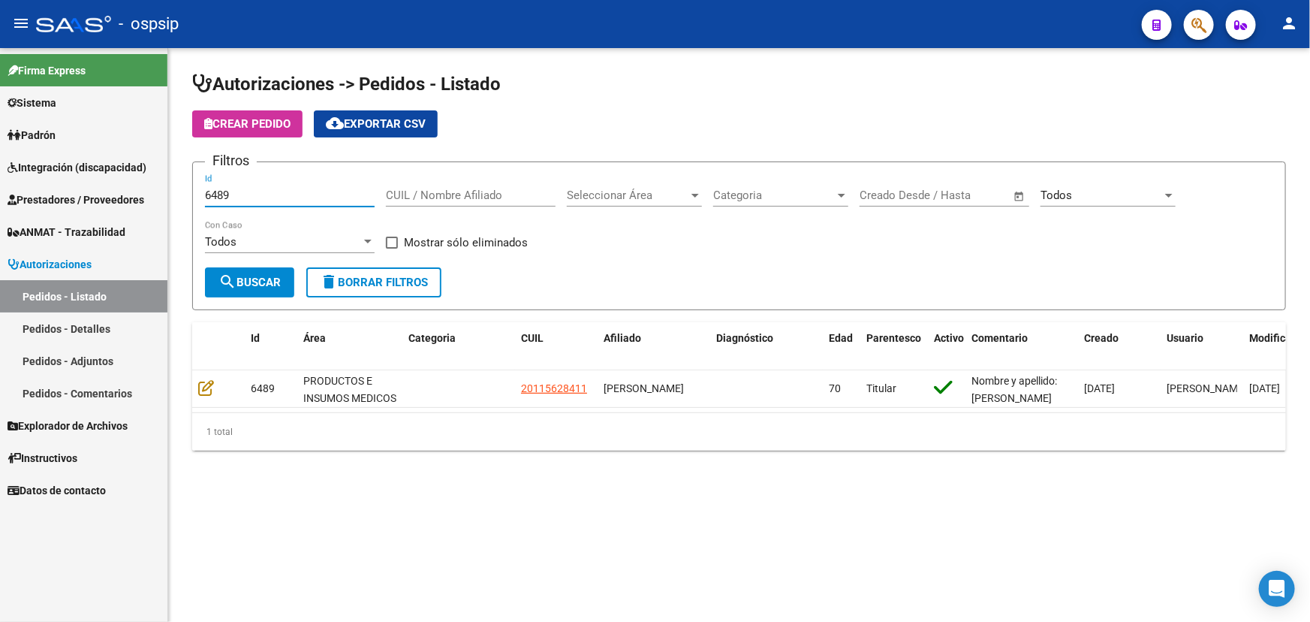
click at [205, 188] on input "6489" at bounding box center [290, 195] width 170 height 14
click at [214, 194] on input "6489" at bounding box center [290, 195] width 170 height 14
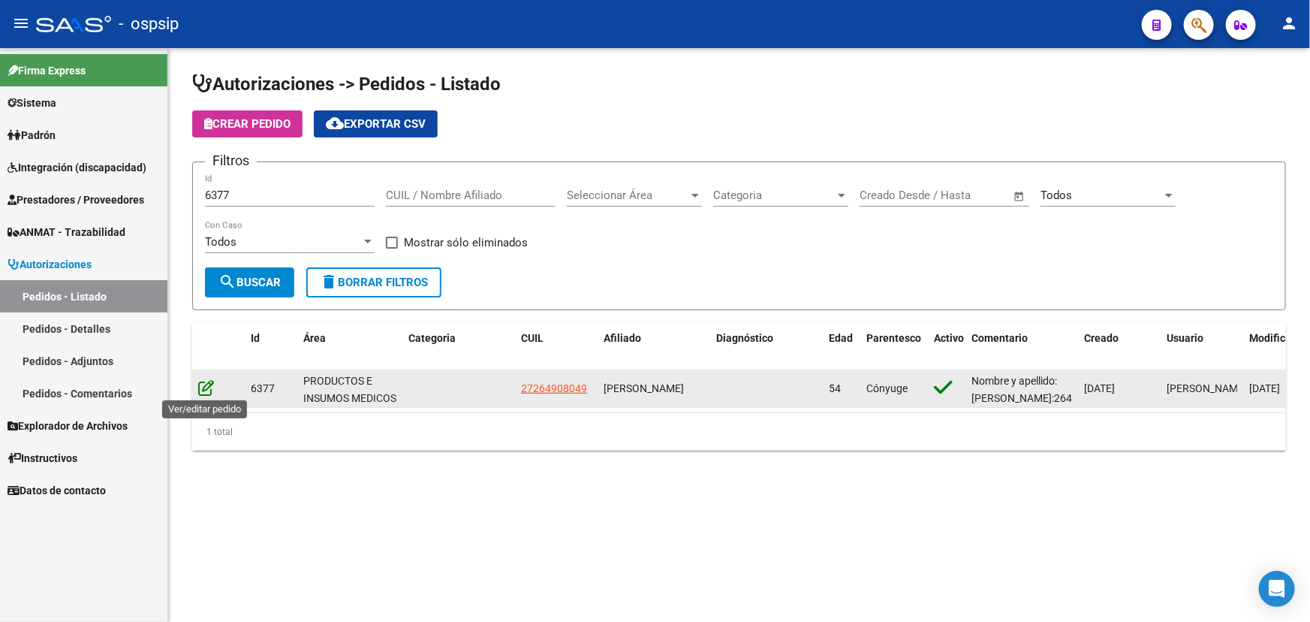
click at [212, 384] on icon at bounding box center [206, 387] width 16 height 17
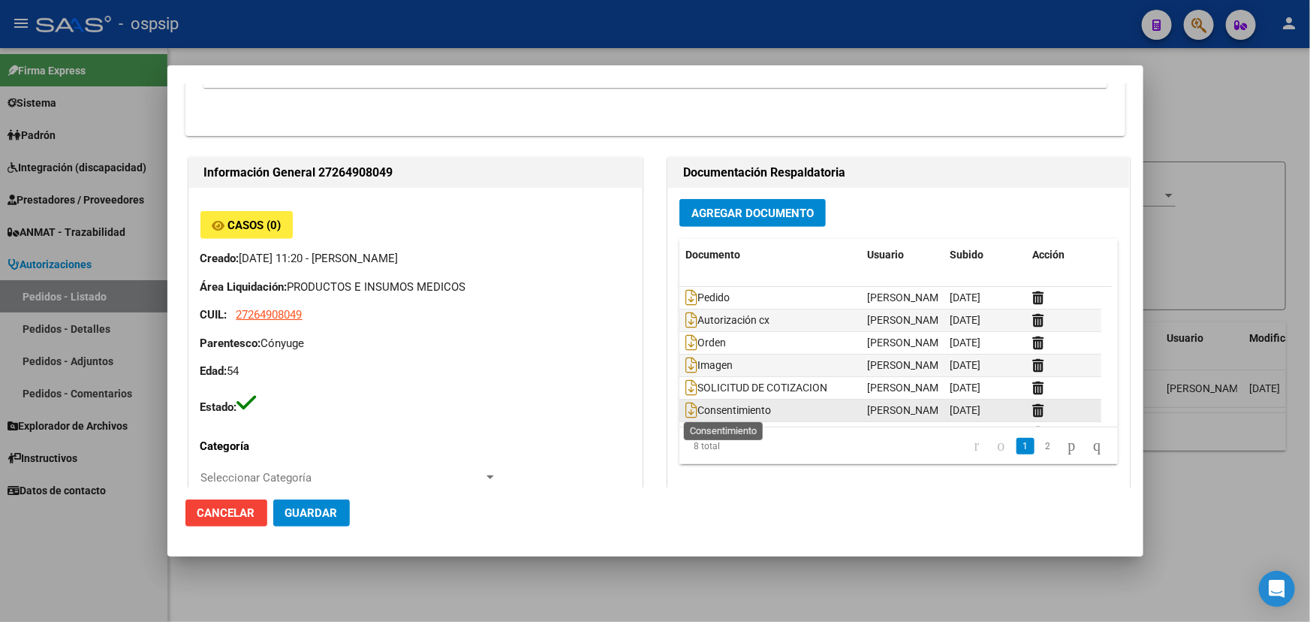
scroll to position [45, 0]
click at [687, 410] on icon at bounding box center [692, 410] width 12 height 17
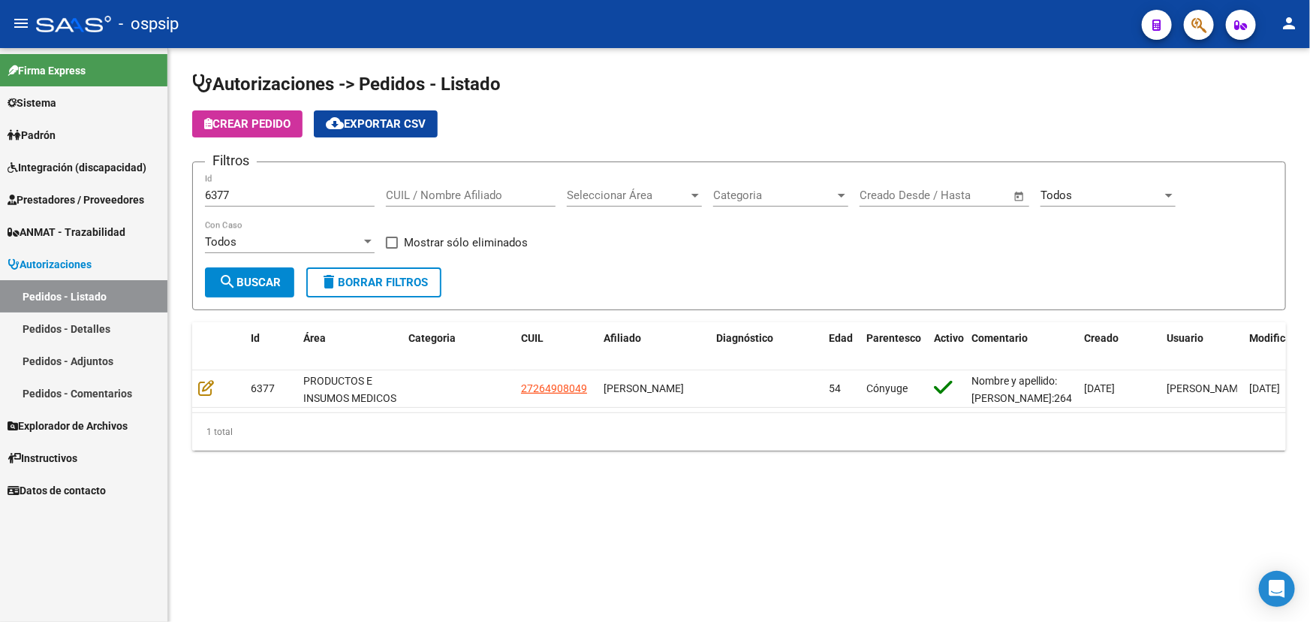
click at [218, 194] on input "6377" at bounding box center [290, 195] width 170 height 14
click at [218, 193] on input "6377" at bounding box center [290, 195] width 170 height 14
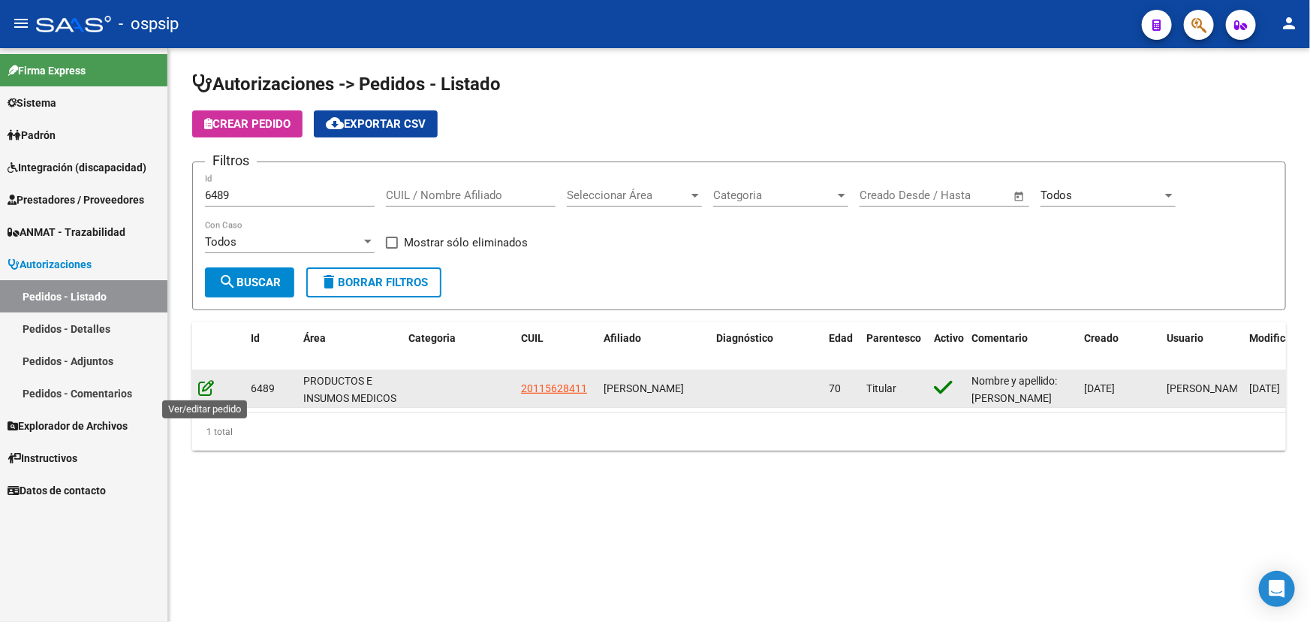
click at [207, 385] on icon at bounding box center [206, 387] width 16 height 17
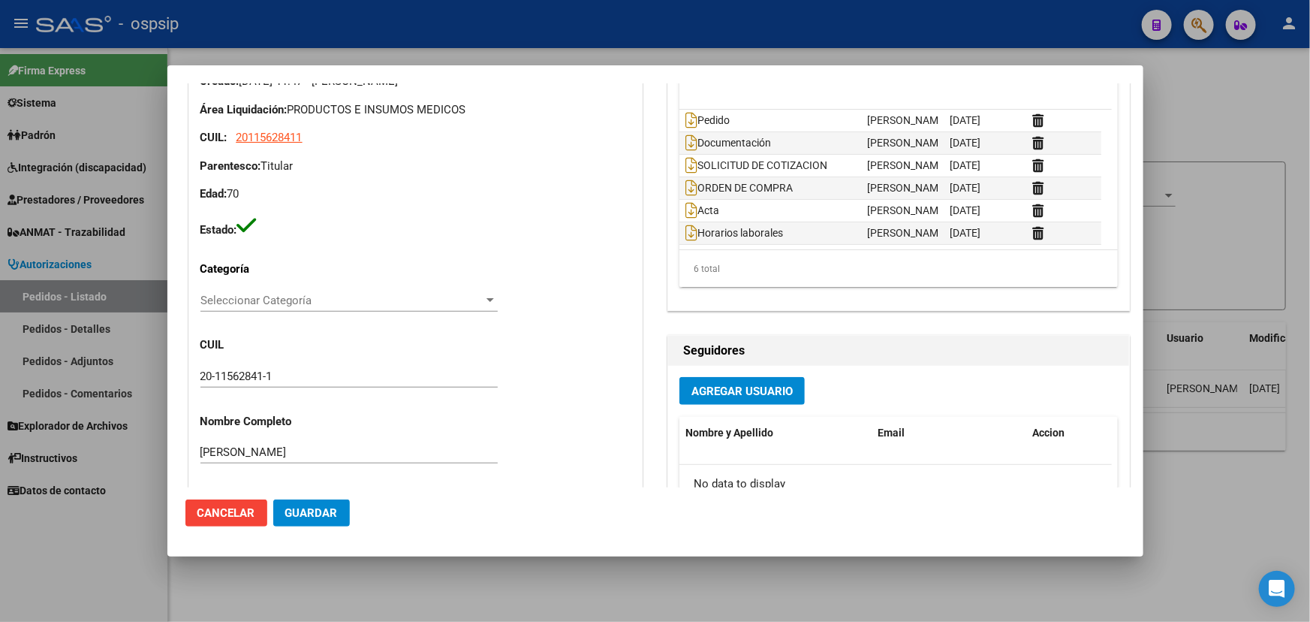
scroll to position [546, 0]
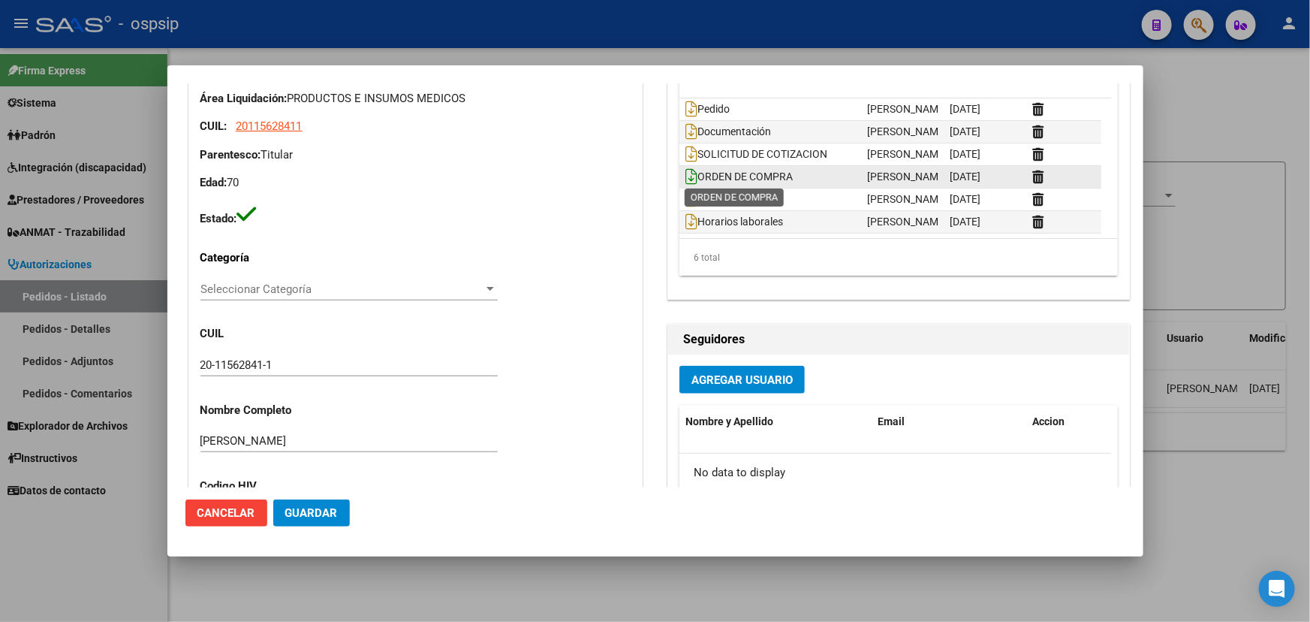
click at [686, 179] on icon at bounding box center [692, 176] width 12 height 17
click at [1179, 580] on div at bounding box center [655, 311] width 1310 height 622
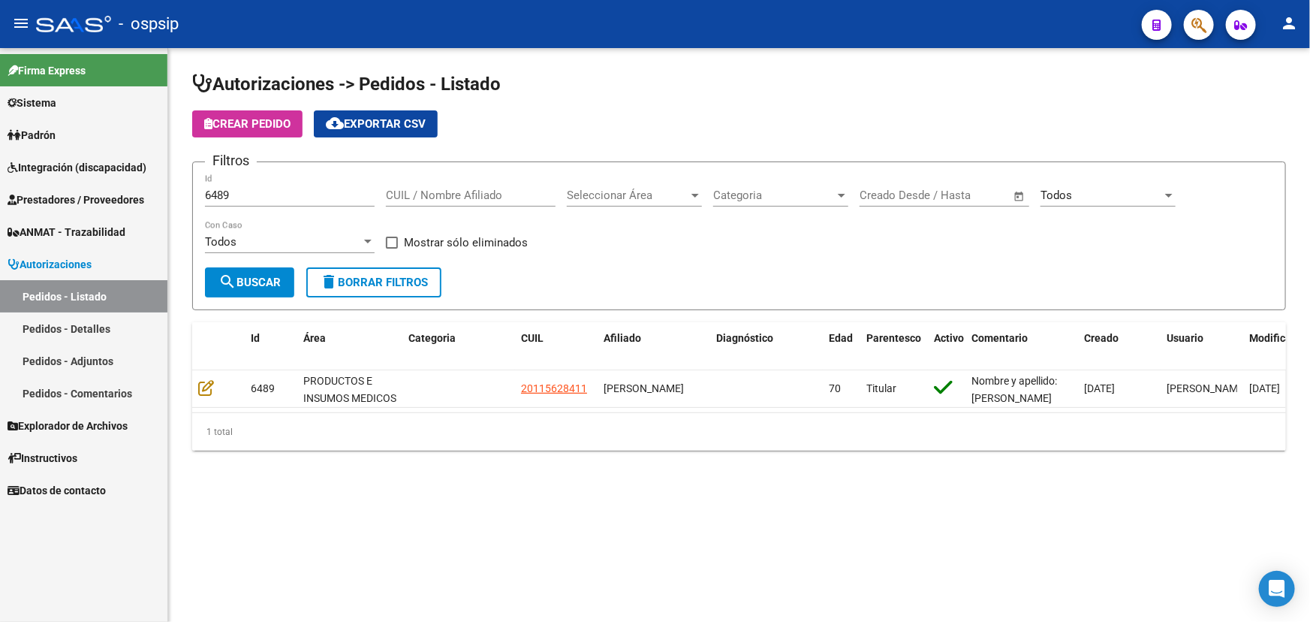
click at [215, 191] on input "6489" at bounding box center [290, 195] width 170 height 14
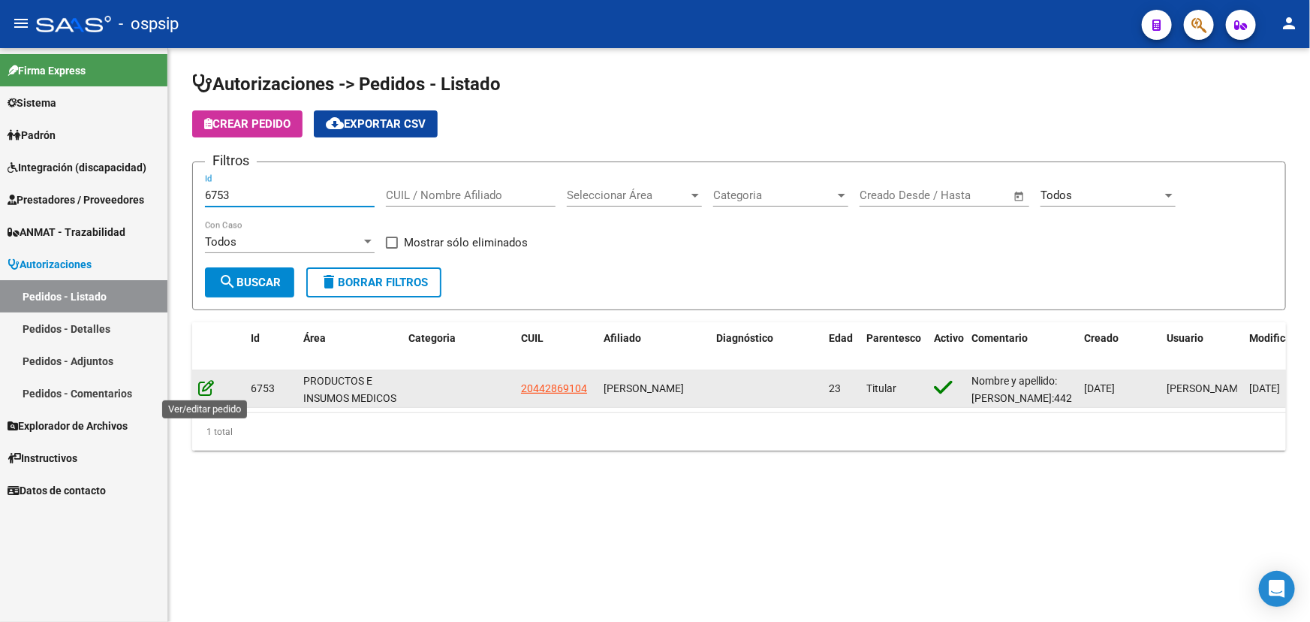
type input "6753"
click at [203, 390] on icon at bounding box center [206, 387] width 16 height 17
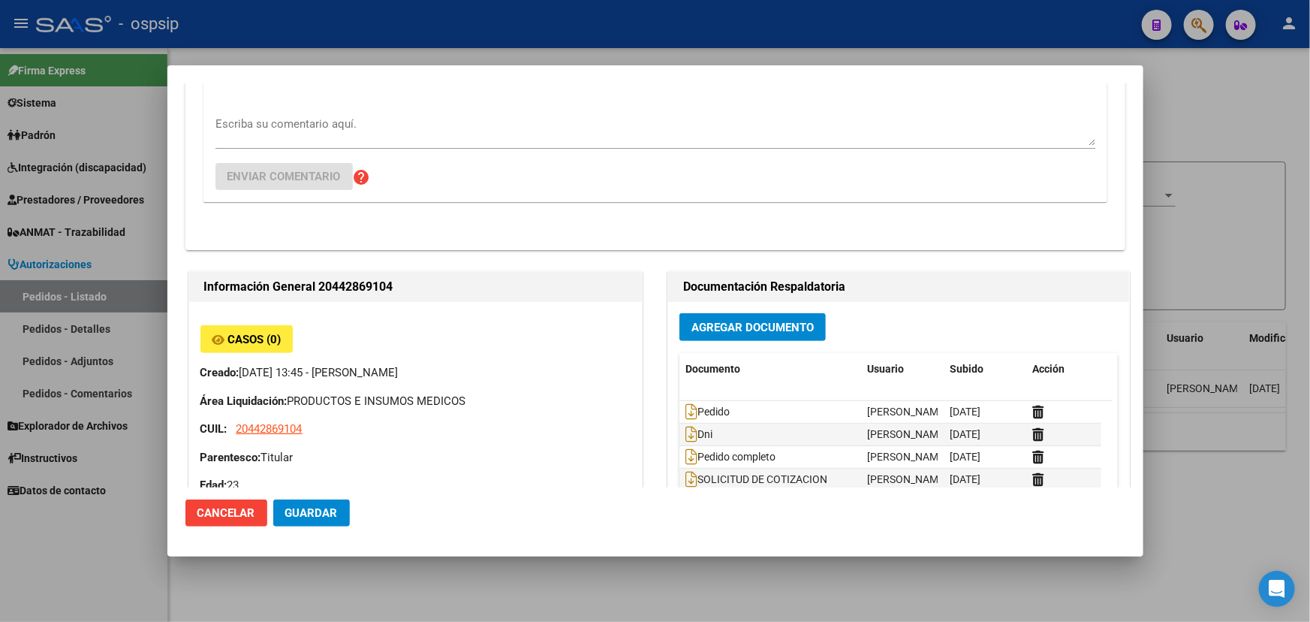
scroll to position [0, 0]
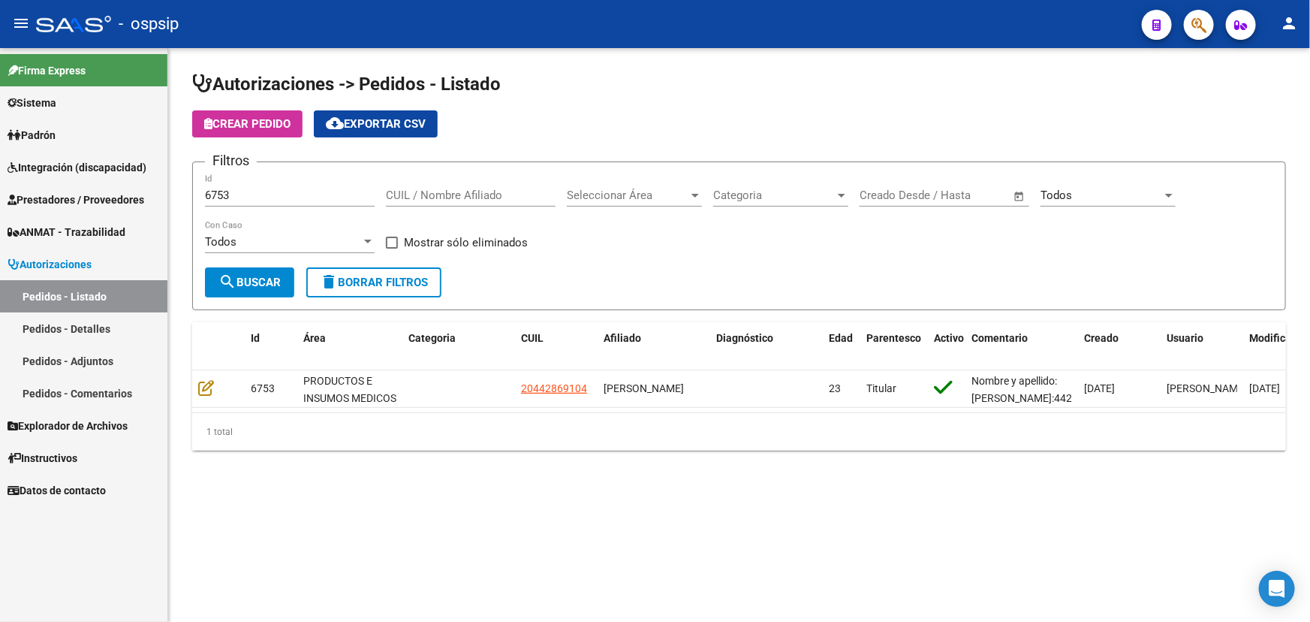
click at [951, 544] on mat-sidenav-content "Autorizaciones -> Pedidos - Listado Crear Pedido cloud_download Exportar CSV Fi…" at bounding box center [739, 335] width 1142 height 574
click at [1012, 509] on mat-sidenav-content "Autorizaciones -> Pedidos - Listado Crear Pedido cloud_download Exportar CSV Fi…" at bounding box center [739, 335] width 1142 height 574
click at [208, 195] on input "6753" at bounding box center [290, 195] width 170 height 14
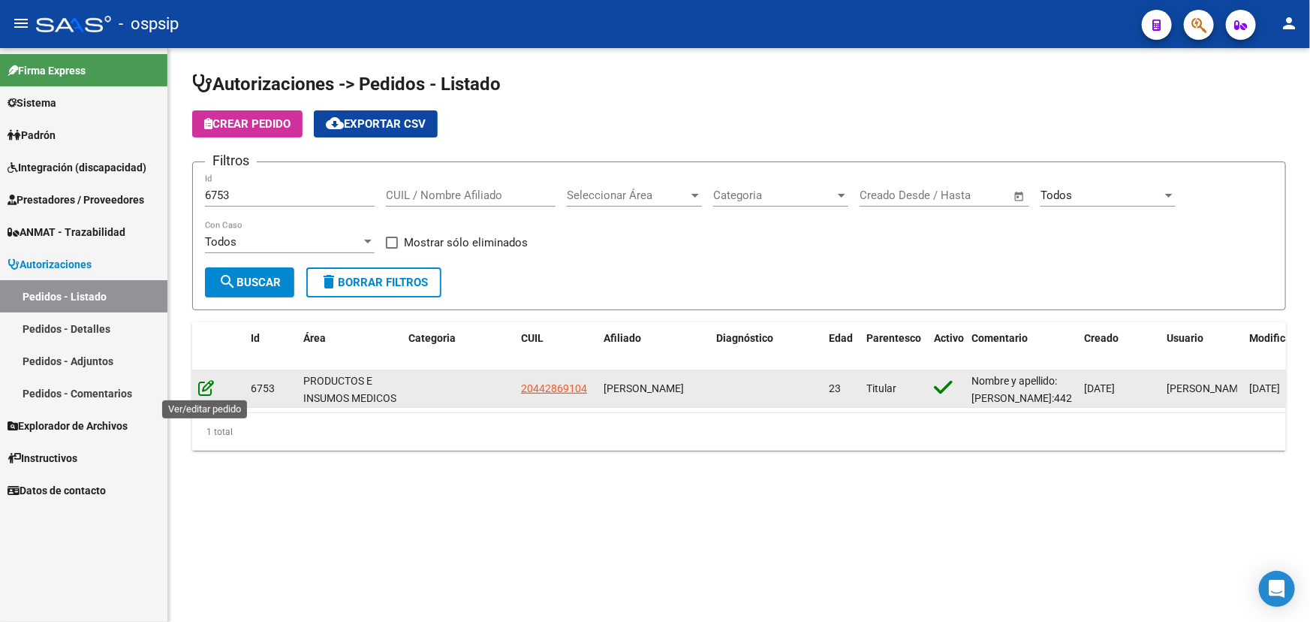
click at [211, 379] on icon at bounding box center [206, 387] width 16 height 17
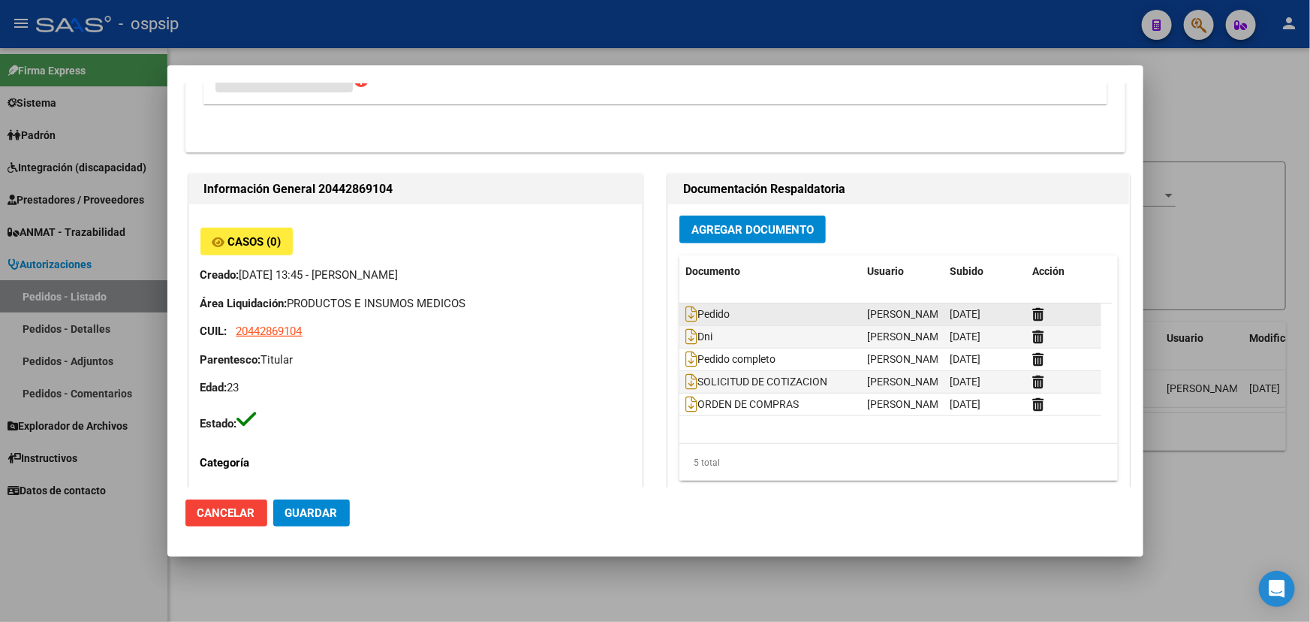
scroll to position [409, 0]
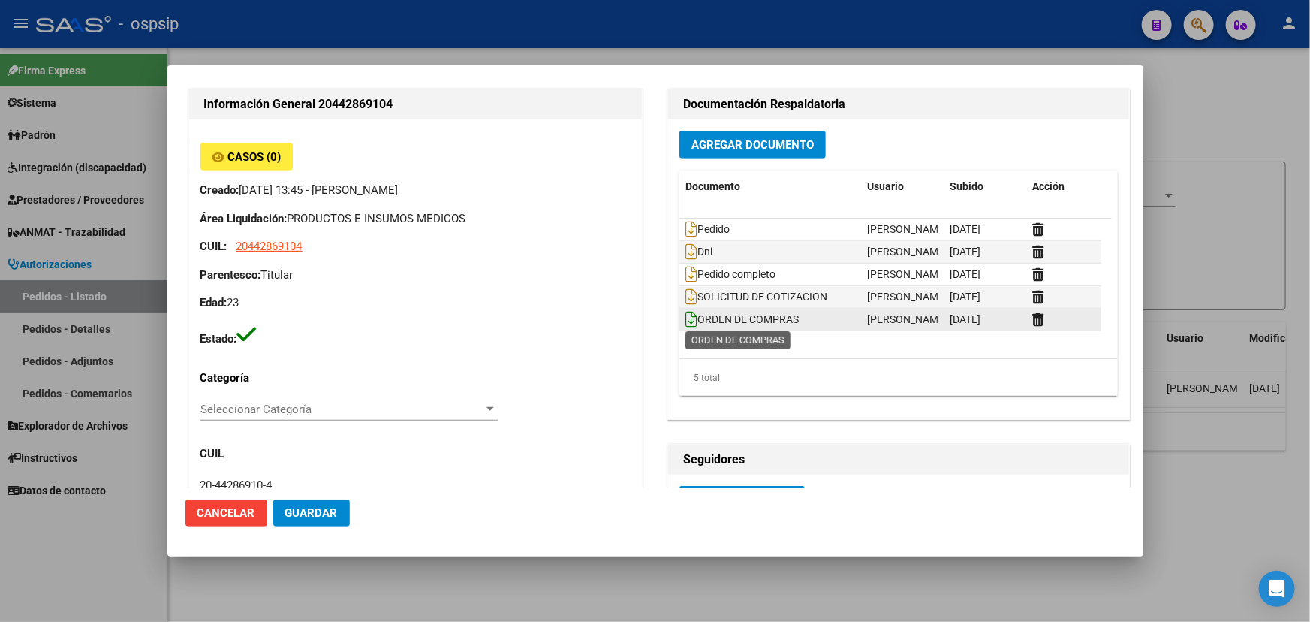
click at [686, 319] on icon at bounding box center [692, 319] width 12 height 17
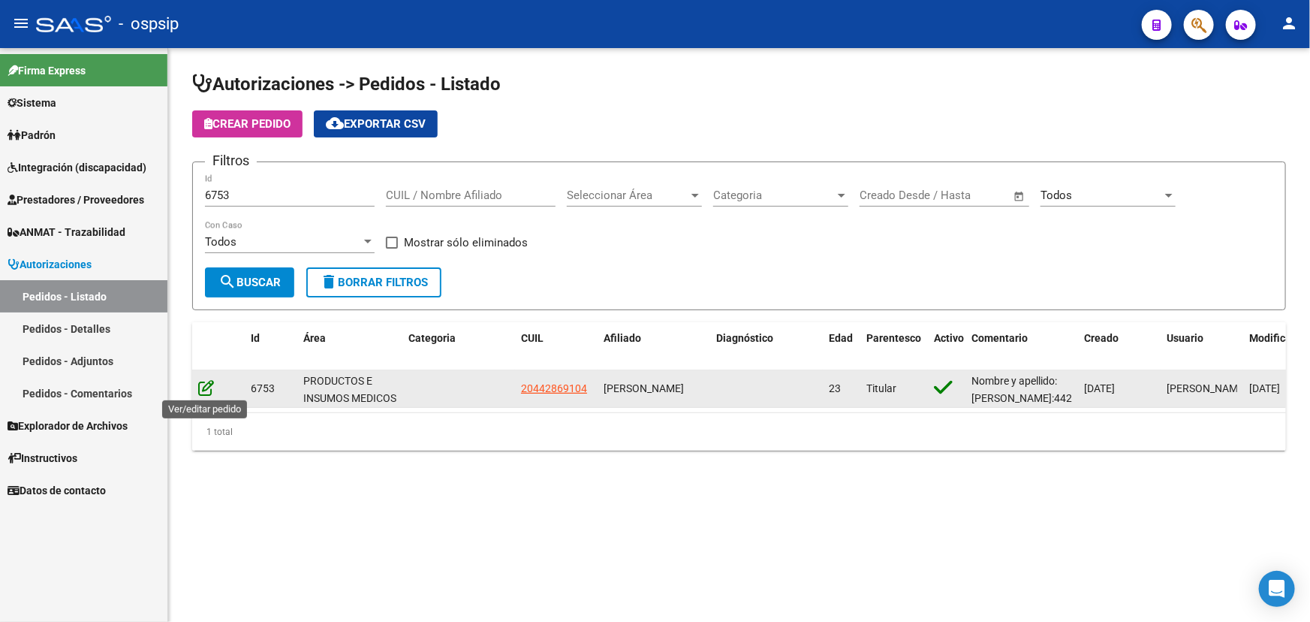
click at [203, 386] on icon at bounding box center [206, 387] width 16 height 17
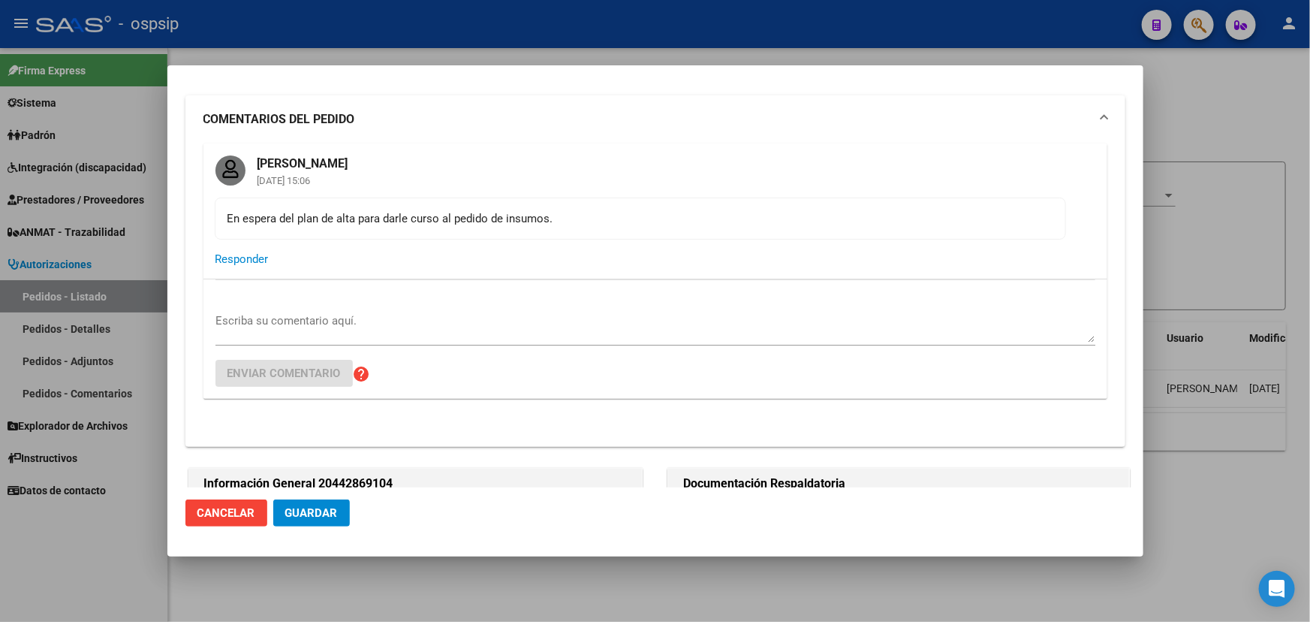
scroll to position [0, 0]
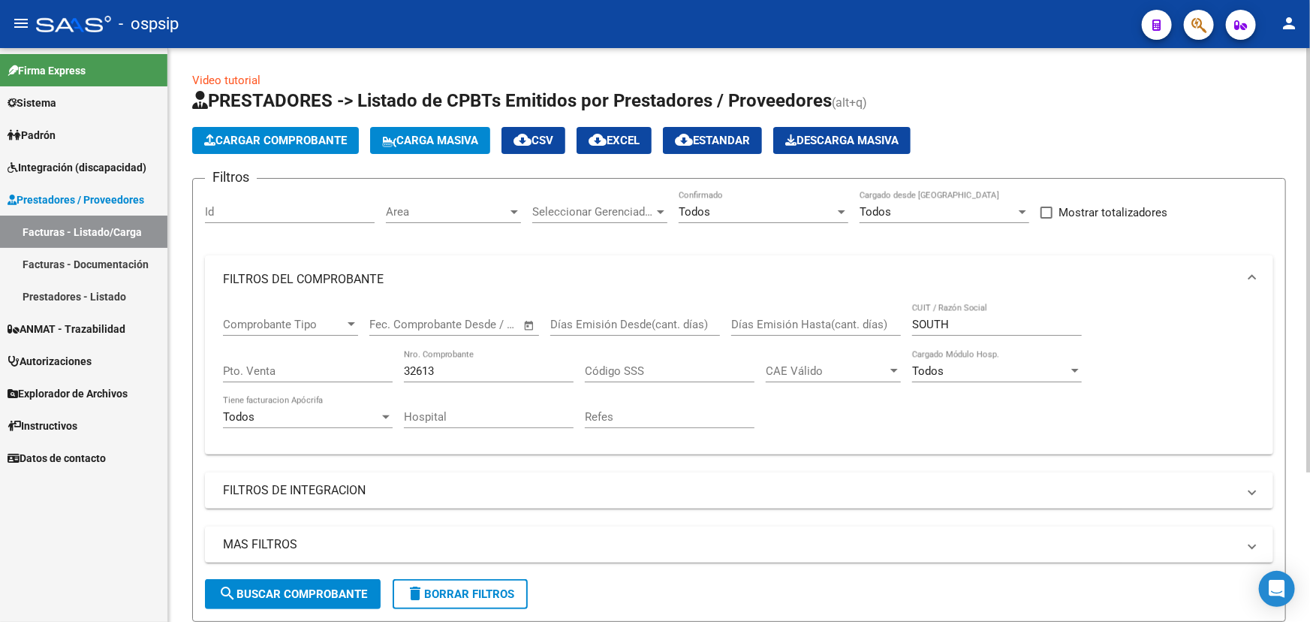
scroll to position [203, 0]
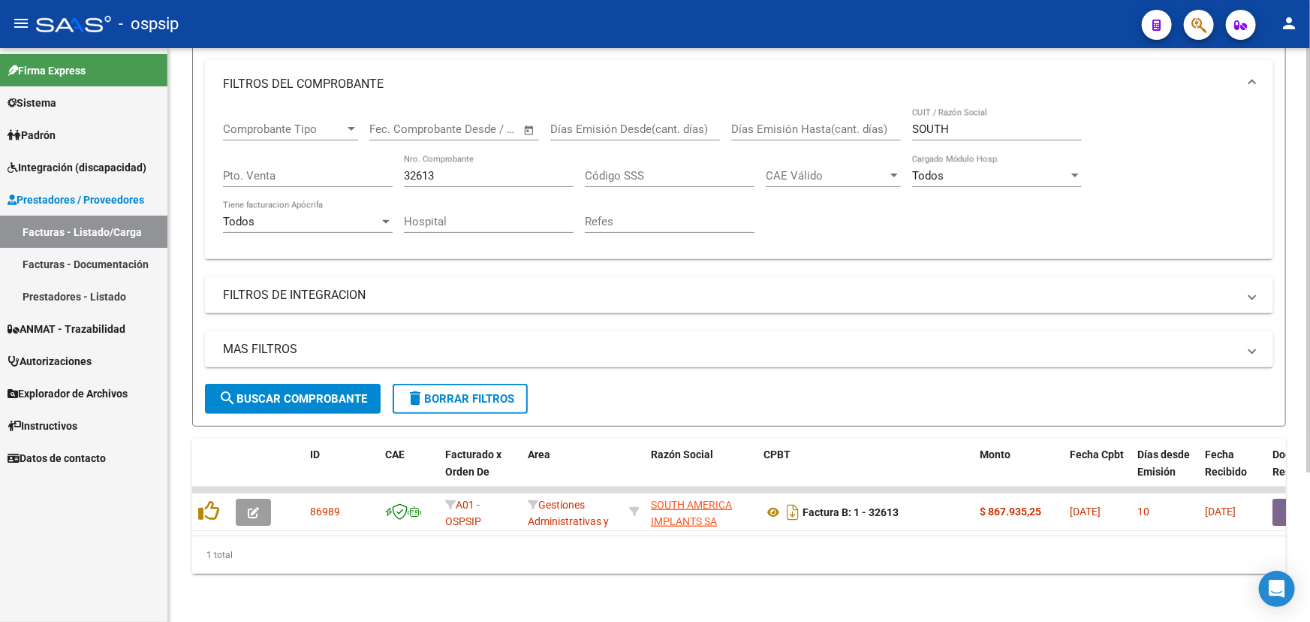
click at [442, 169] on input "32613" at bounding box center [489, 176] width 170 height 14
click at [428, 169] on input "32613" at bounding box center [489, 176] width 170 height 14
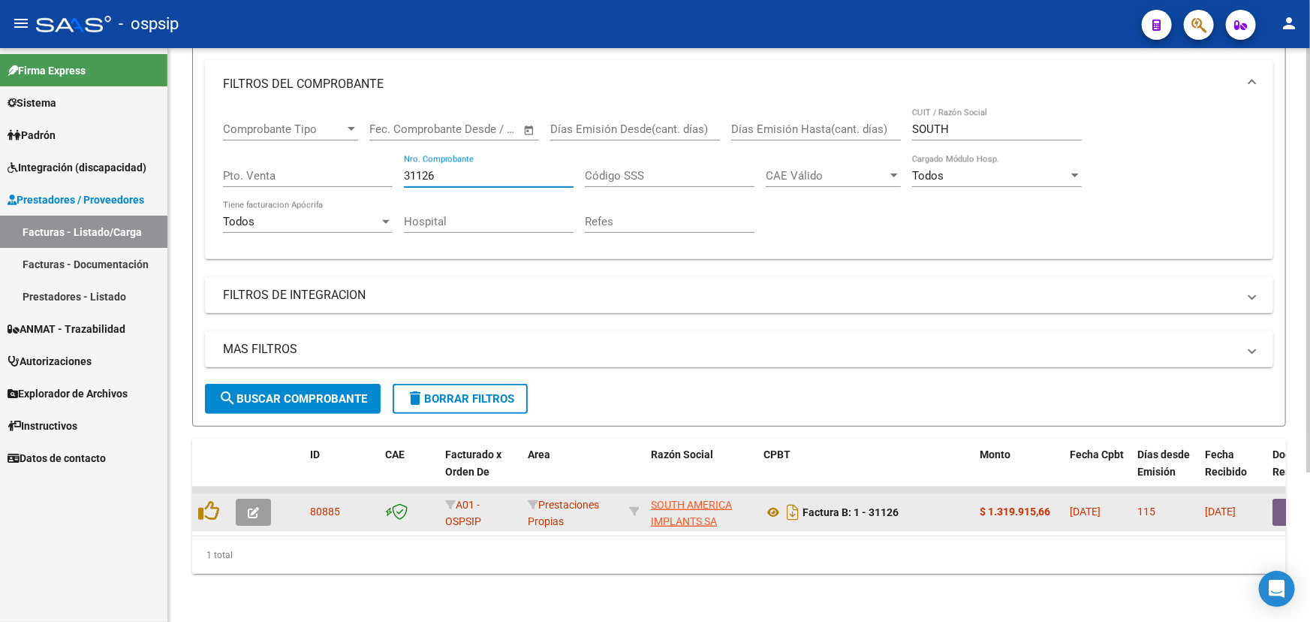
type input "31126"
click at [1276, 505] on button "button" at bounding box center [1297, 512] width 48 height 27
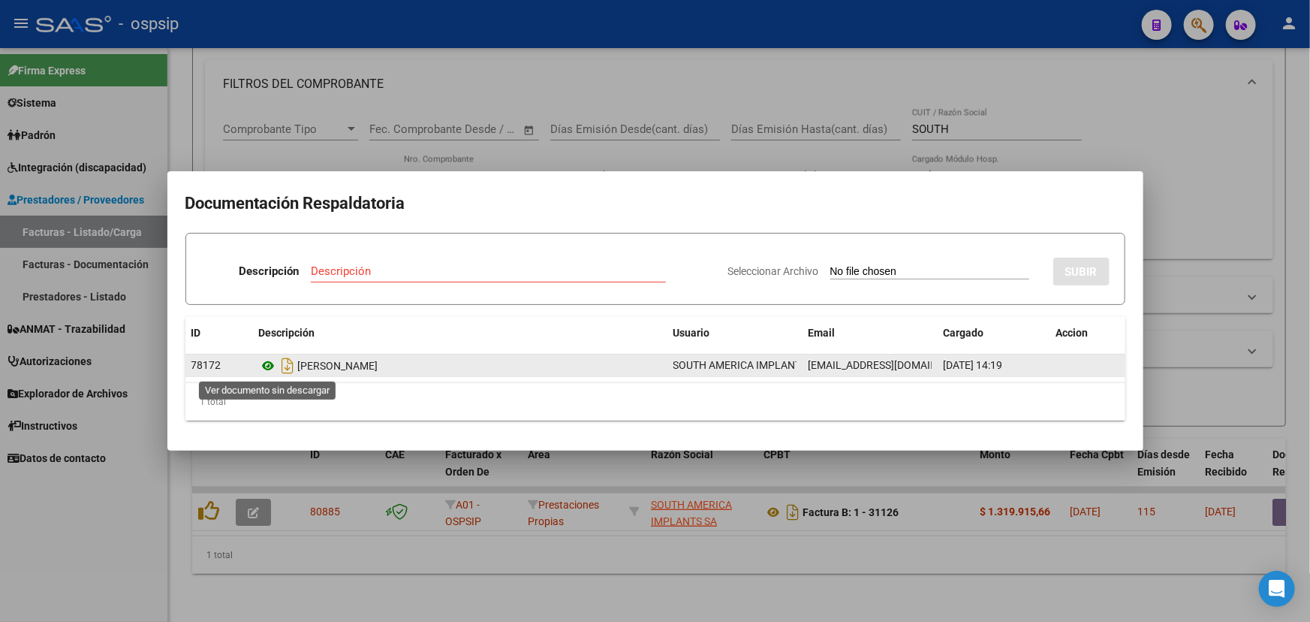
click at [266, 358] on icon at bounding box center [269, 366] width 20 height 18
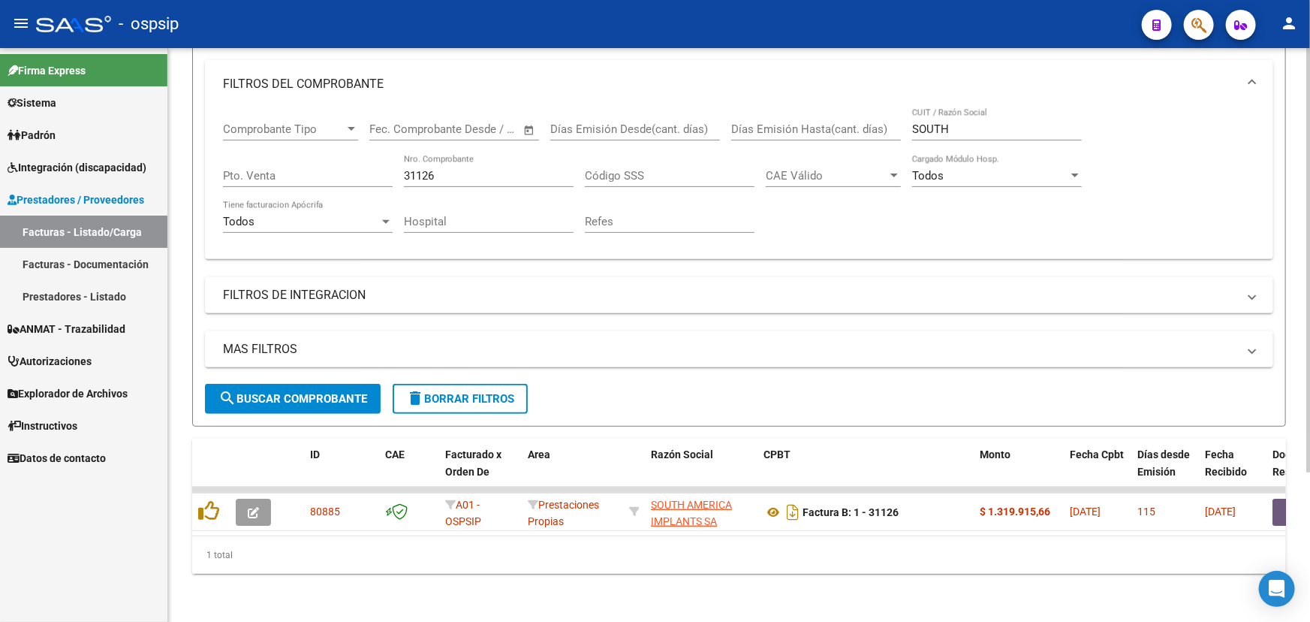
click at [423, 169] on input "31126" at bounding box center [489, 176] width 170 height 14
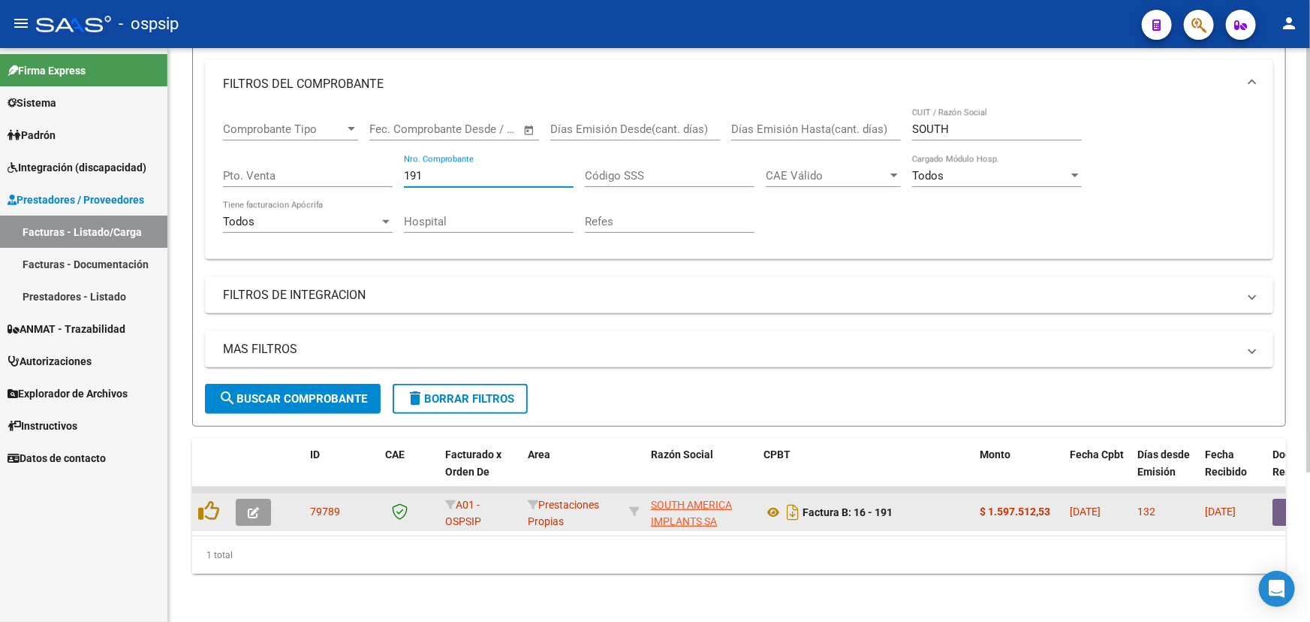
click at [1280, 499] on button "button" at bounding box center [1297, 512] width 48 height 27
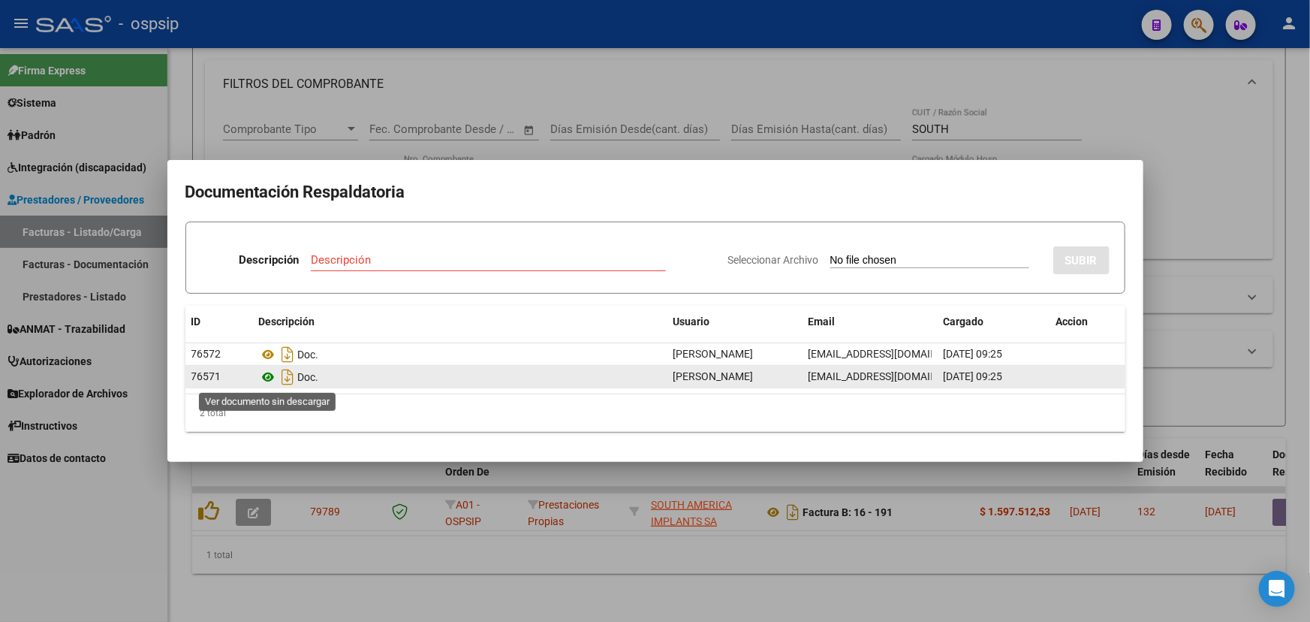
click at [267, 378] on icon at bounding box center [269, 377] width 20 height 18
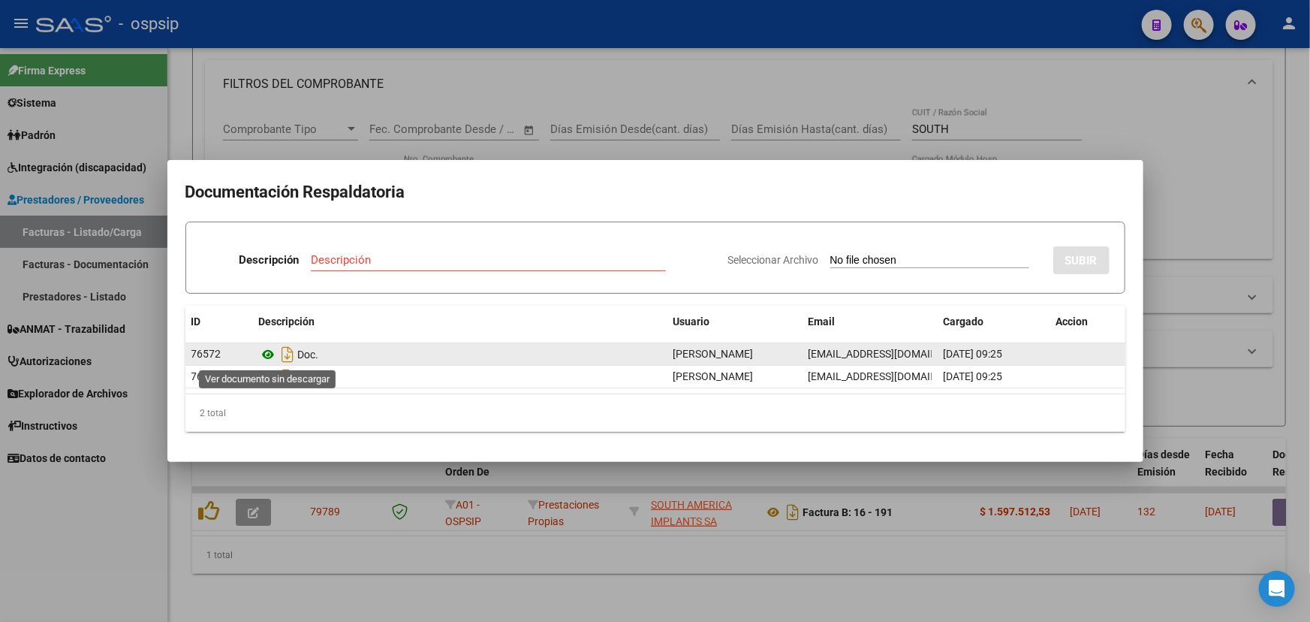
click at [267, 358] on icon at bounding box center [269, 354] width 20 height 18
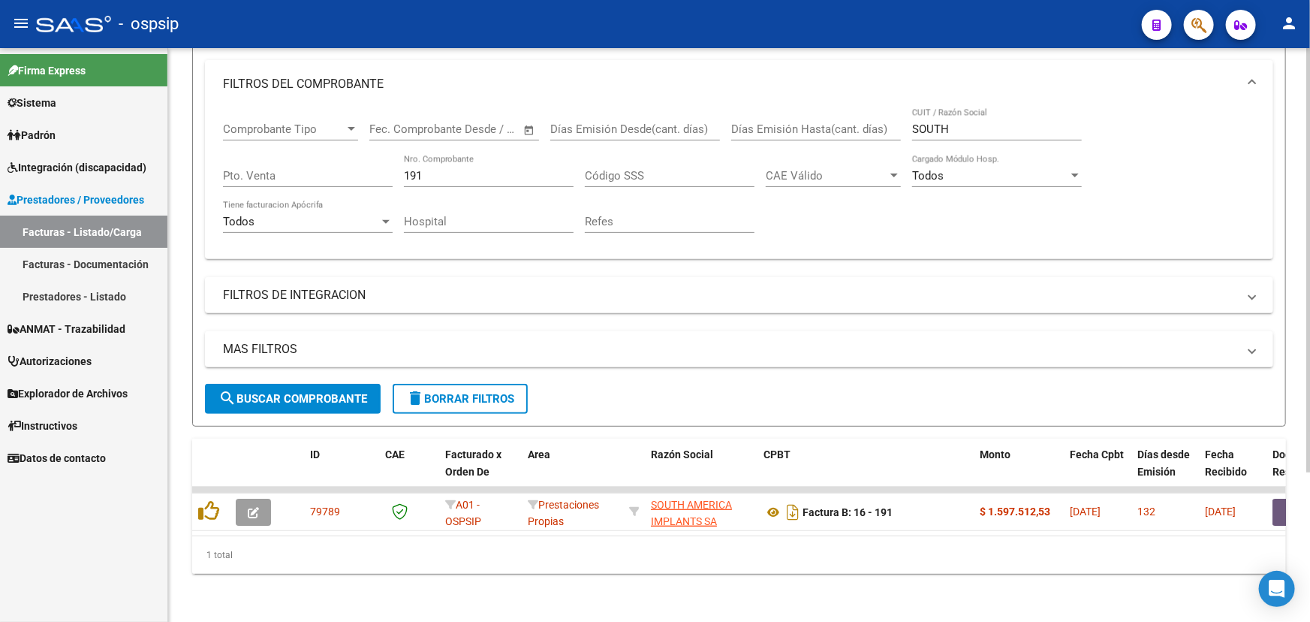
click at [418, 169] on input "191" at bounding box center [489, 176] width 170 height 14
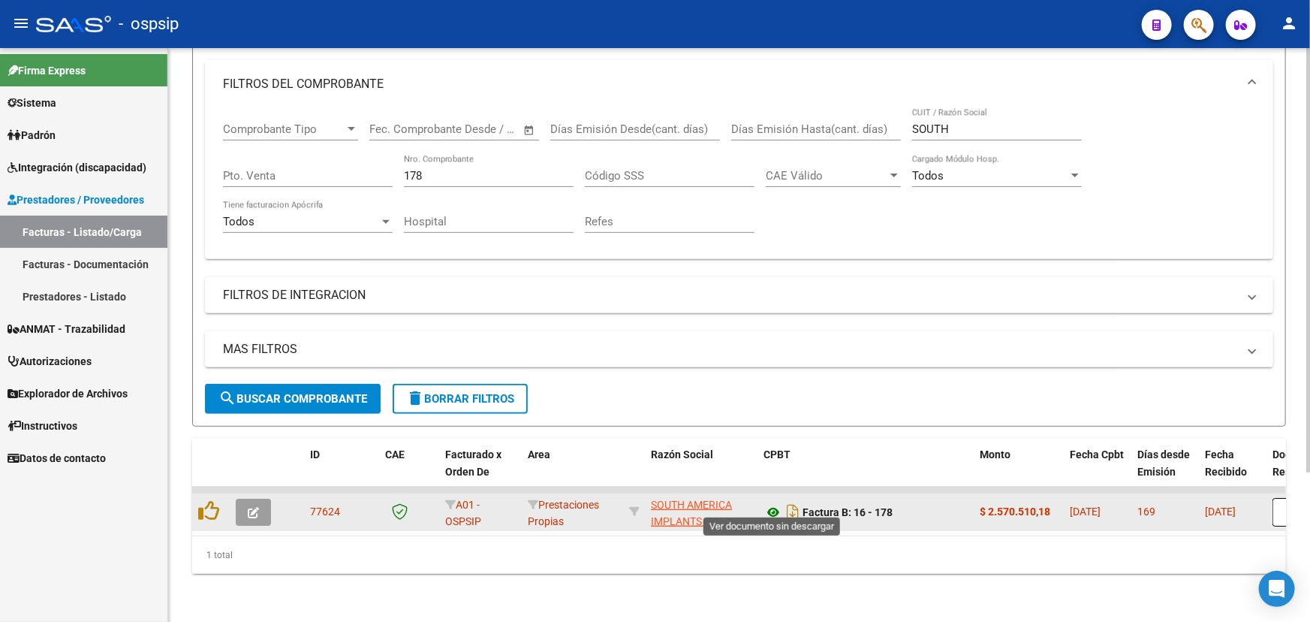
click at [772, 503] on icon at bounding box center [774, 512] width 20 height 18
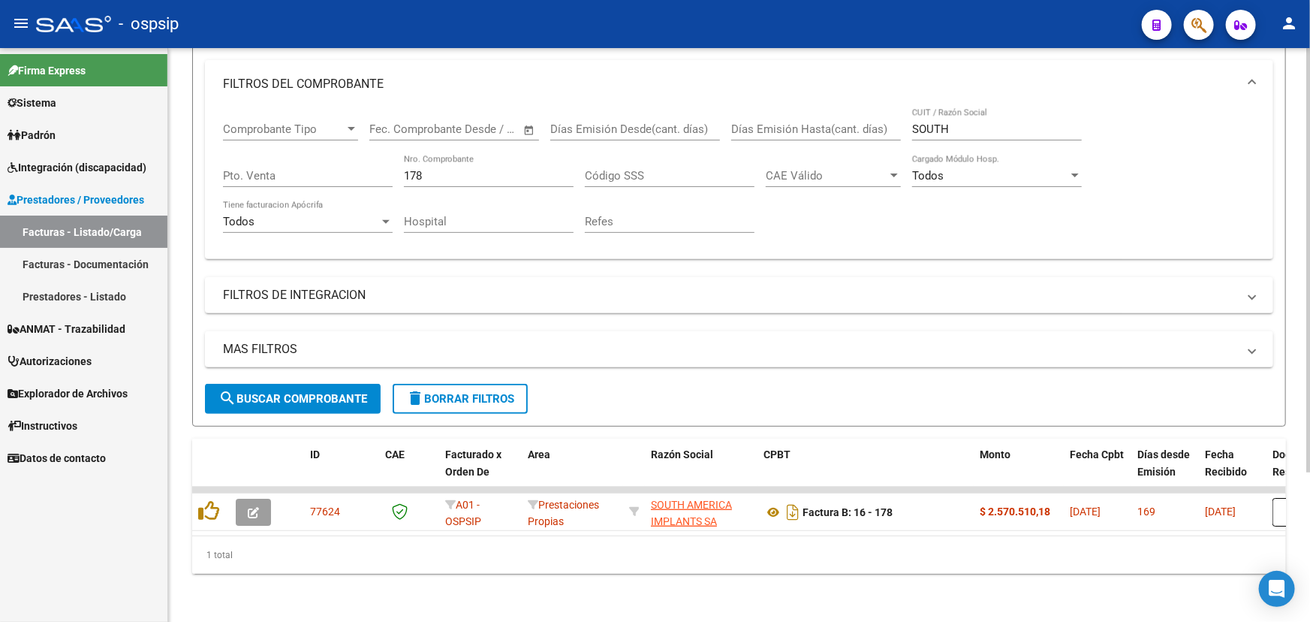
click at [406, 169] on input "178" at bounding box center [489, 176] width 170 height 14
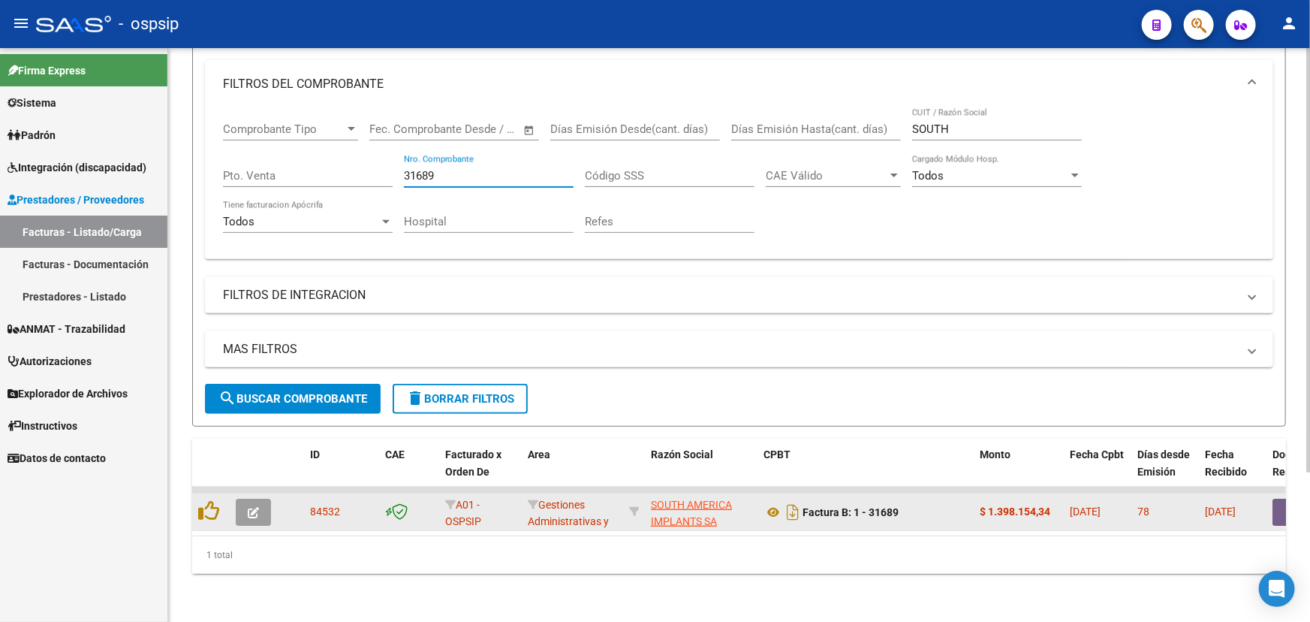
type input "31689"
click at [1281, 499] on button "button" at bounding box center [1297, 512] width 48 height 27
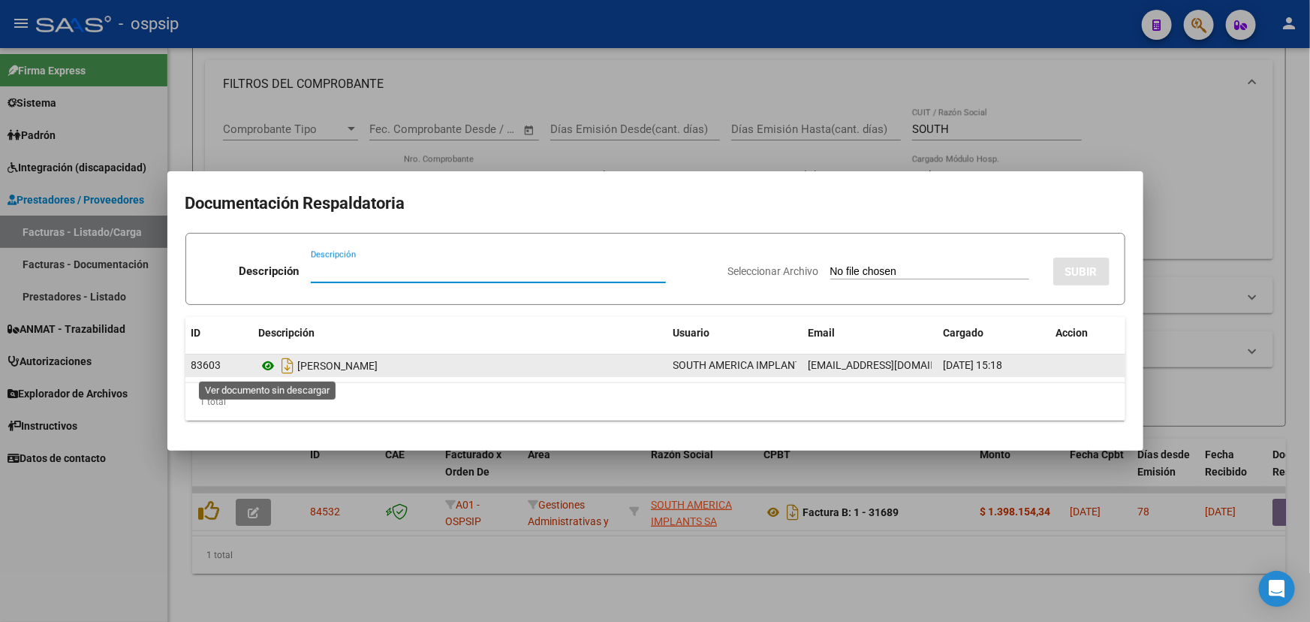
click at [266, 366] on icon at bounding box center [269, 366] width 20 height 18
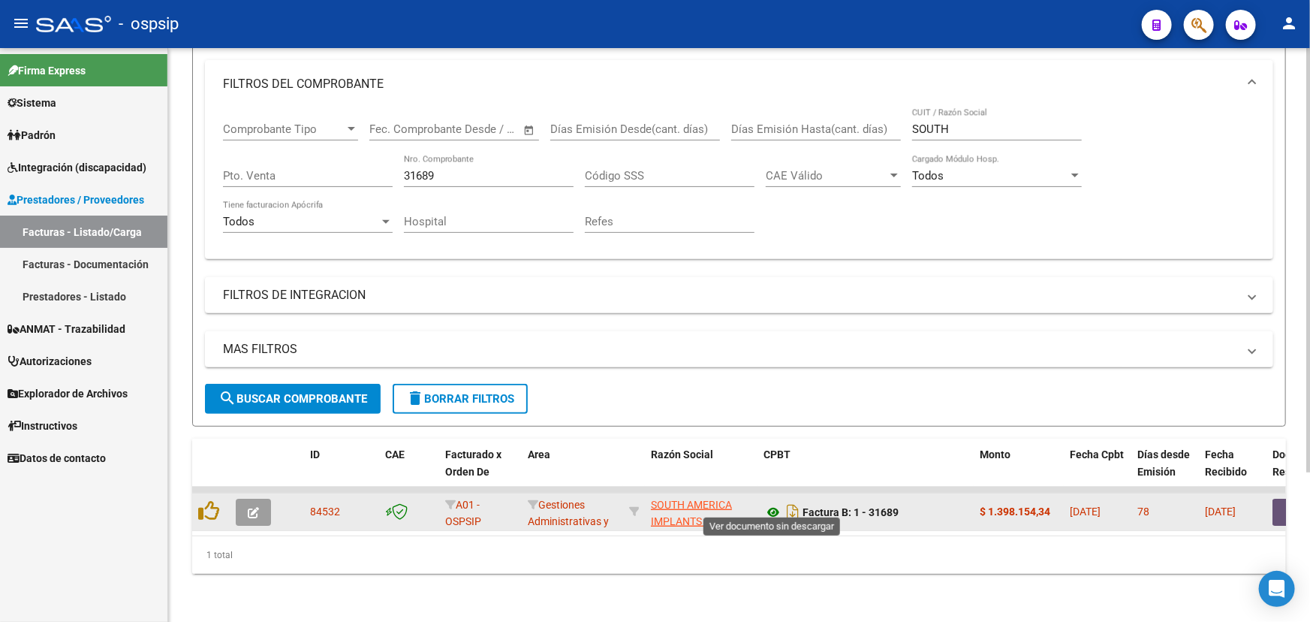
click at [770, 503] on icon at bounding box center [774, 512] width 20 height 18
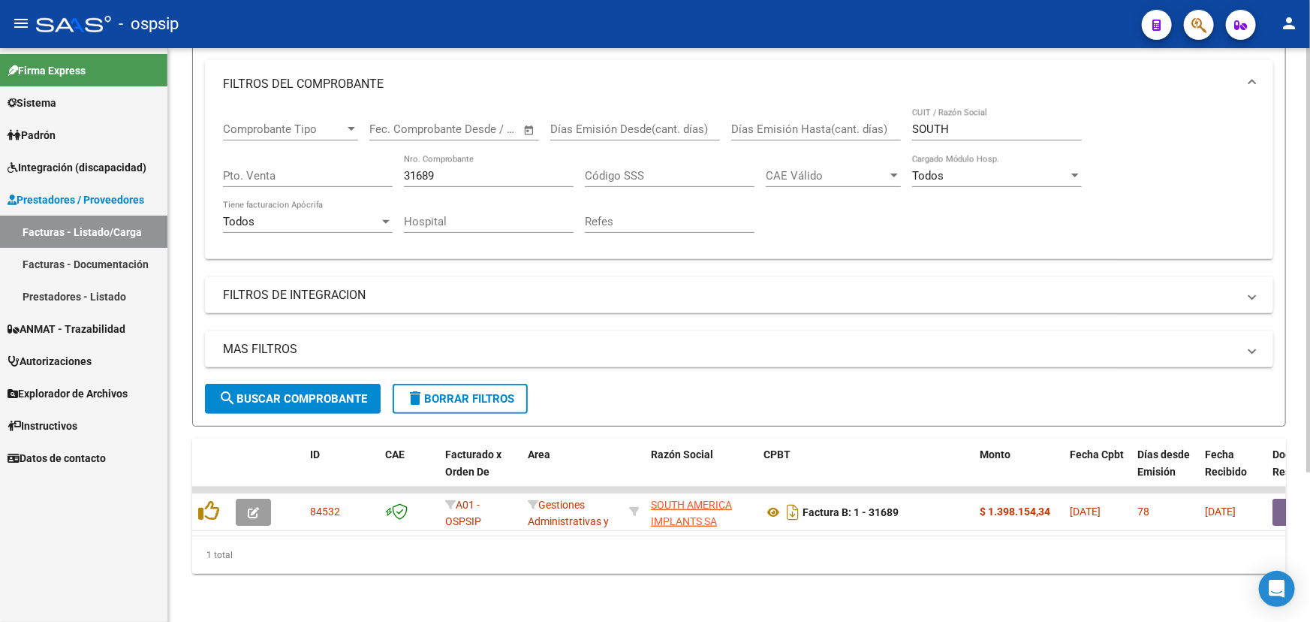
click at [419, 169] on input "31689" at bounding box center [489, 176] width 170 height 14
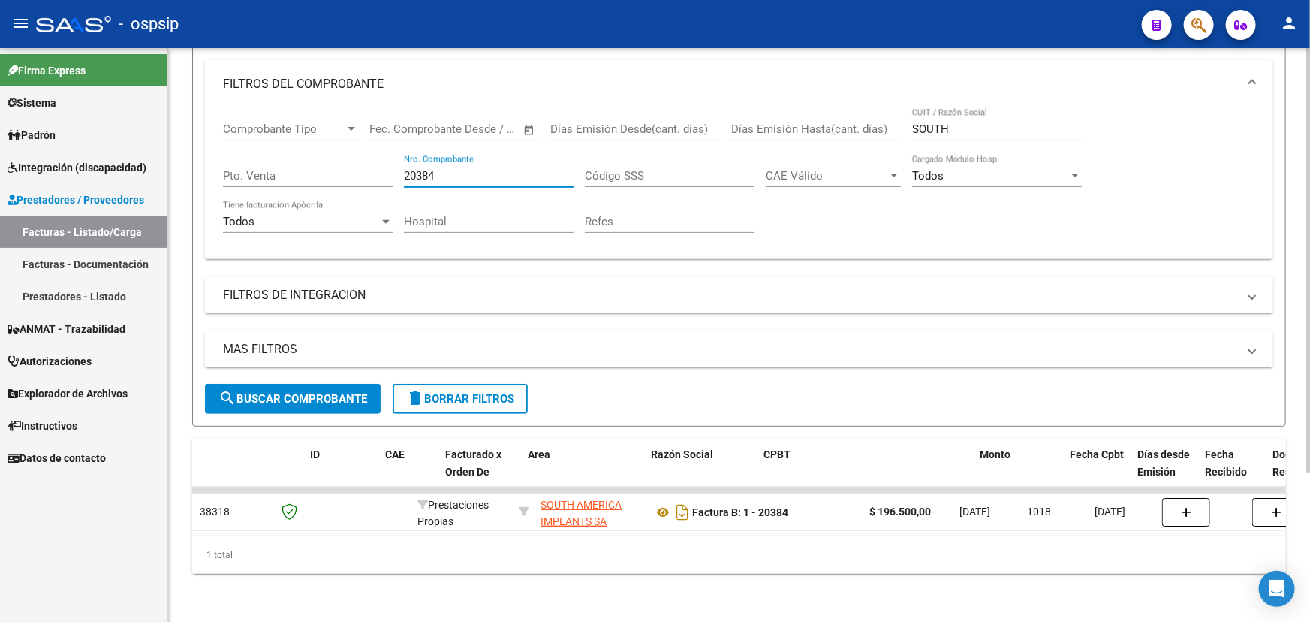
scroll to position [0, 0]
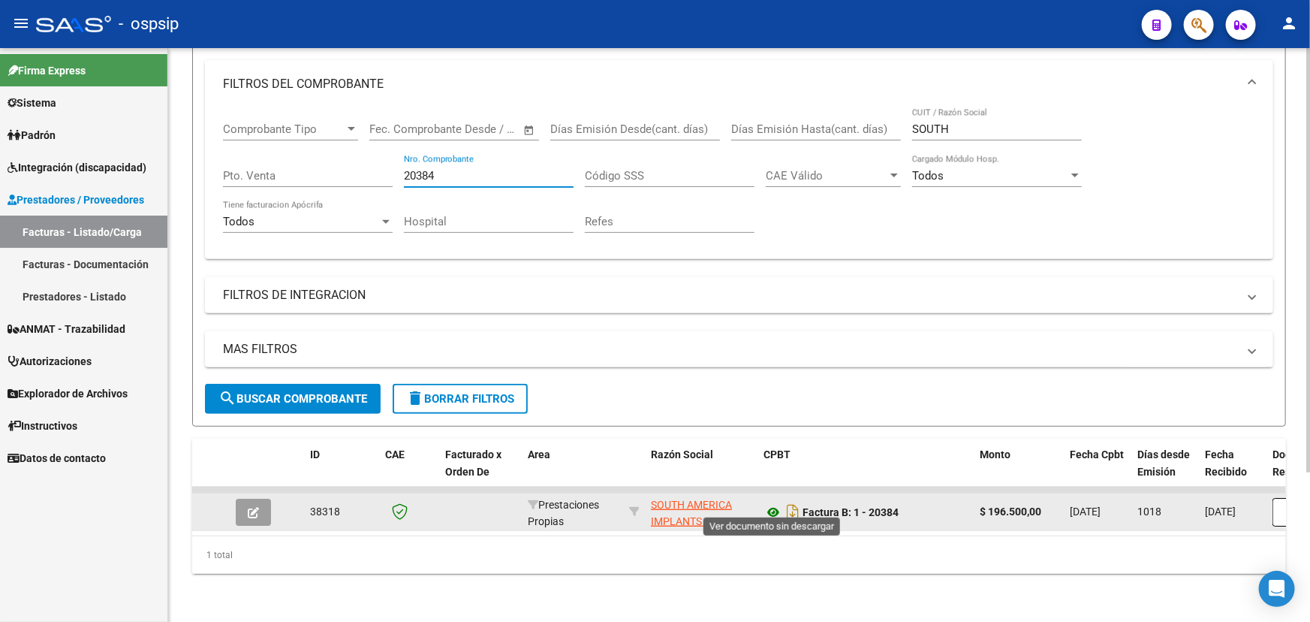
click at [771, 503] on icon at bounding box center [774, 512] width 20 height 18
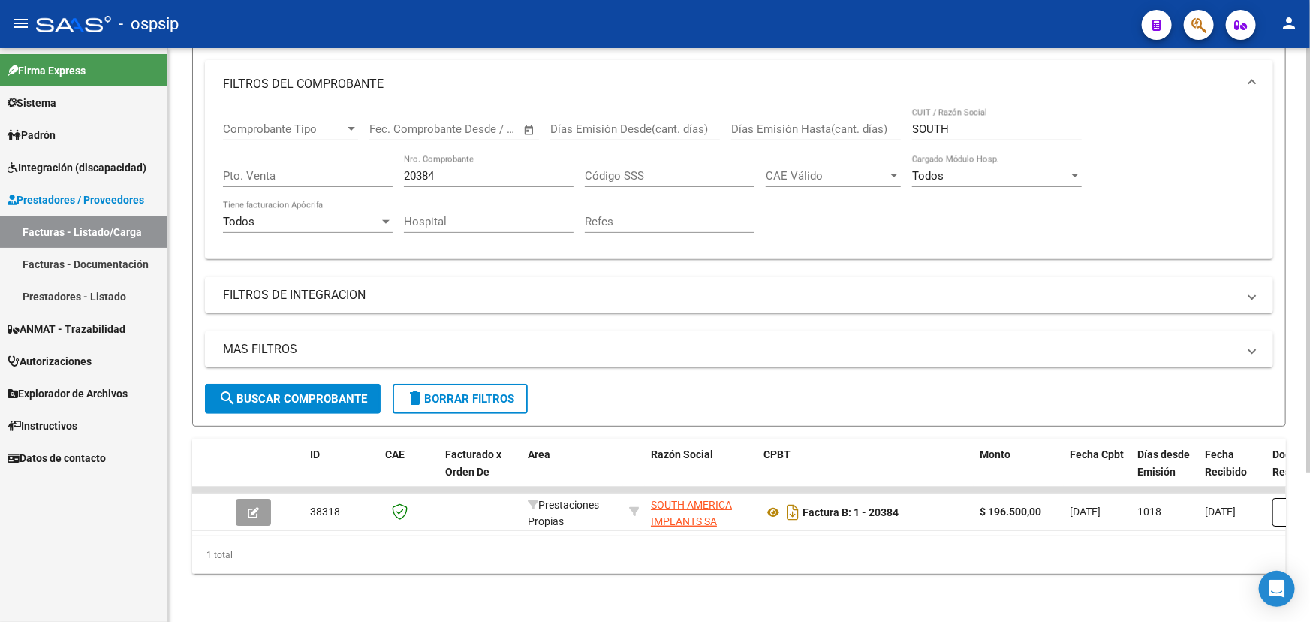
click at [424, 169] on input "20384" at bounding box center [489, 176] width 170 height 14
paste input "7170199338"
click at [451, 169] on input "27170199338" at bounding box center [489, 176] width 170 height 14
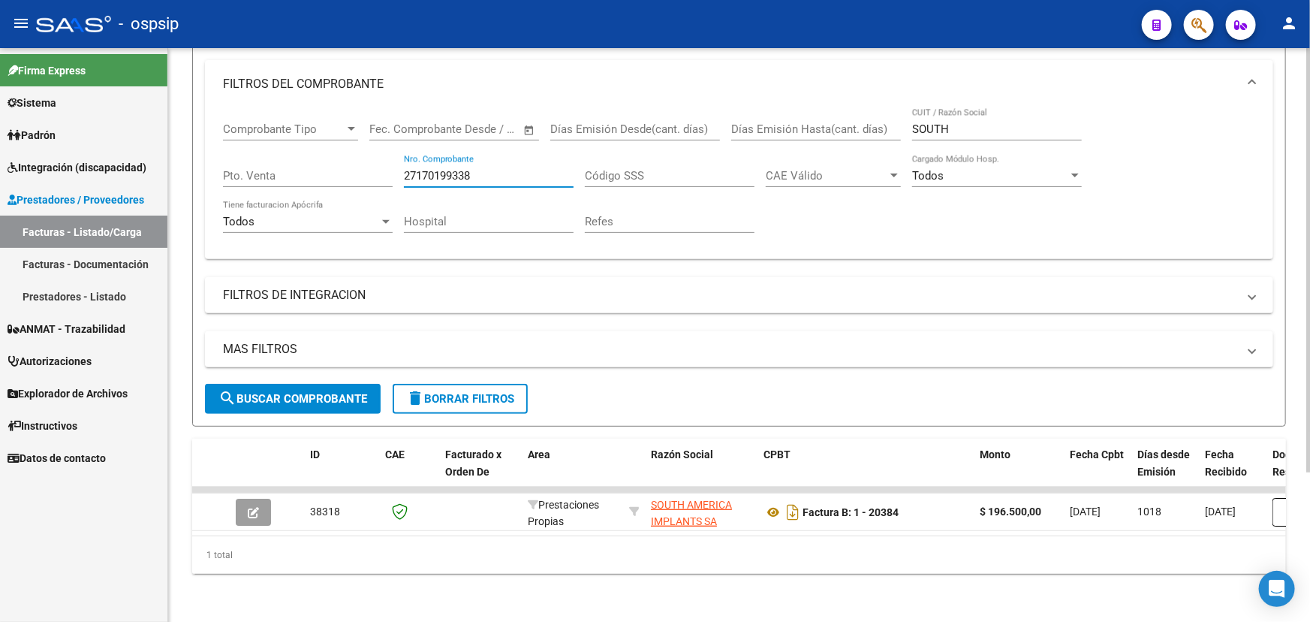
paste input "0421486639"
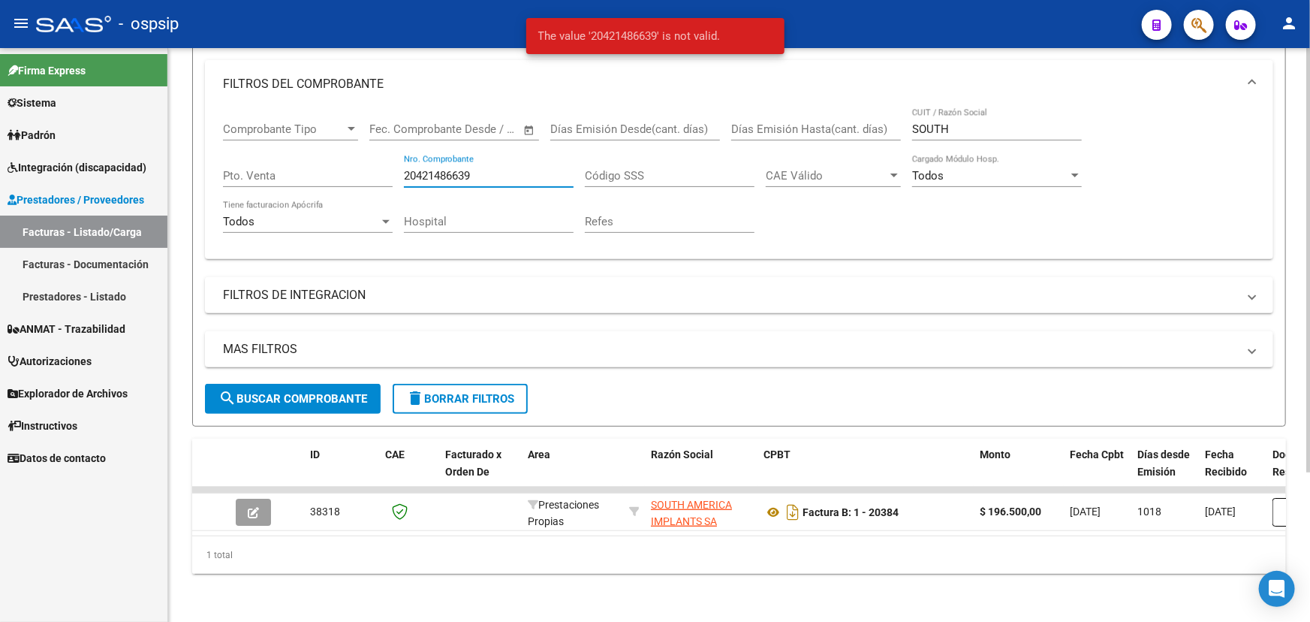
click at [510, 169] on input "20421486639" at bounding box center [489, 176] width 170 height 14
type input "20421486639"
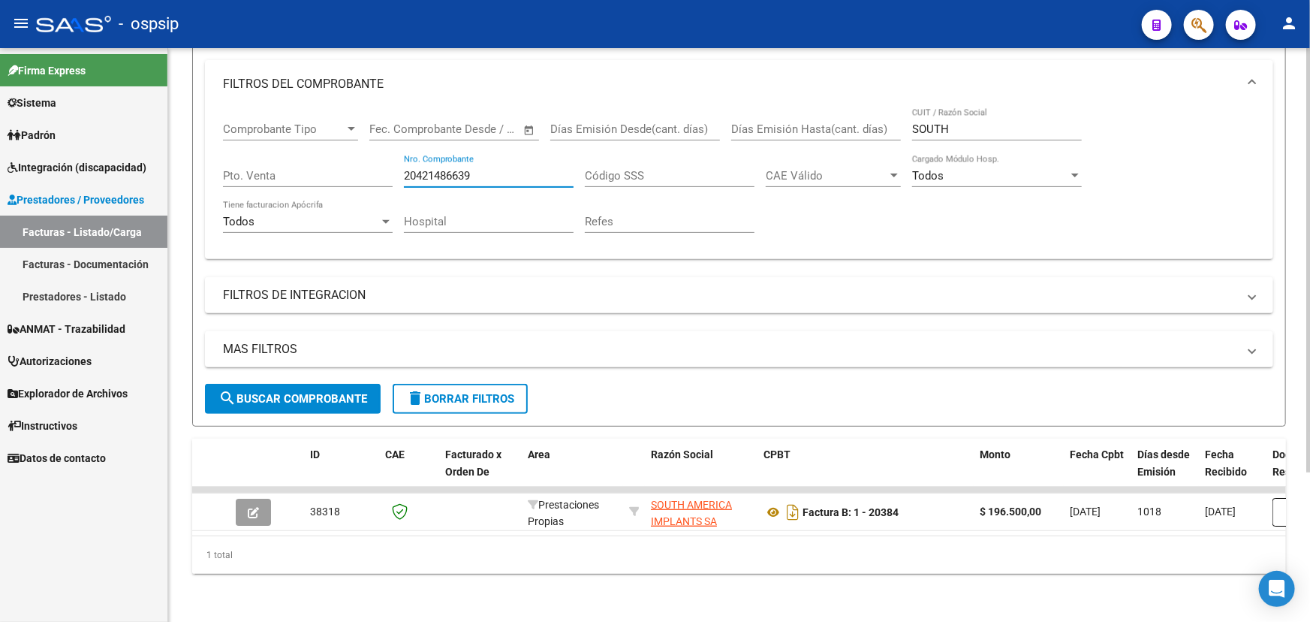
click at [422, 170] on input "20421486639" at bounding box center [489, 176] width 170 height 14
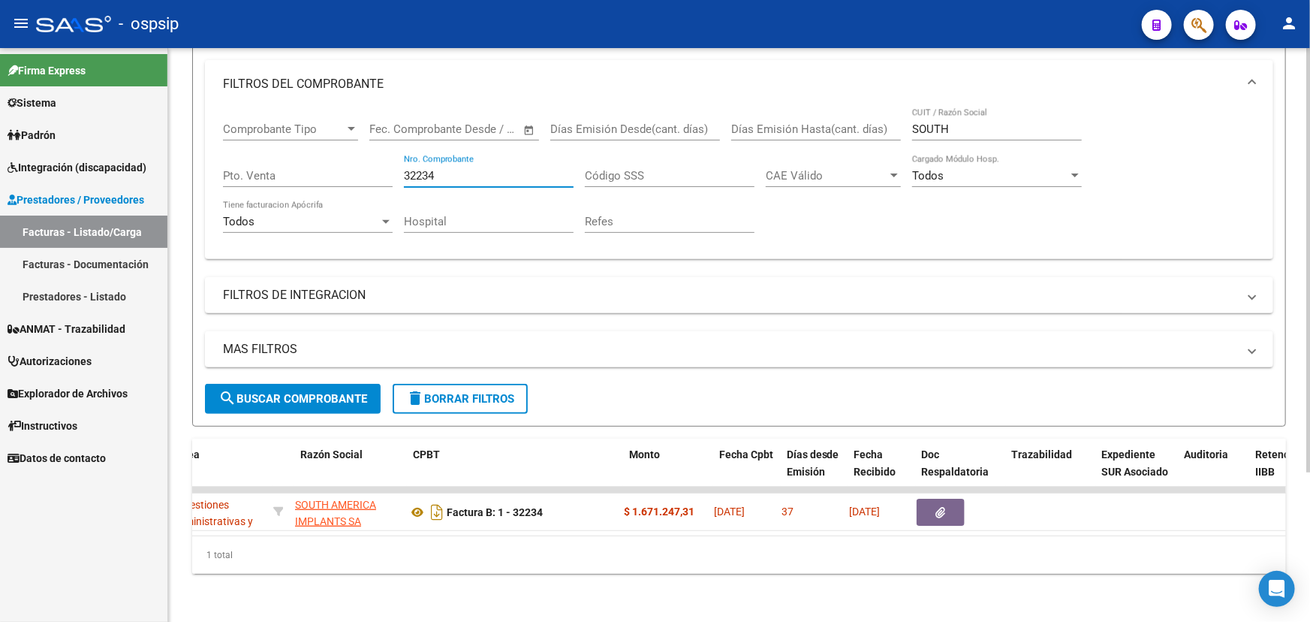
scroll to position [0, 363]
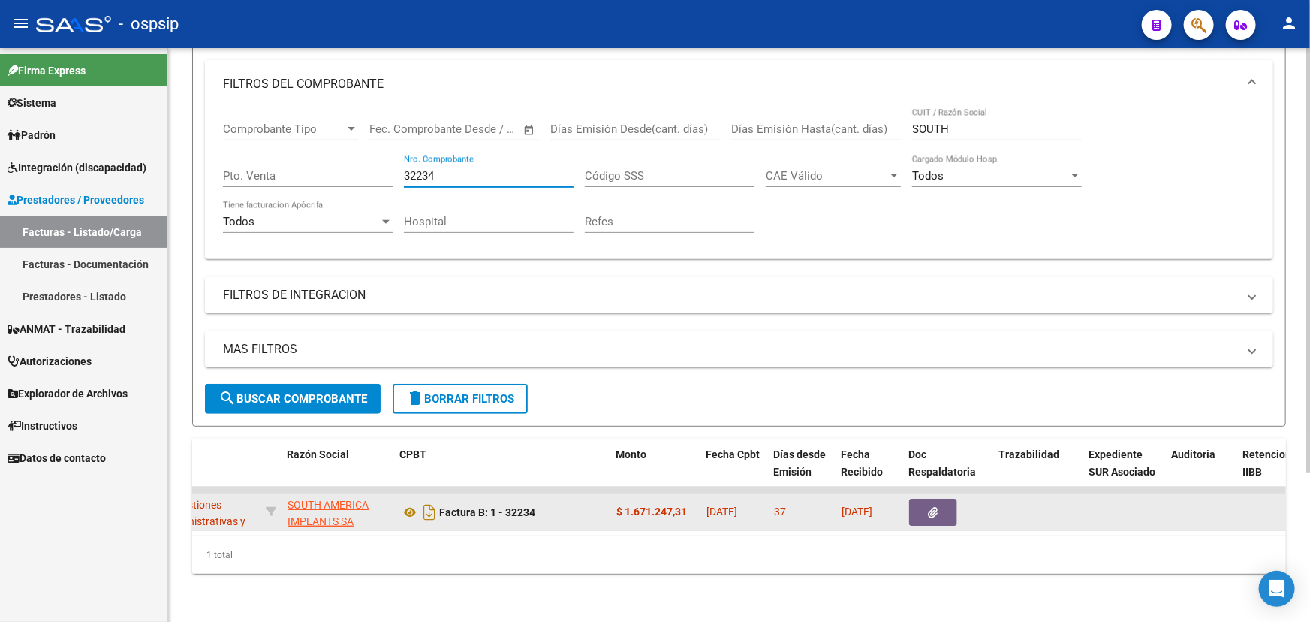
click at [910, 499] on button "button" at bounding box center [933, 512] width 48 height 27
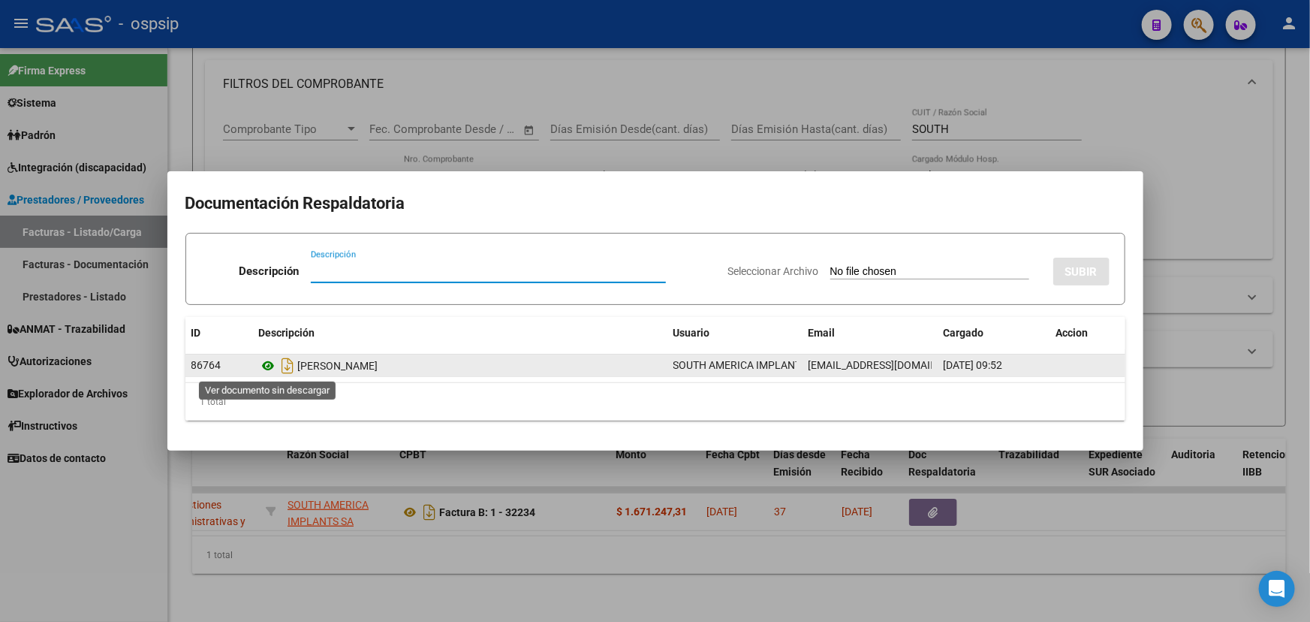
click at [264, 367] on icon at bounding box center [269, 366] width 20 height 18
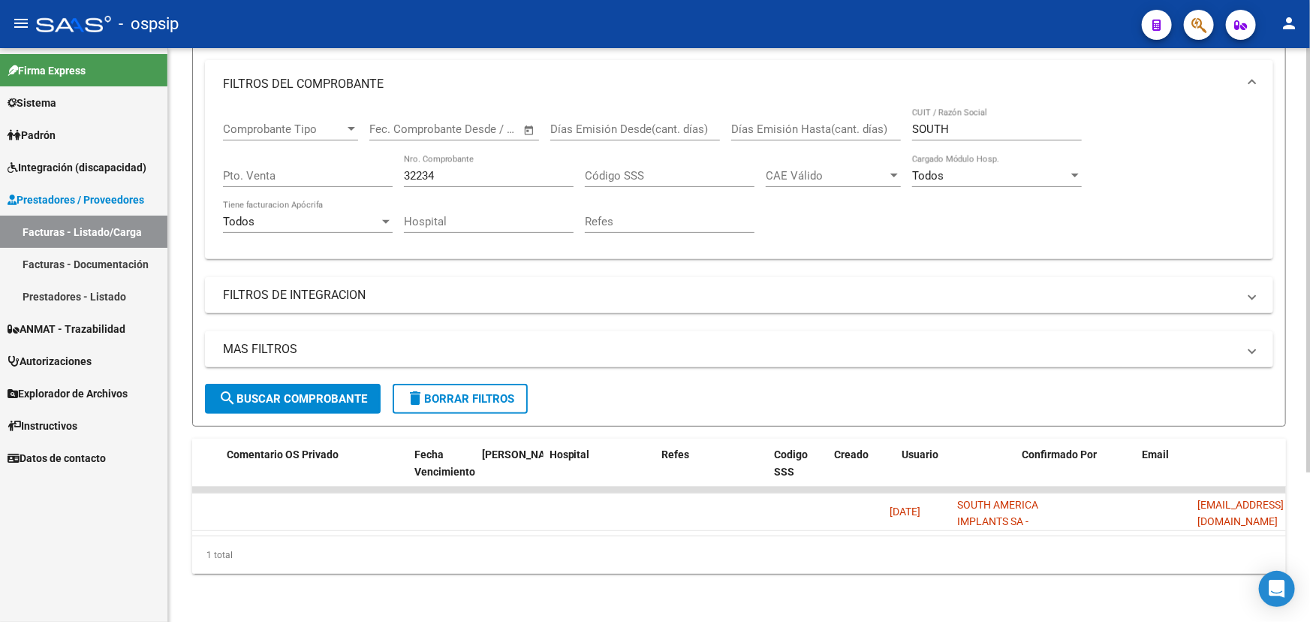
scroll to position [0, 2835]
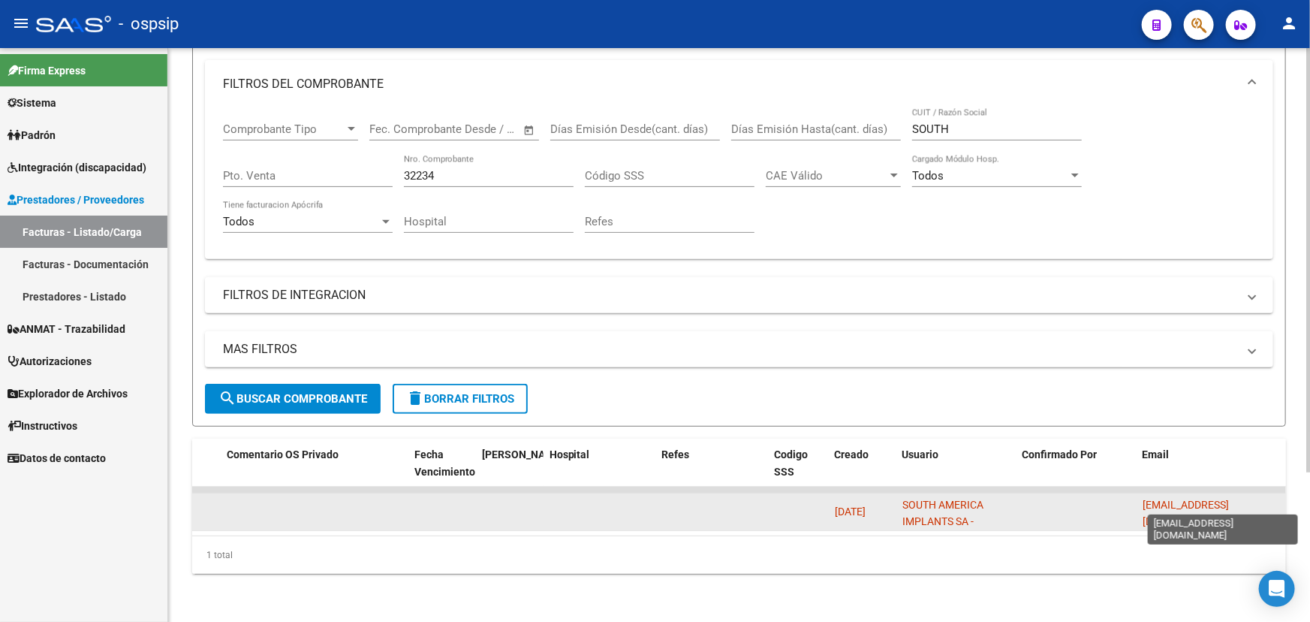
drag, startPoint x: 1135, startPoint y: 504, endPoint x: 1212, endPoint y: 502, distance: 76.6
click at [1139, 500] on datatable-body-cell "digitalizaciones@southamericaimplants.com" at bounding box center [1212, 511] width 150 height 37
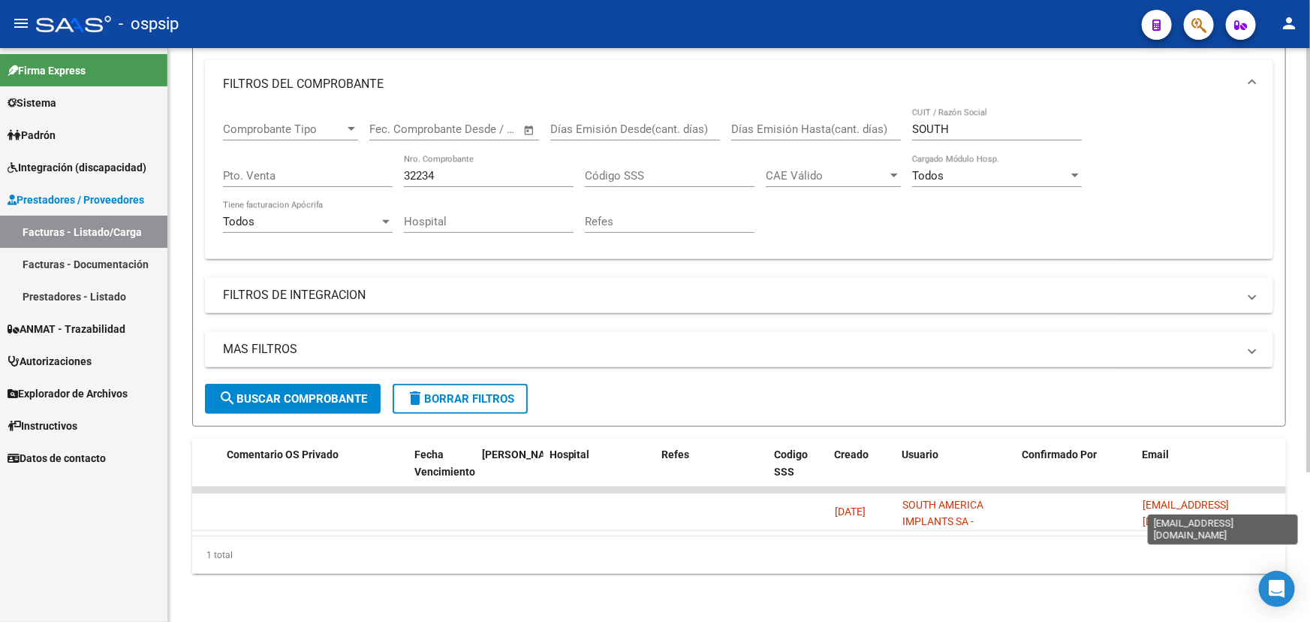
scroll to position [0, 73]
drag, startPoint x: 1144, startPoint y: 500, endPoint x: 1291, endPoint y: 482, distance: 147.5
click at [1291, 482] on div "Video tutorial PRESTADORES -> Listado de CPBTs Emitidos por Prestadores / Prove…" at bounding box center [739, 237] width 1142 height 769
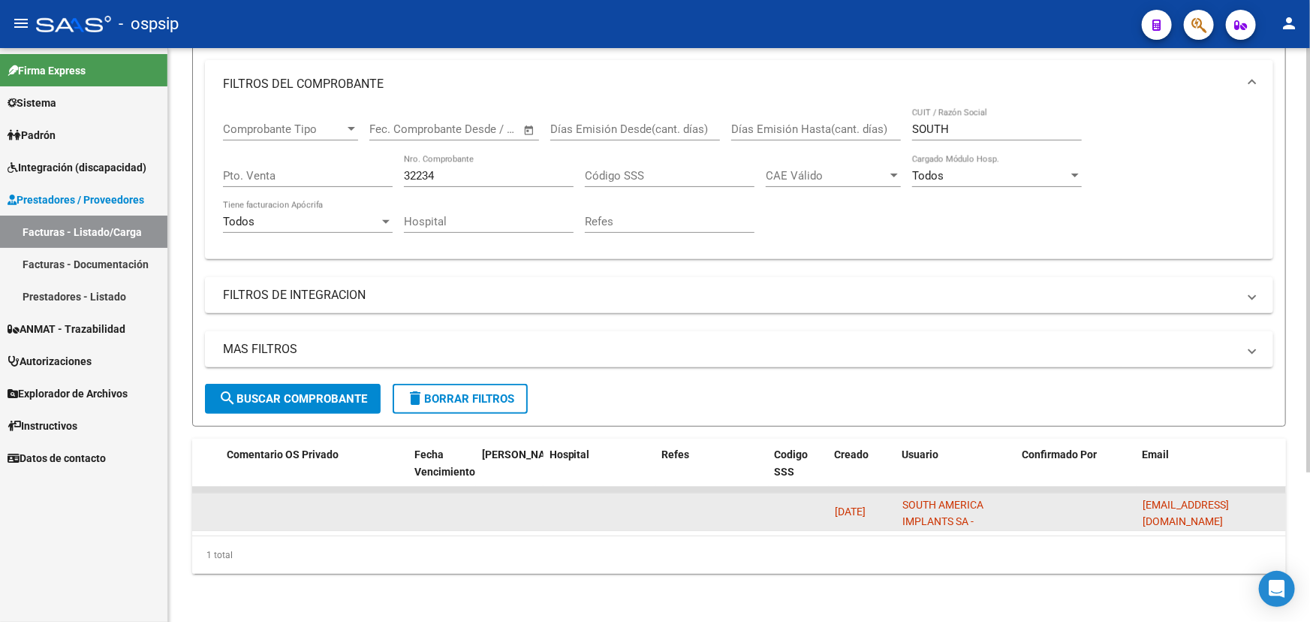
copy span "digitalizaciones@southamericaimplants.com"
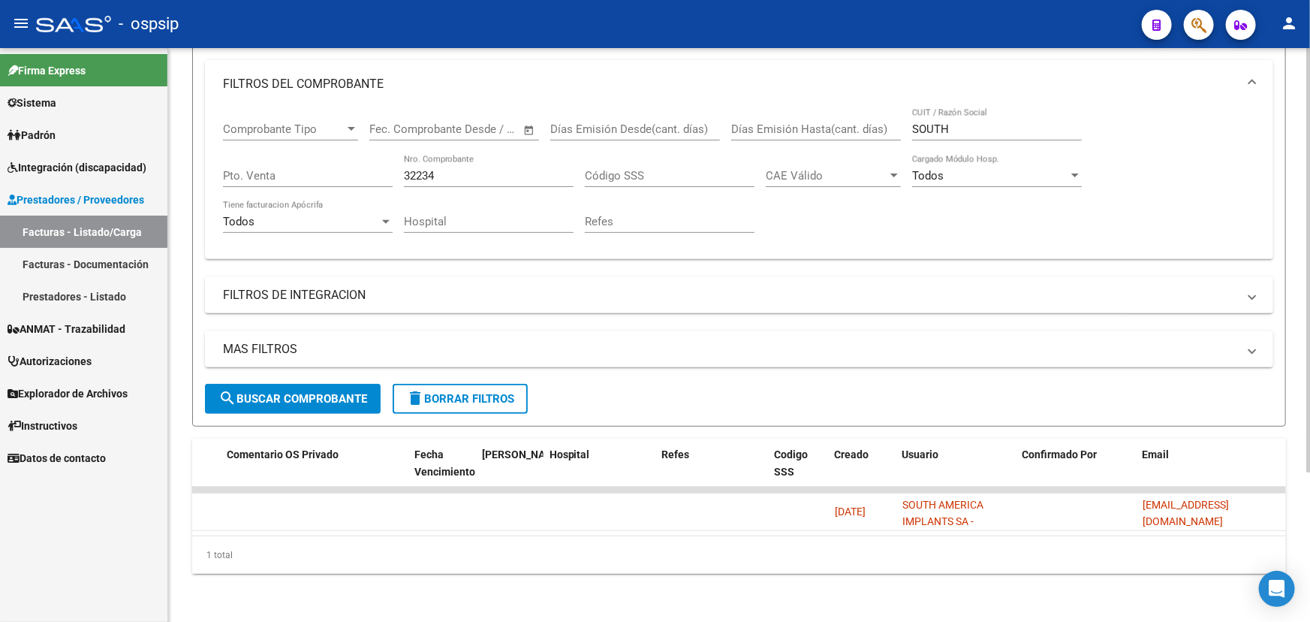
drag, startPoint x: 999, startPoint y: 535, endPoint x: 980, endPoint y: 547, distance: 22.7
click at [499, 520] on datatable-body "86405 A01 - OSPSIP Gestiones Administrativas y Otros SOUTH AMERICA IMPLANTS SA …" at bounding box center [739, 511] width 1094 height 49
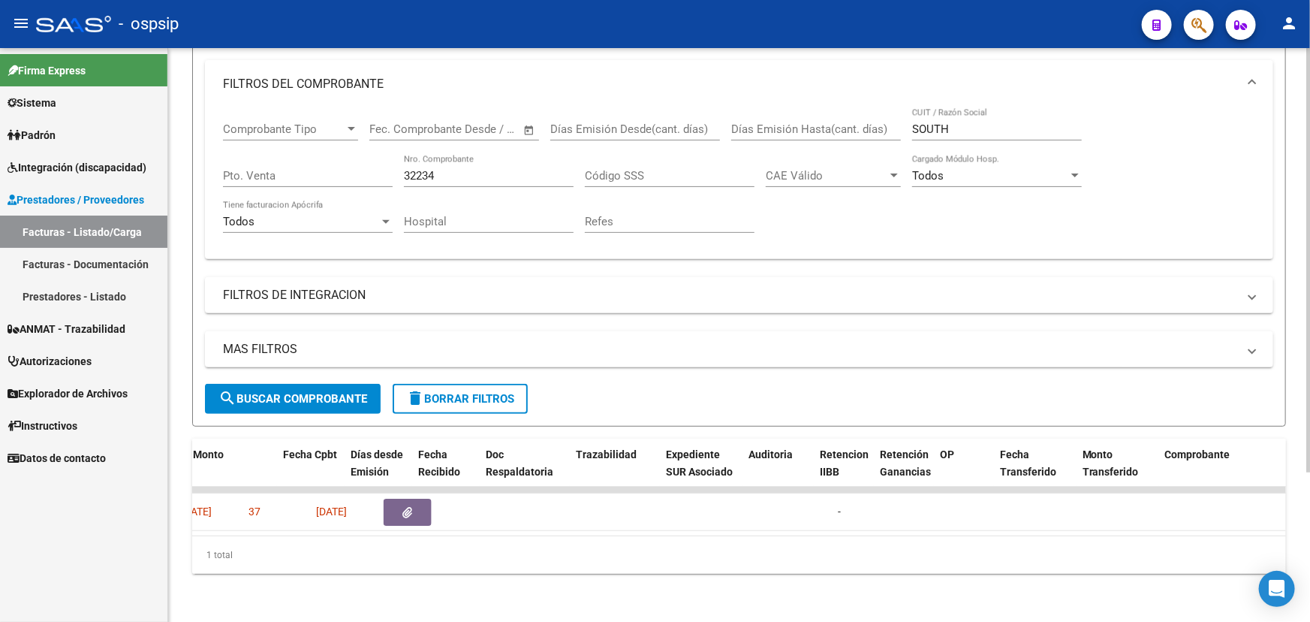
scroll to position [0, 743]
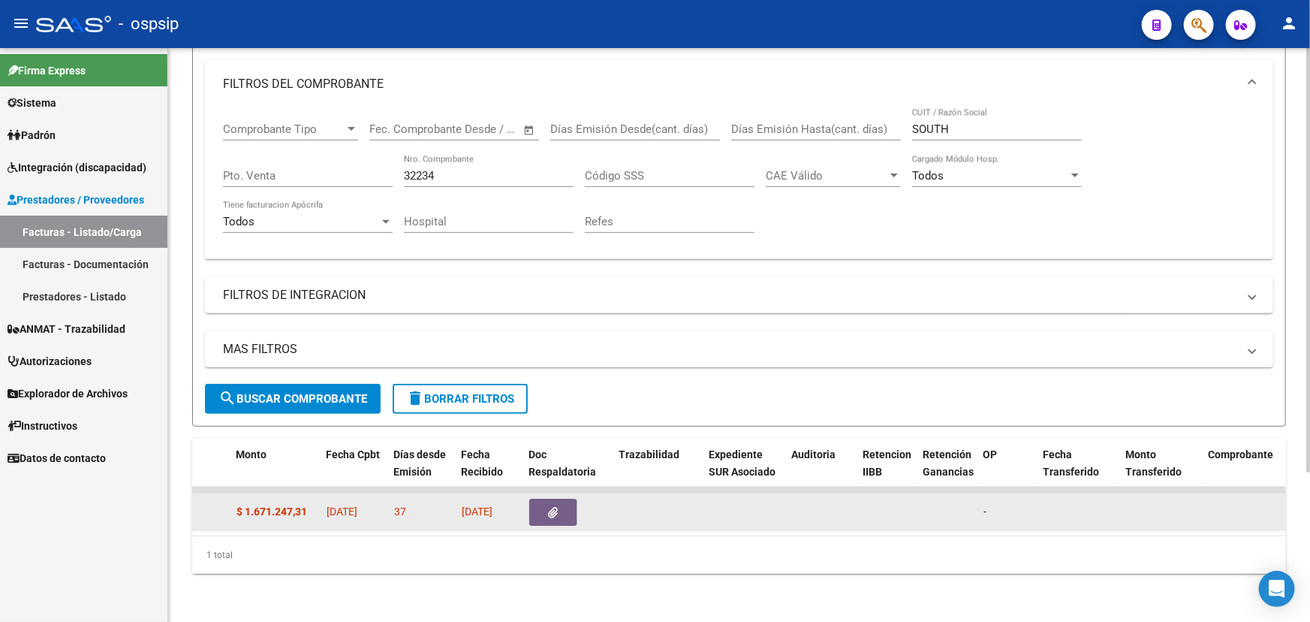
click at [549, 508] on span "button" at bounding box center [554, 512] width 10 height 14
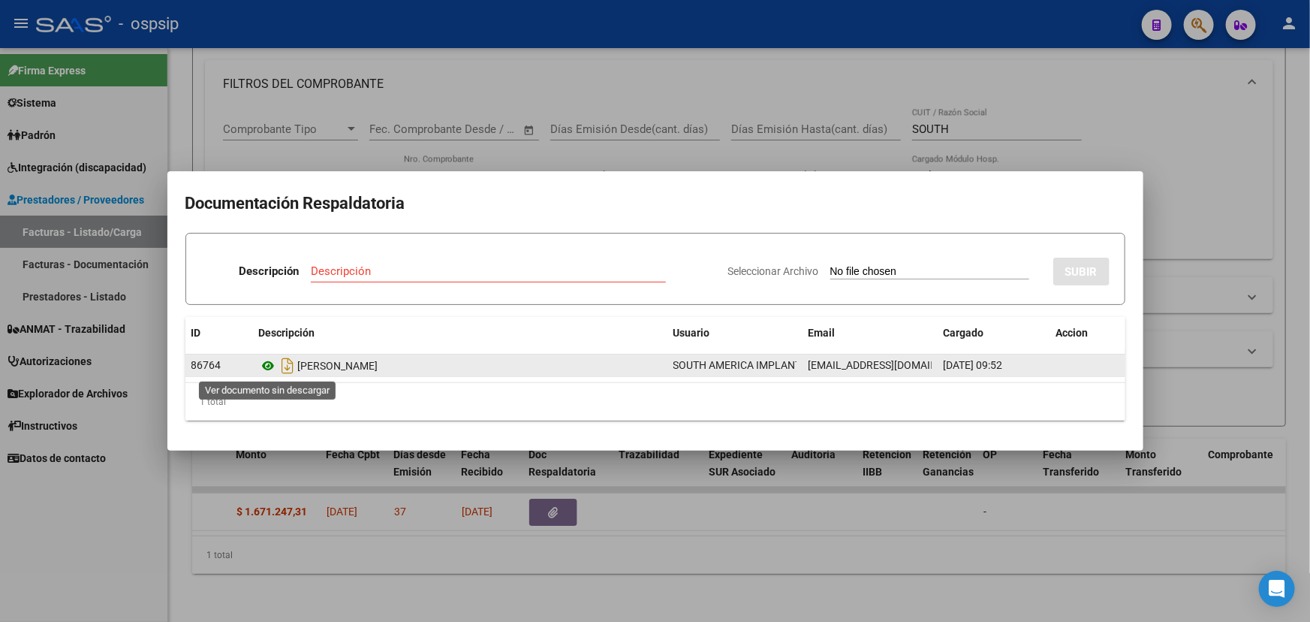
click at [272, 366] on icon at bounding box center [269, 366] width 20 height 18
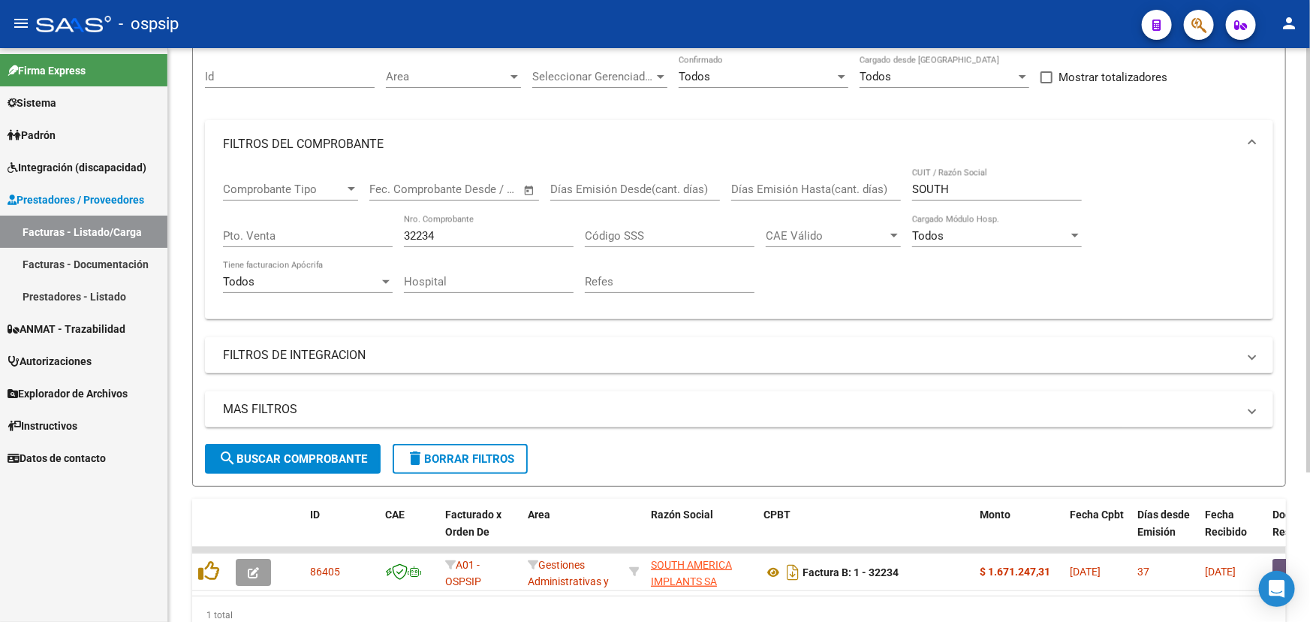
scroll to position [134, 0]
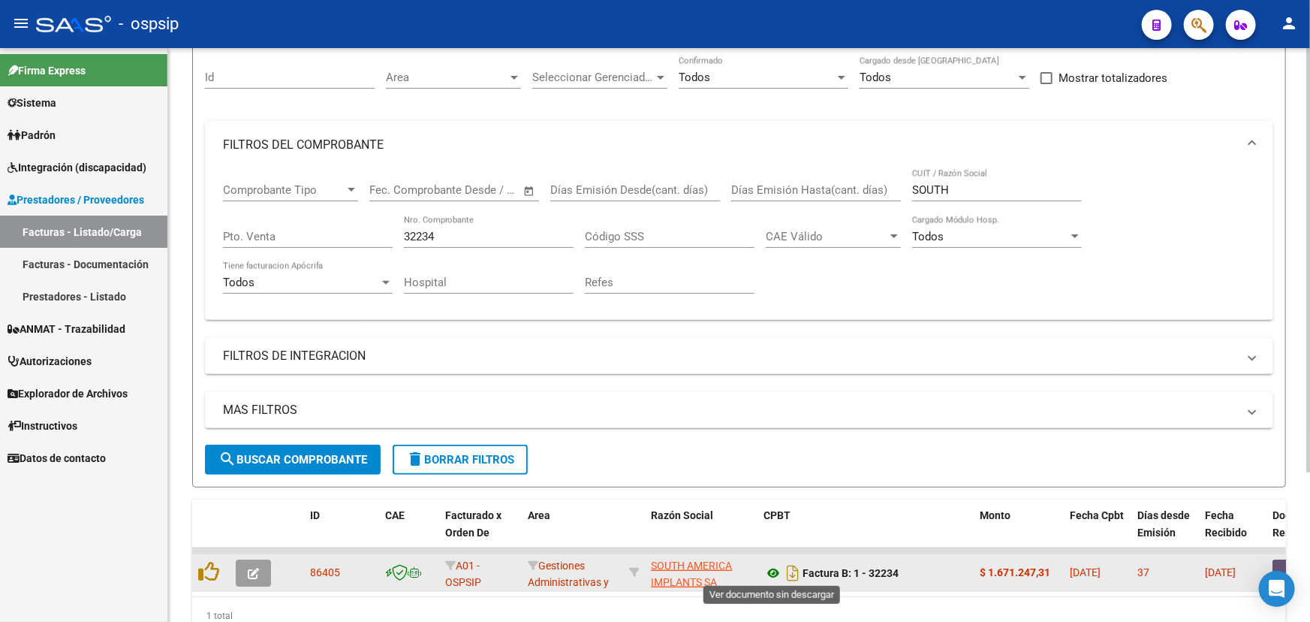
click at [770, 566] on icon at bounding box center [774, 573] width 20 height 18
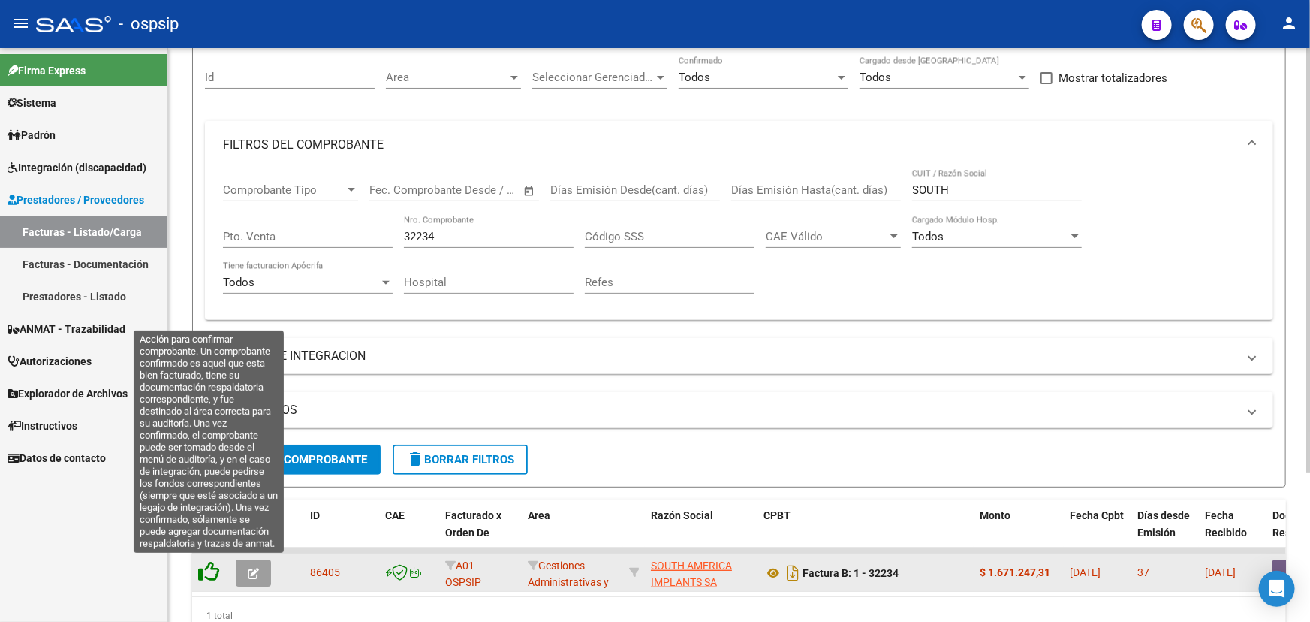
click at [206, 573] on icon at bounding box center [208, 571] width 21 height 21
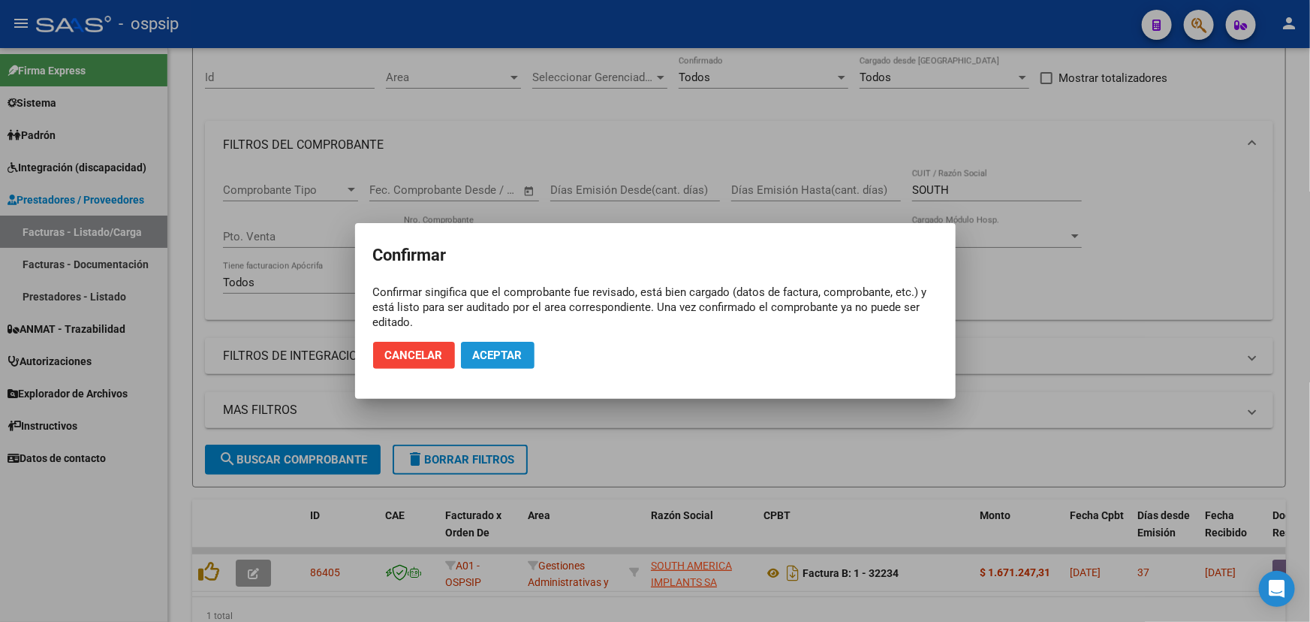
click at [514, 345] on button "Aceptar" at bounding box center [498, 355] width 74 height 27
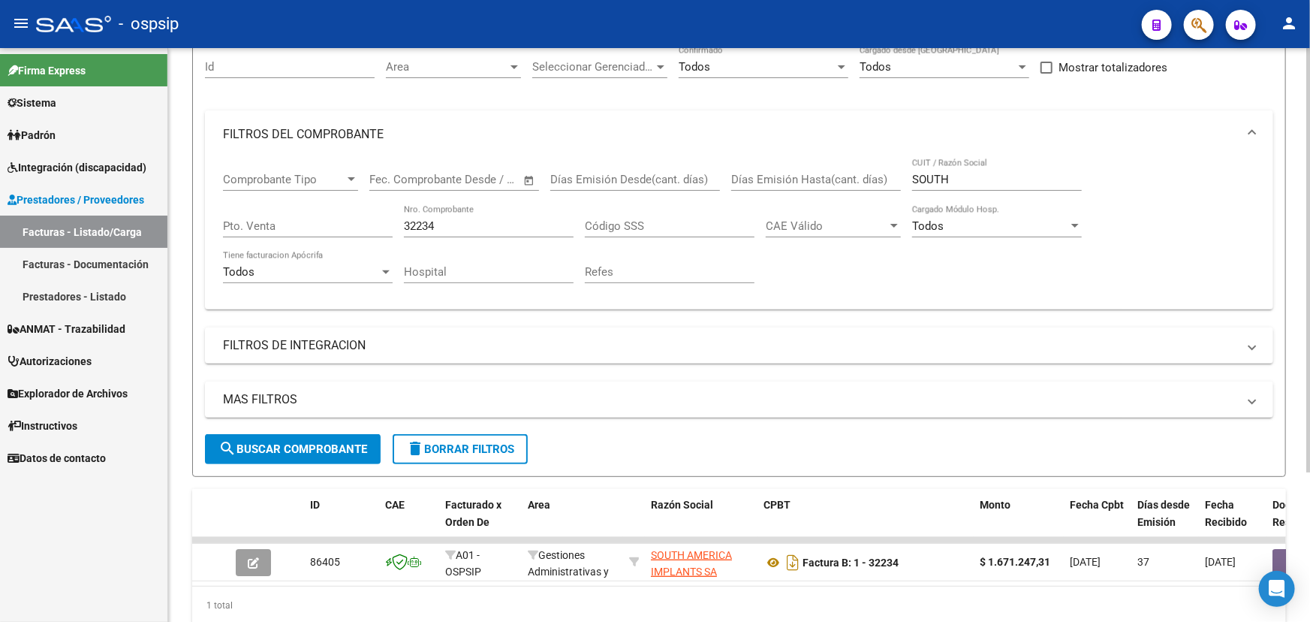
scroll to position [66, 0]
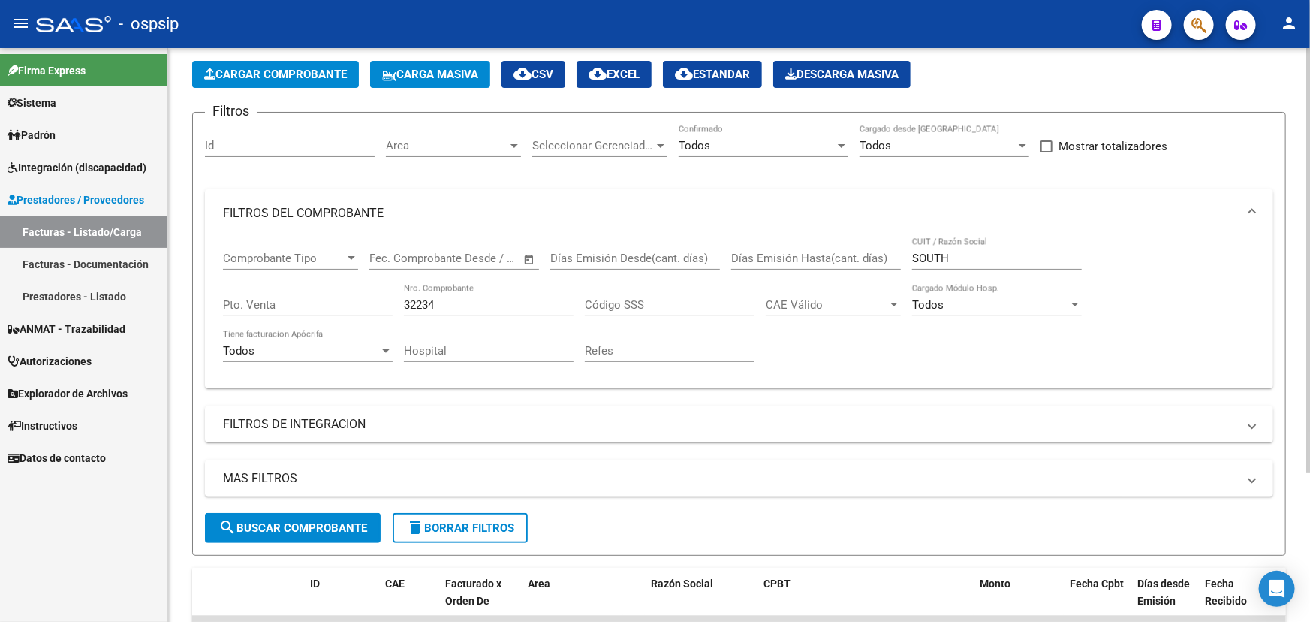
click at [429, 300] on input "32234" at bounding box center [489, 305] width 170 height 14
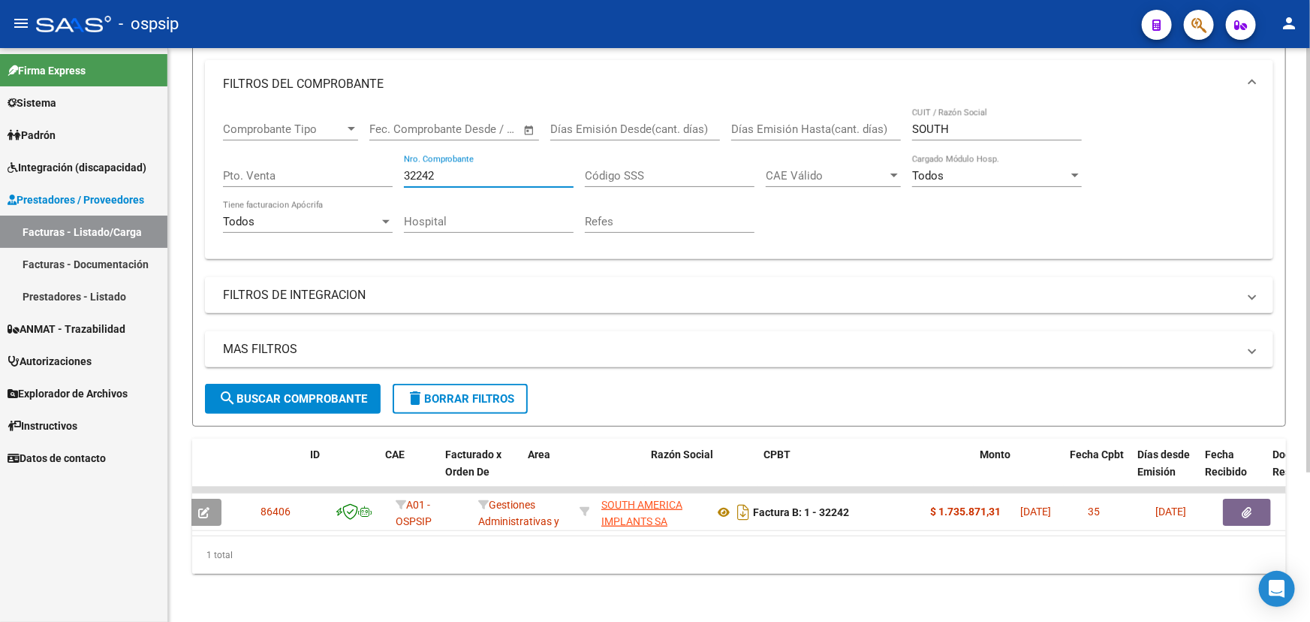
scroll to position [0, 0]
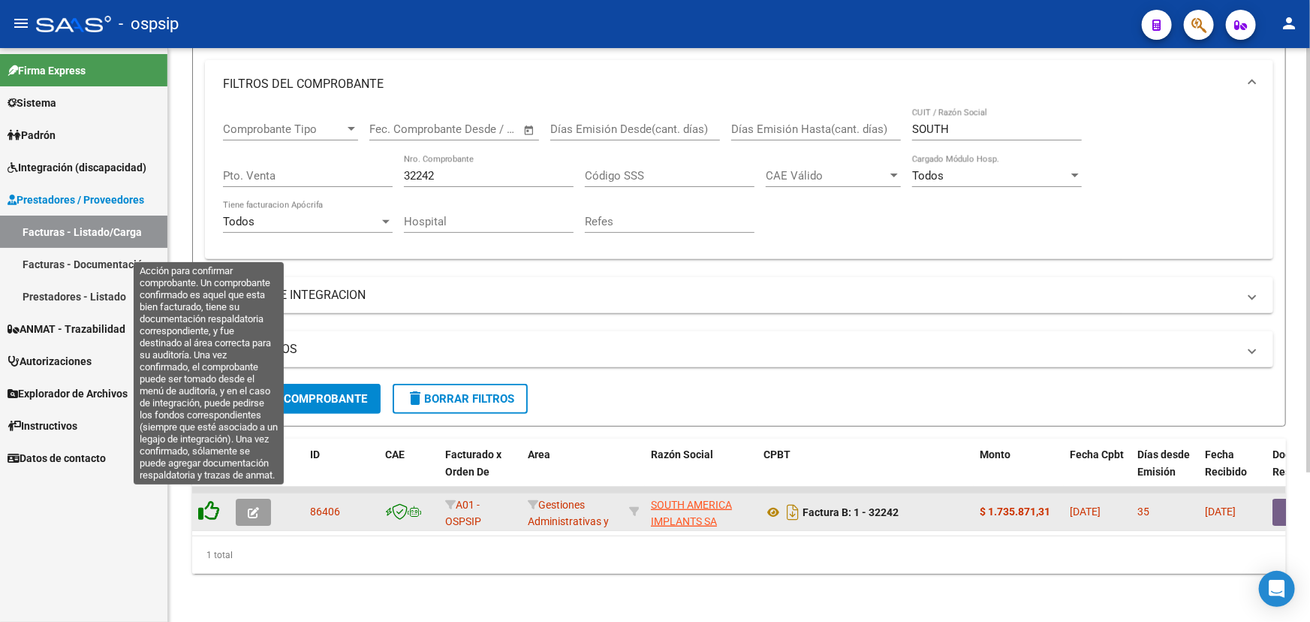
click at [208, 500] on icon at bounding box center [208, 510] width 21 height 21
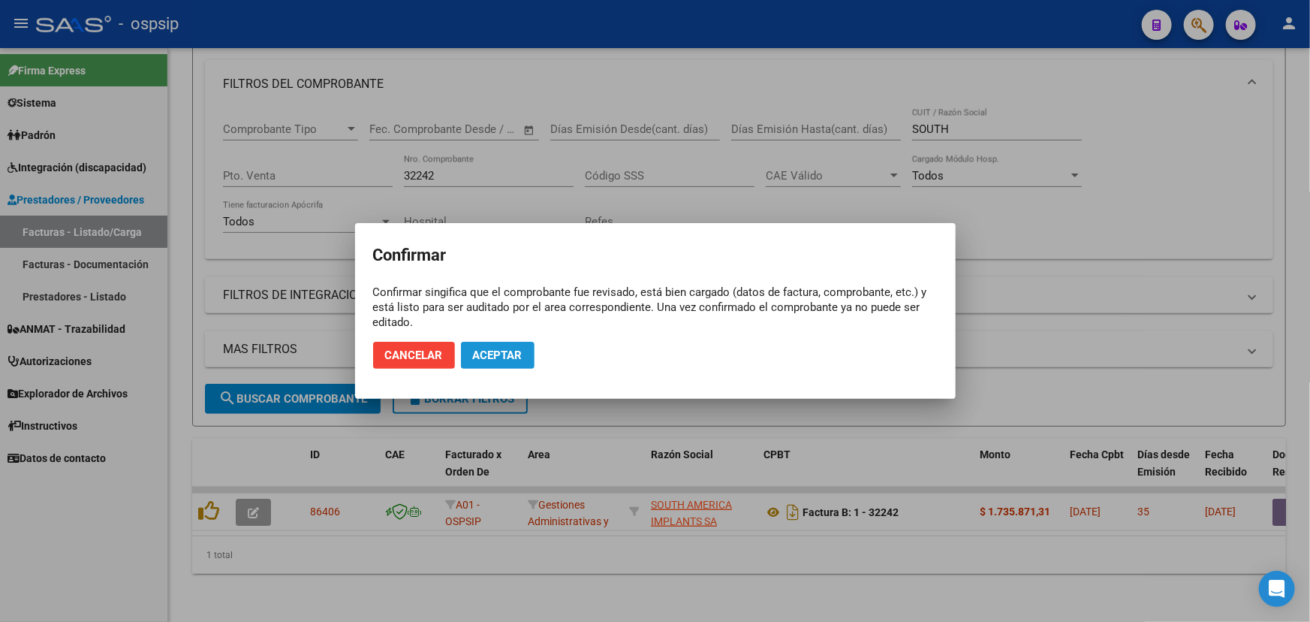
click at [496, 354] on span "Aceptar" at bounding box center [498, 355] width 50 height 14
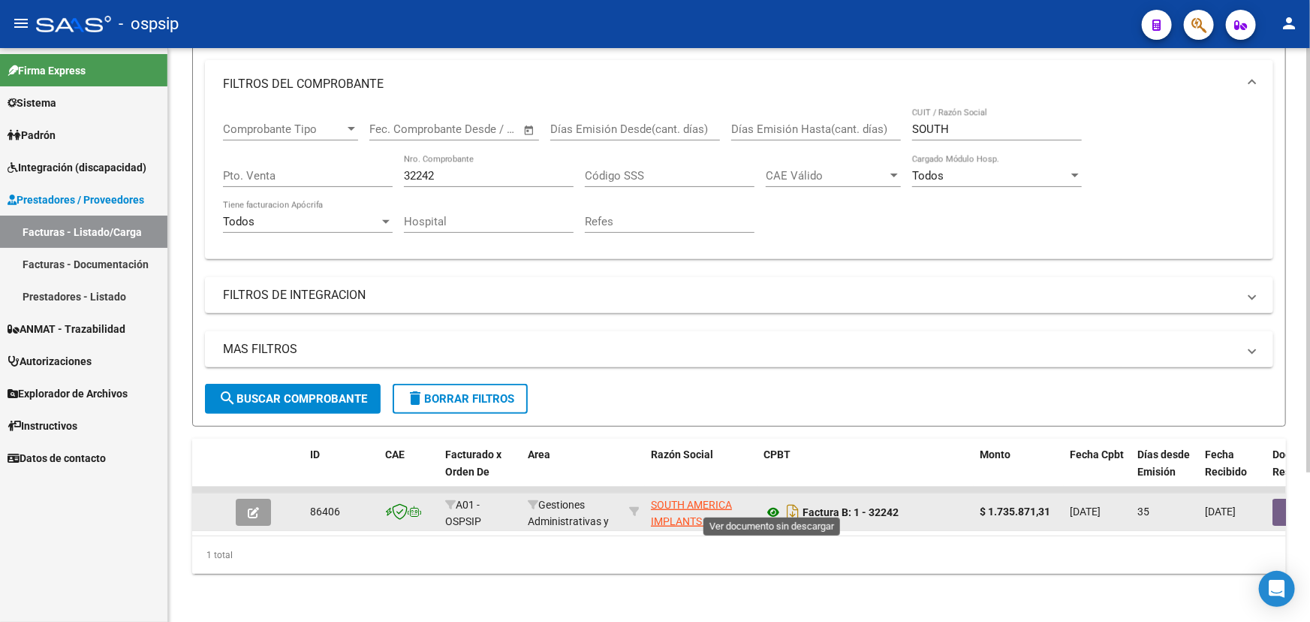
click at [775, 503] on icon at bounding box center [774, 512] width 20 height 18
click at [773, 503] on icon at bounding box center [774, 512] width 20 height 18
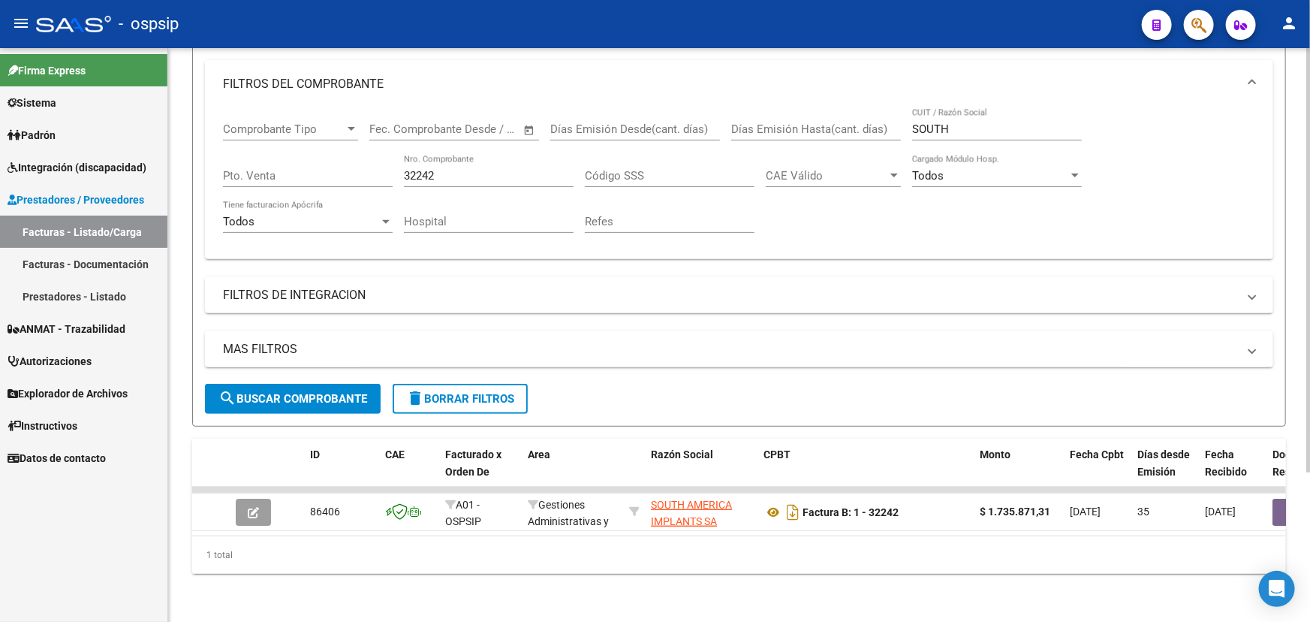
click at [417, 169] on input "32242" at bounding box center [489, 176] width 170 height 14
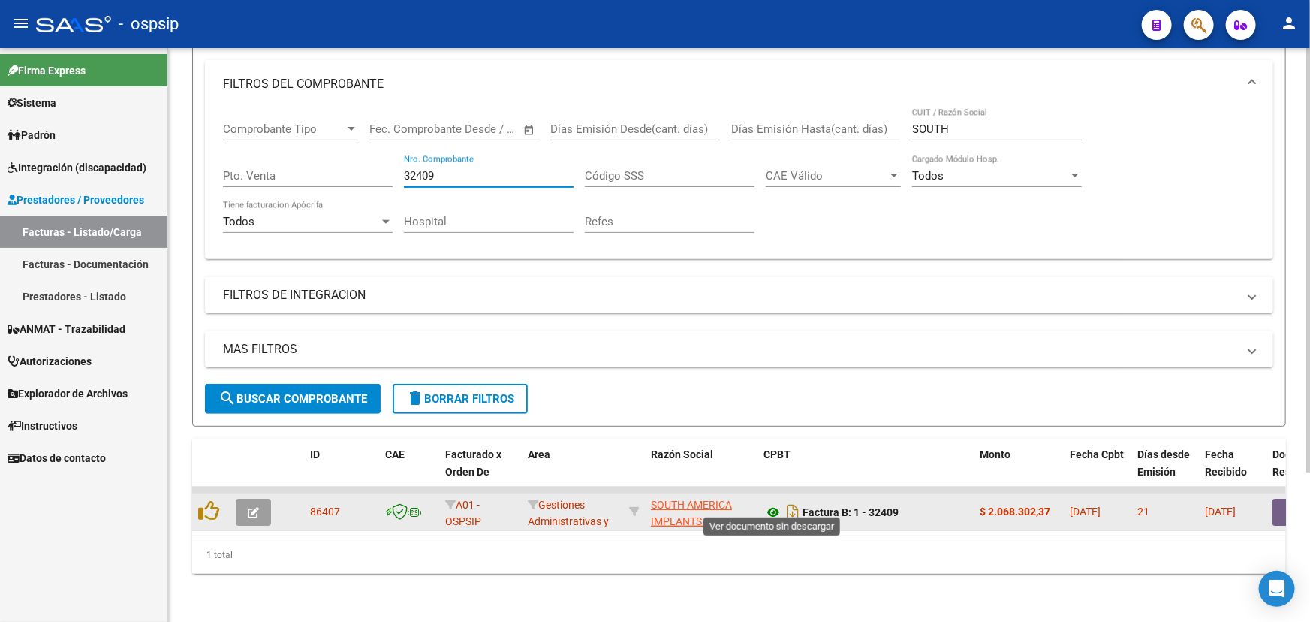
type input "32409"
click at [776, 505] on icon at bounding box center [774, 512] width 20 height 18
click at [770, 503] on icon at bounding box center [774, 512] width 20 height 18
click at [773, 503] on icon at bounding box center [774, 512] width 20 height 18
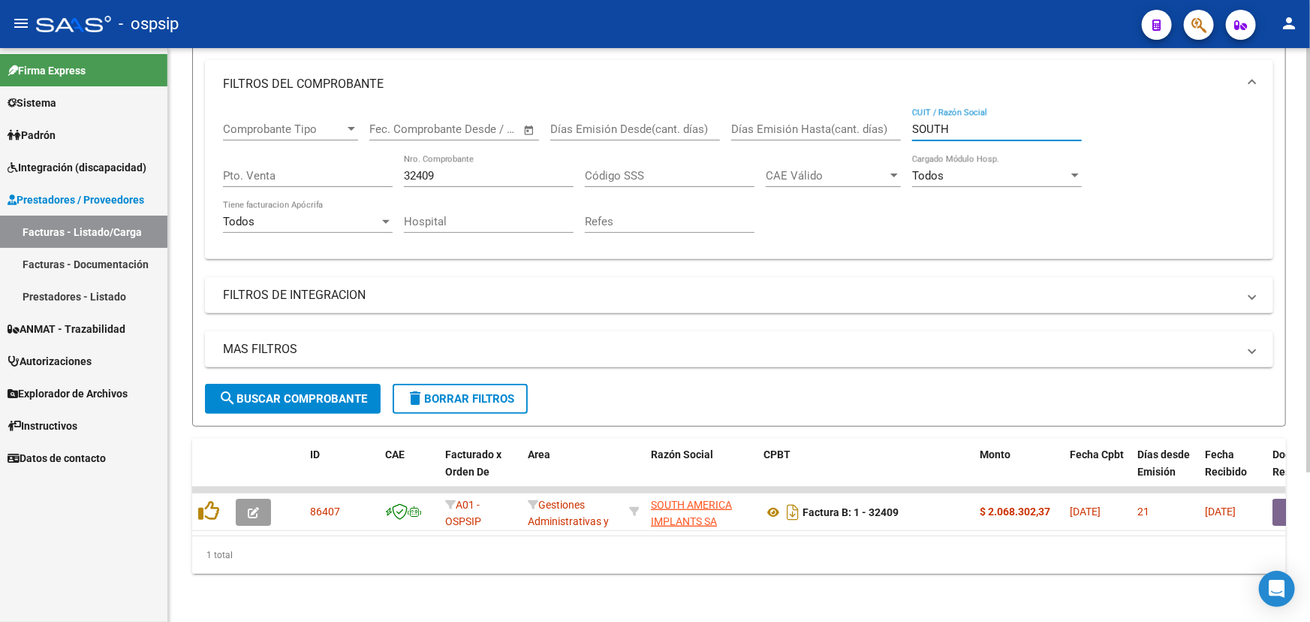
click at [935, 122] on input "SOUTH" at bounding box center [997, 129] width 170 height 14
click at [934, 122] on input "SOUTH" at bounding box center [997, 129] width 170 height 14
type input "CIRUGIA DE"
click at [428, 172] on input "32409" at bounding box center [489, 176] width 170 height 14
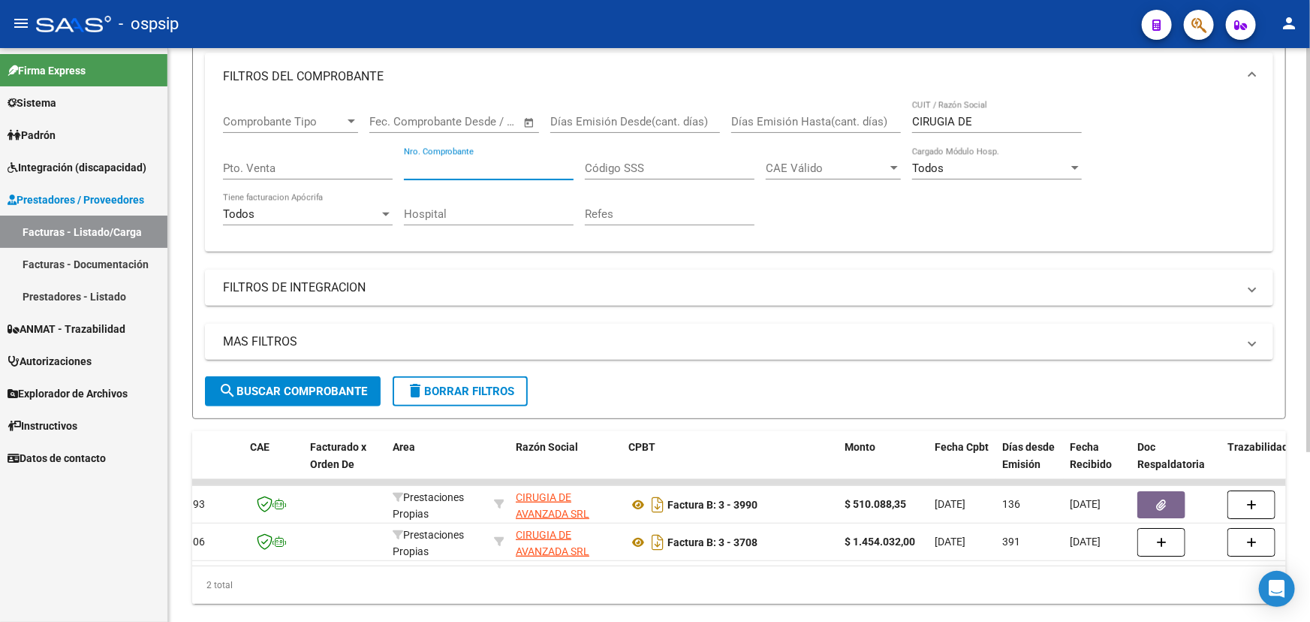
scroll to position [0, 195]
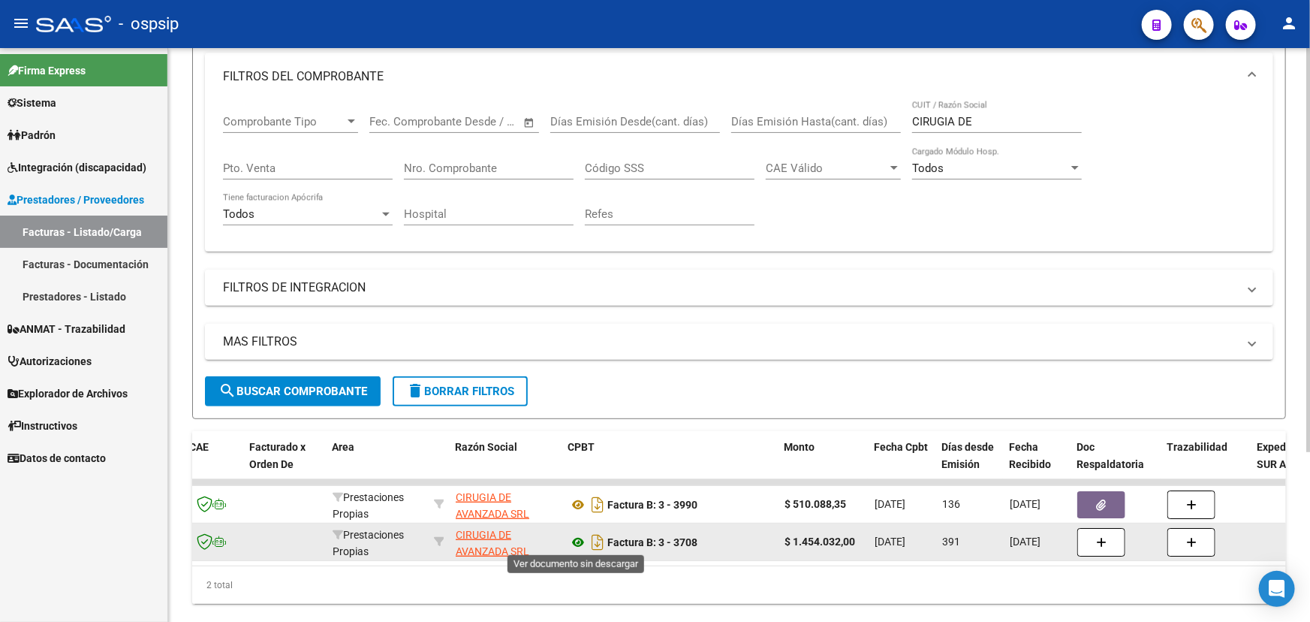
click at [577, 541] on icon at bounding box center [578, 542] width 20 height 18
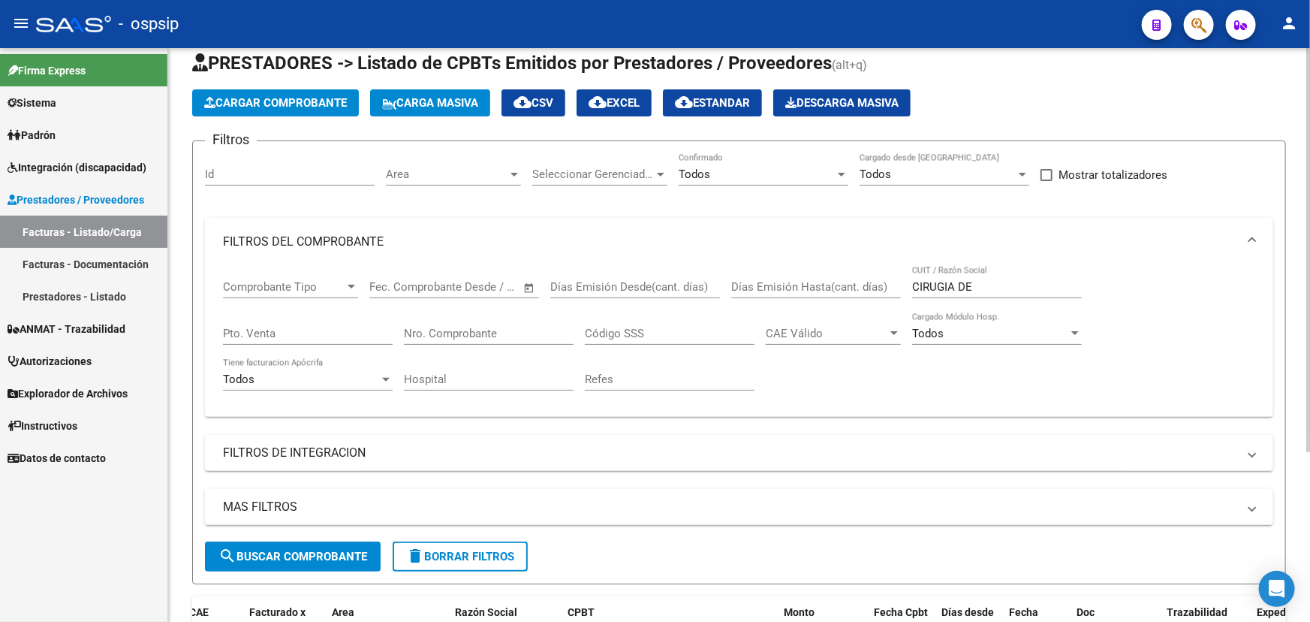
scroll to position [0, 0]
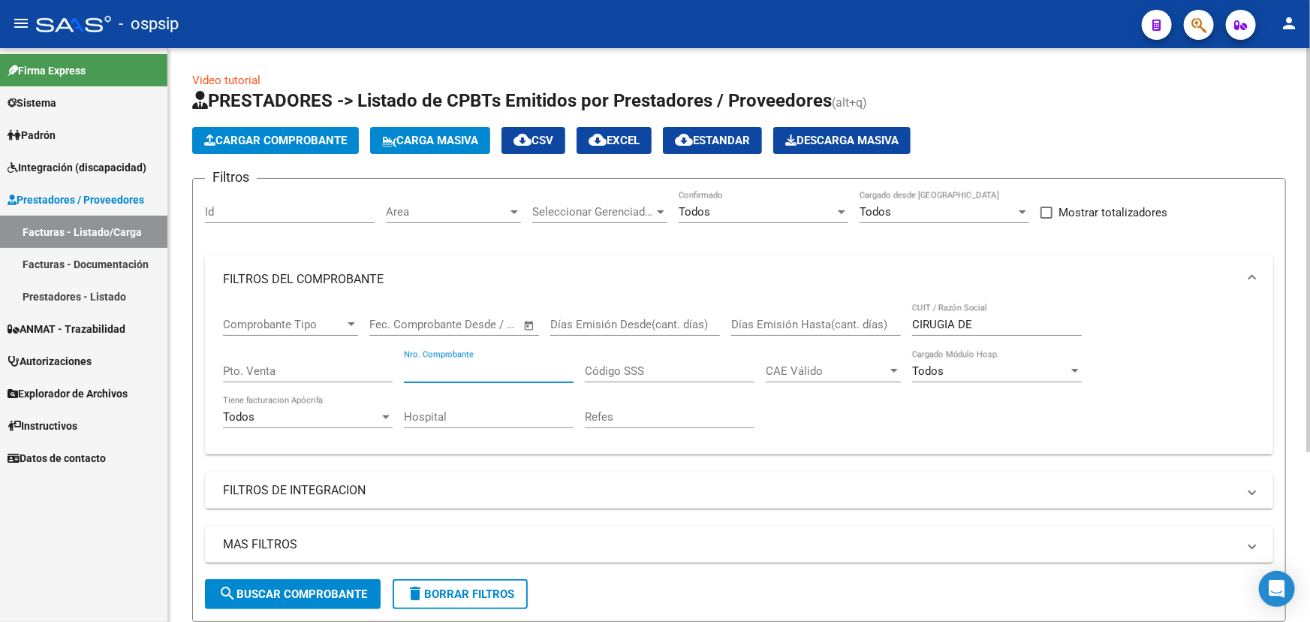
click at [459, 364] on input "Nro. Comprobante" at bounding box center [489, 371] width 170 height 14
type input "32409"
click at [930, 318] on input "CIRUGIA DE" at bounding box center [997, 325] width 170 height 14
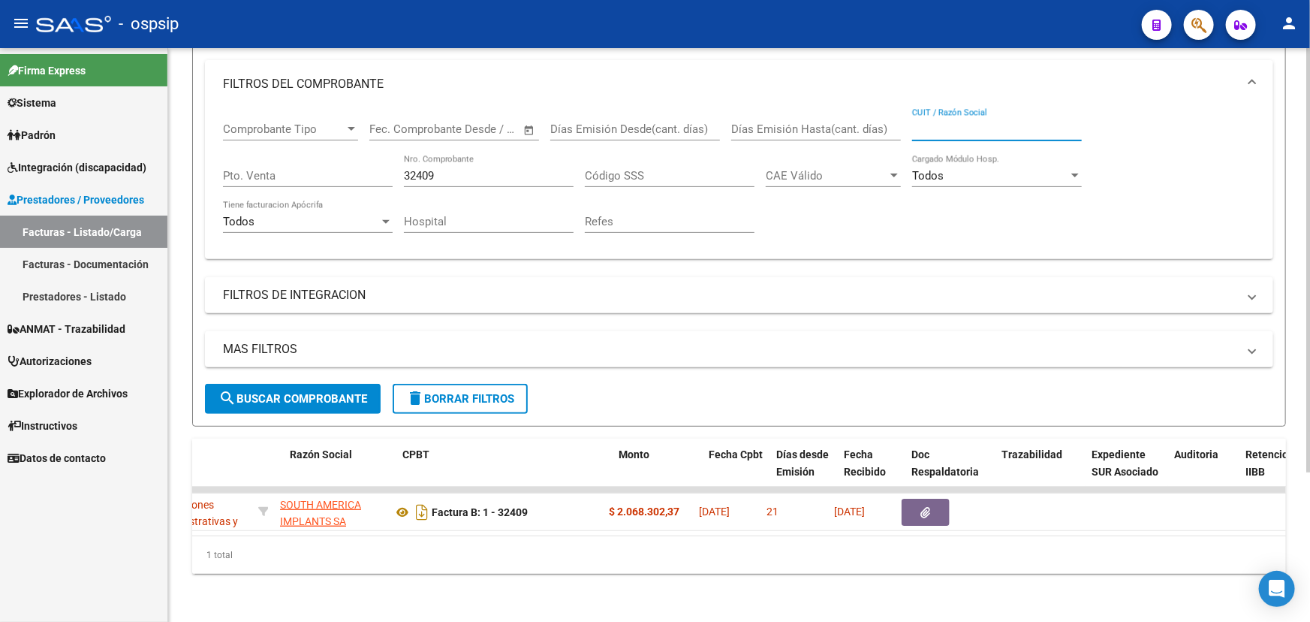
scroll to position [0, 375]
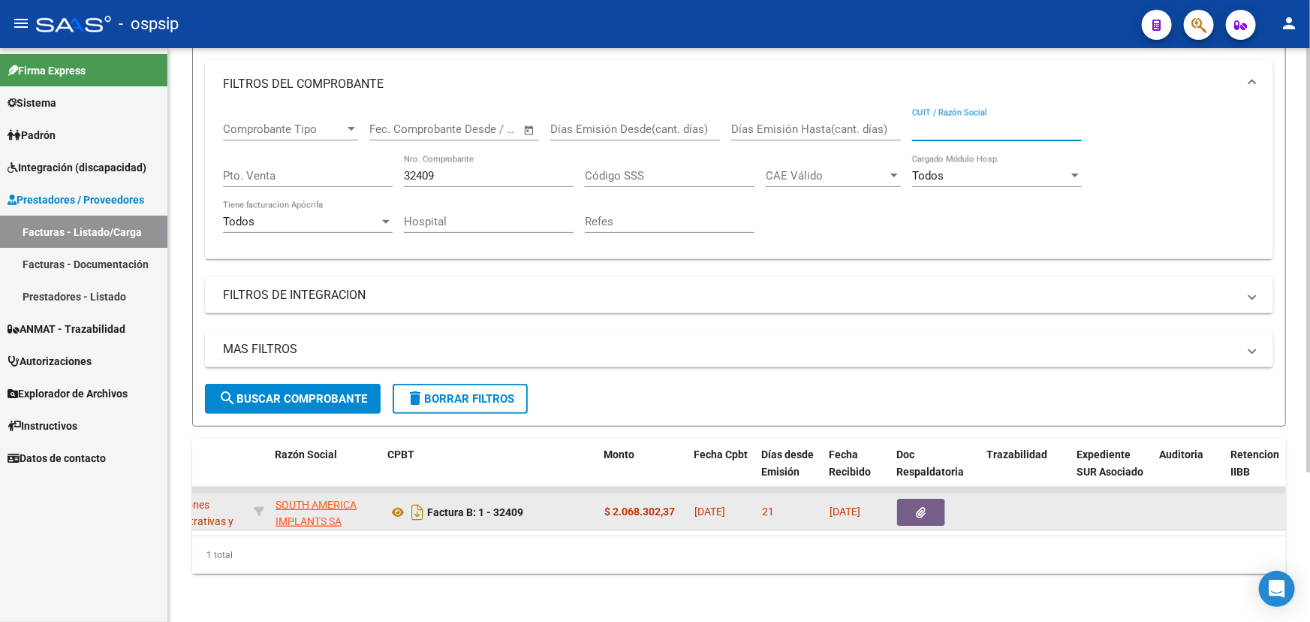
click at [909, 503] on button "button" at bounding box center [921, 512] width 48 height 27
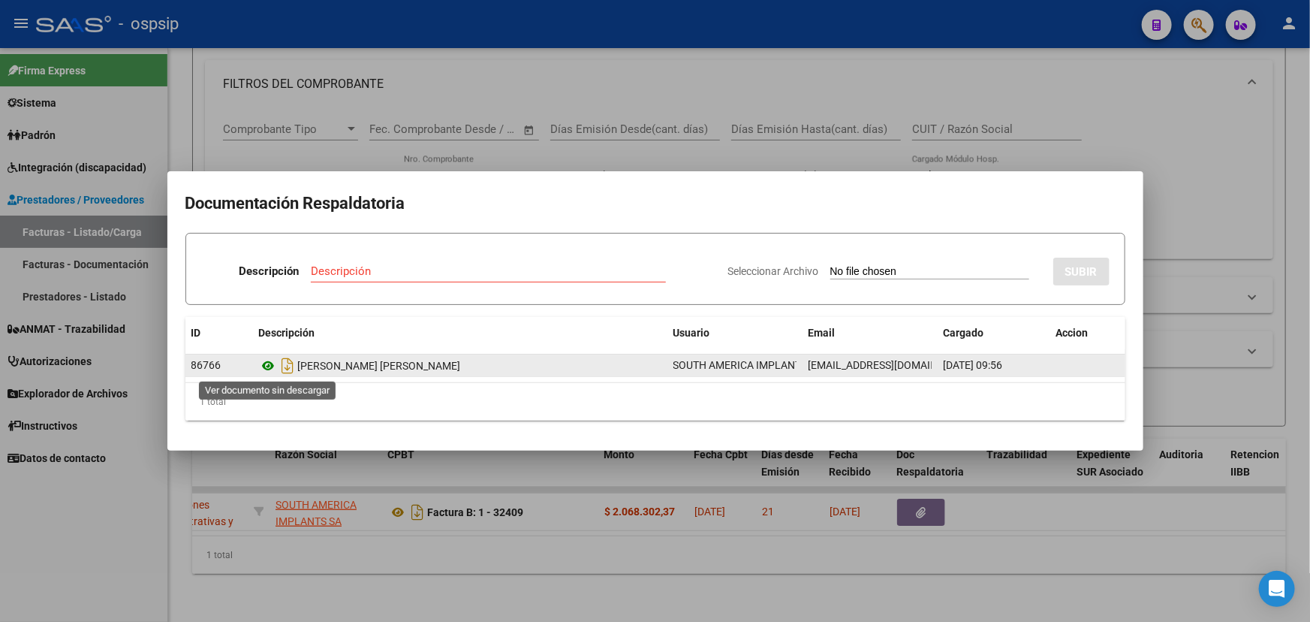
click at [260, 366] on icon at bounding box center [269, 366] width 20 height 18
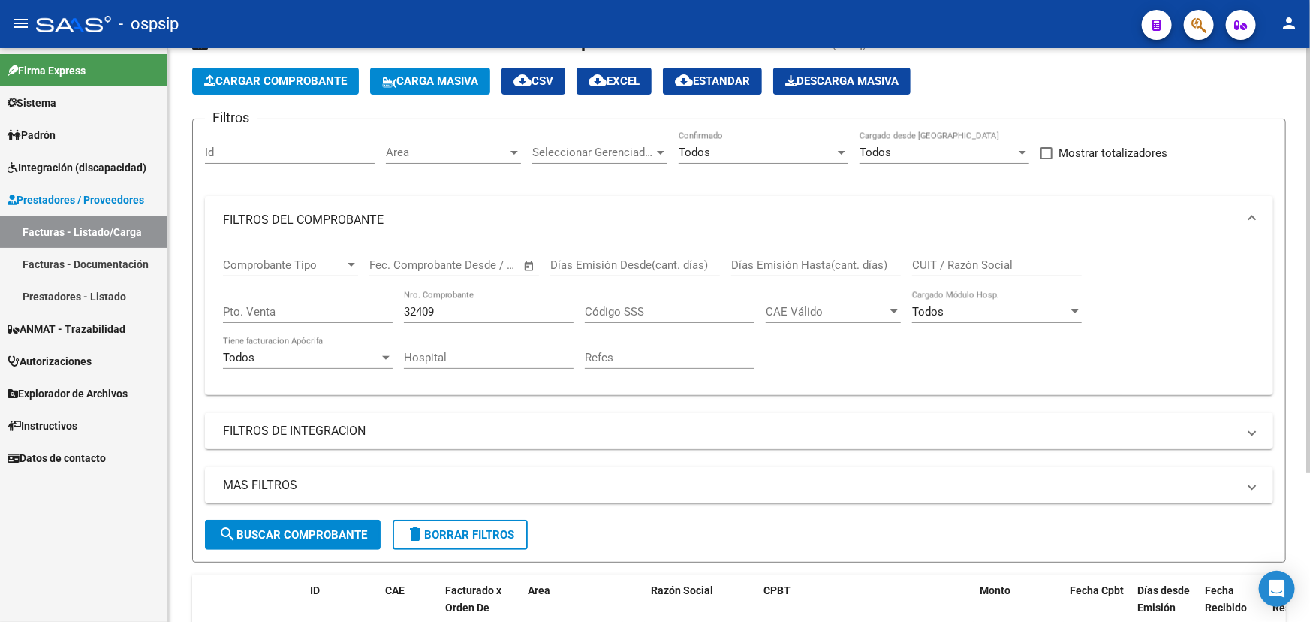
scroll to position [0, 0]
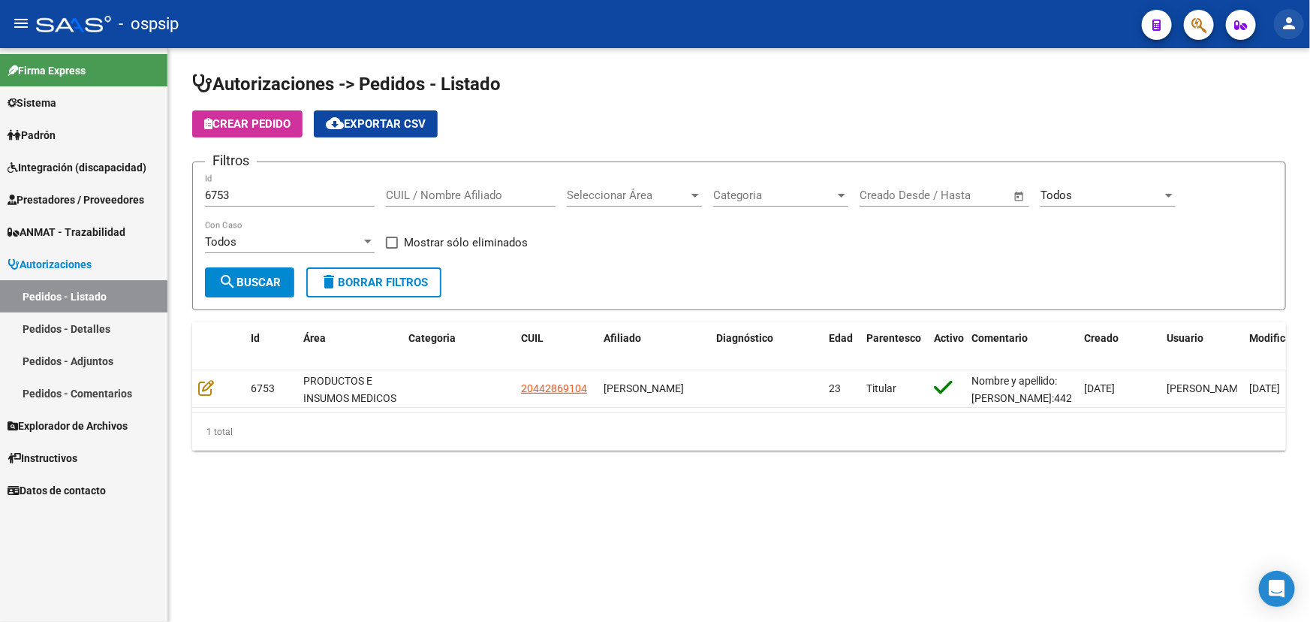
click at [1291, 29] on mat-icon "person" at bounding box center [1289, 23] width 18 height 18
click at [1292, 94] on button "exit_to_app Salir" at bounding box center [1259, 99] width 92 height 36
